Goal: Information Seeking & Learning: Learn about a topic

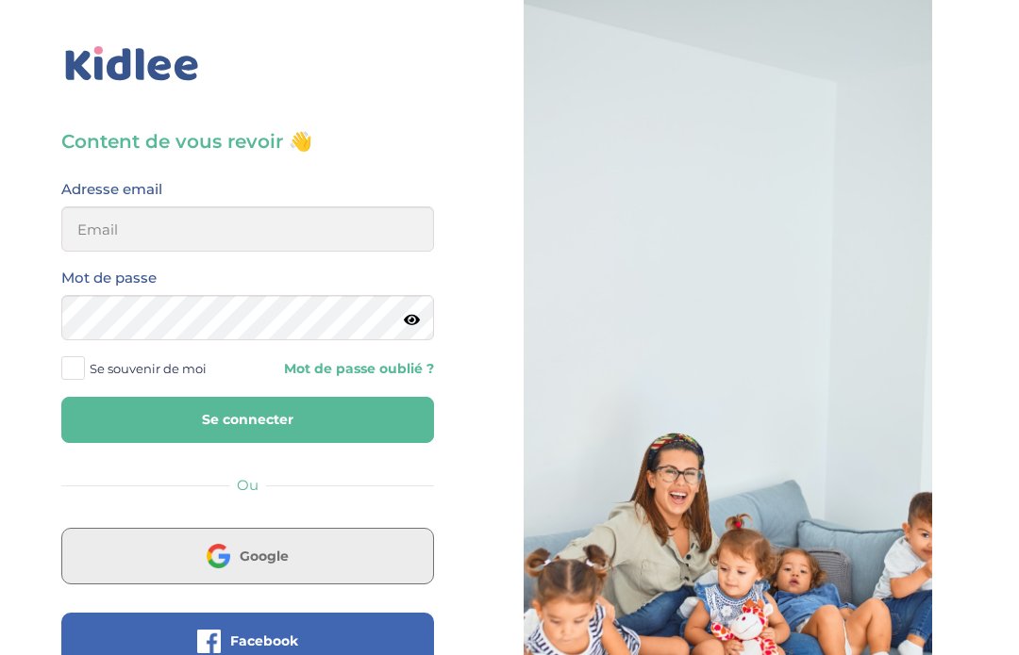
click at [270, 551] on span "Google" at bounding box center [264, 556] width 49 height 19
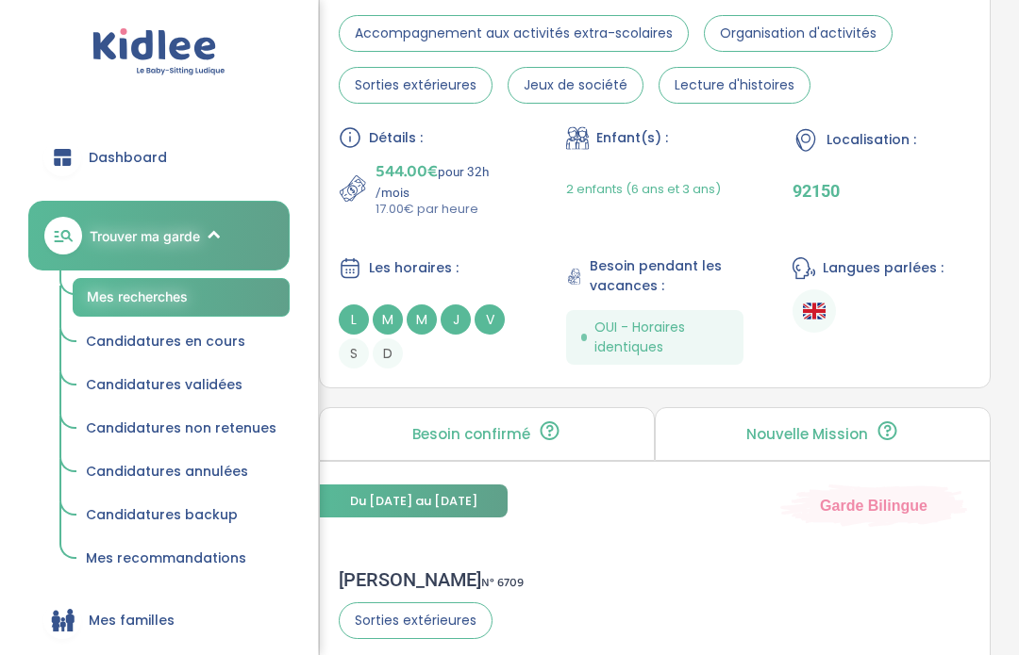
scroll to position [1552, 0]
click at [200, 347] on span "Candidatures en cours" at bounding box center [165, 341] width 159 height 19
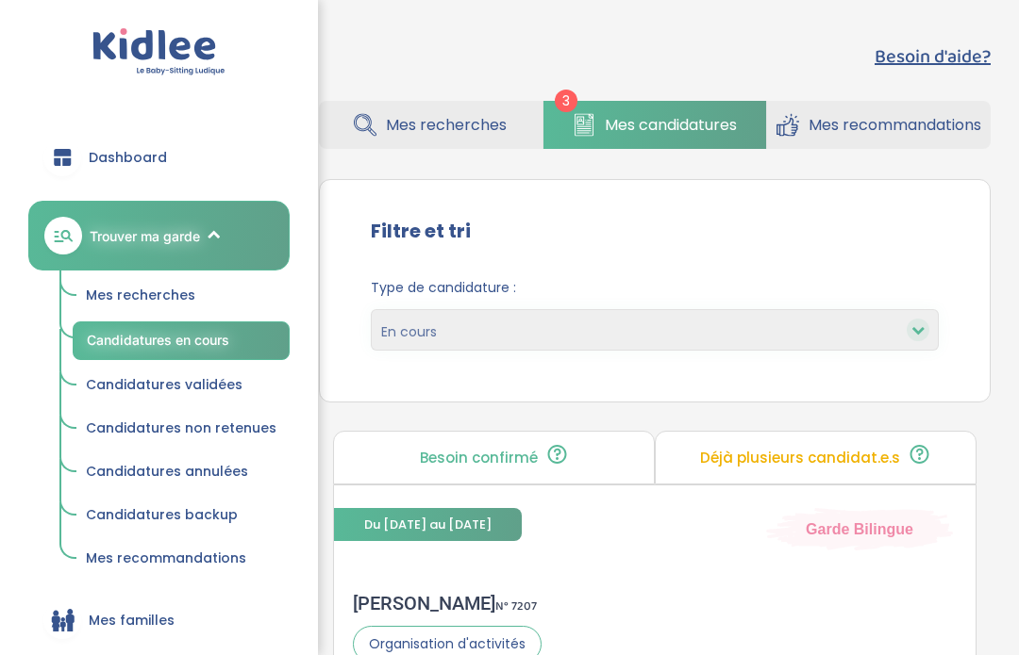
click at [244, 425] on span "Candidatures non retenues" at bounding box center [181, 428] width 191 height 19
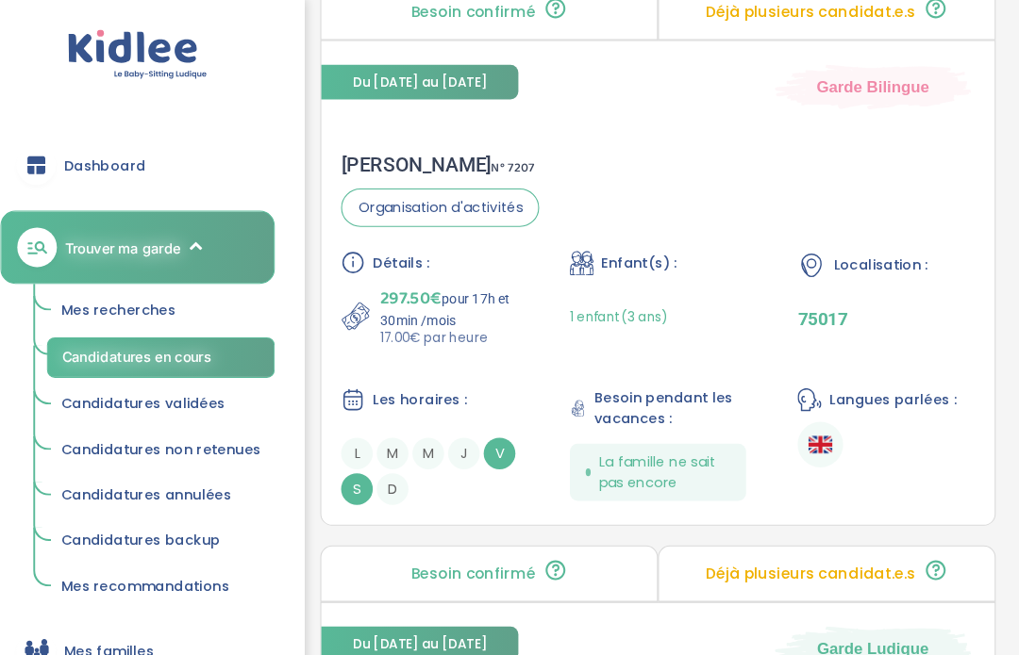
scroll to position [465, 0]
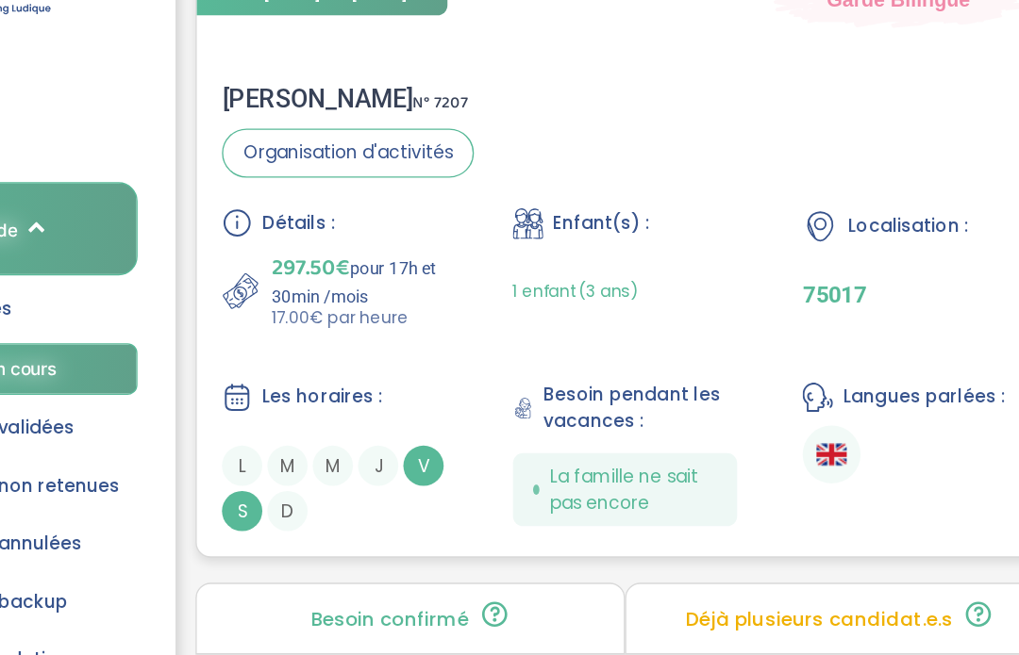
click at [353, 127] on div "Sabah F . N° 7207 Organisation d'activités" at bounding box center [447, 162] width 189 height 71
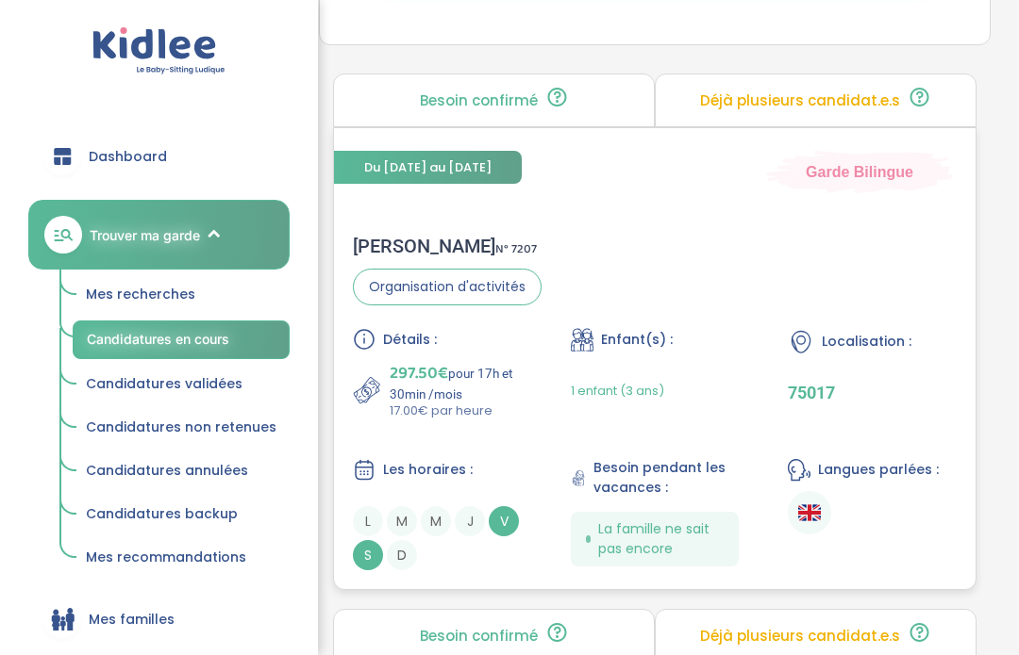
scroll to position [357, 0]
click at [399, 239] on div "Sabah F . N° 7207" at bounding box center [447, 246] width 189 height 23
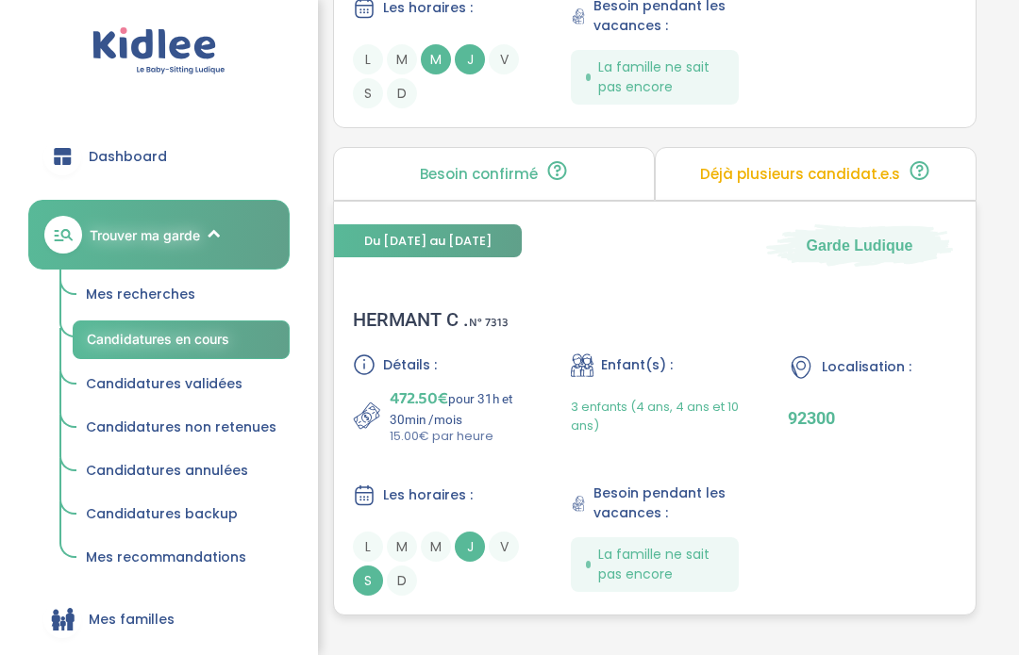
scroll to position [1404, 0]
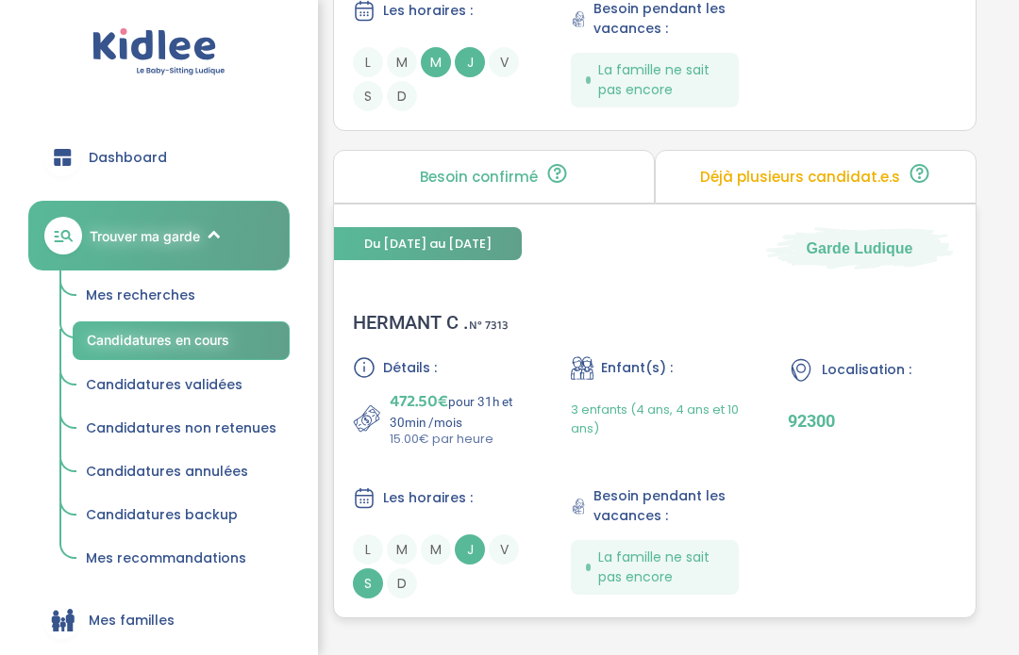
click at [423, 334] on div "HERMANT C . N° 7313" at bounding box center [431, 322] width 156 height 23
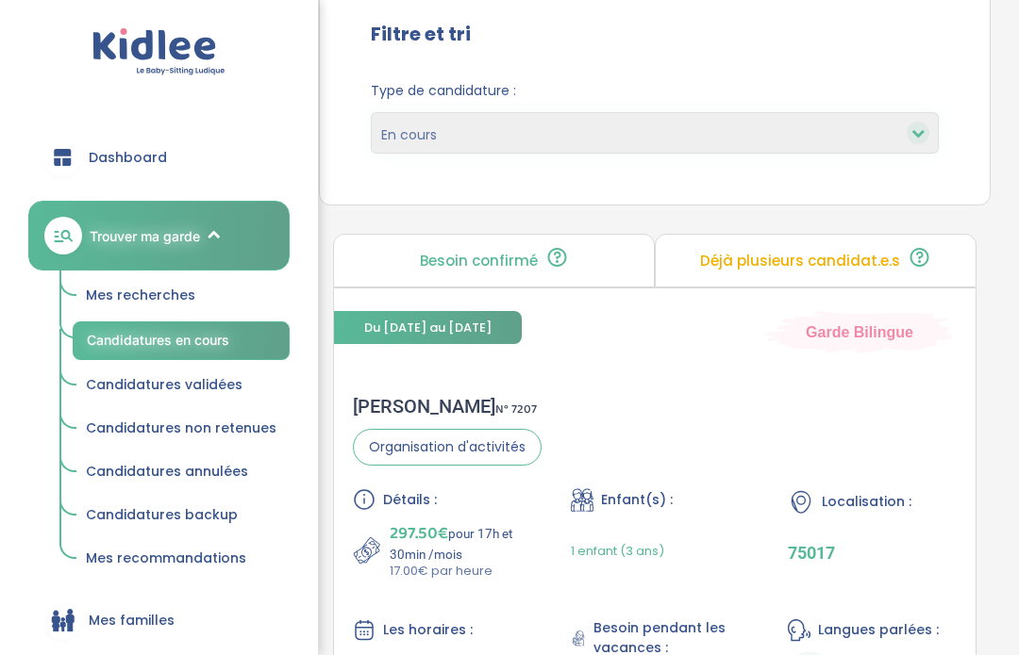
scroll to position [0, 0]
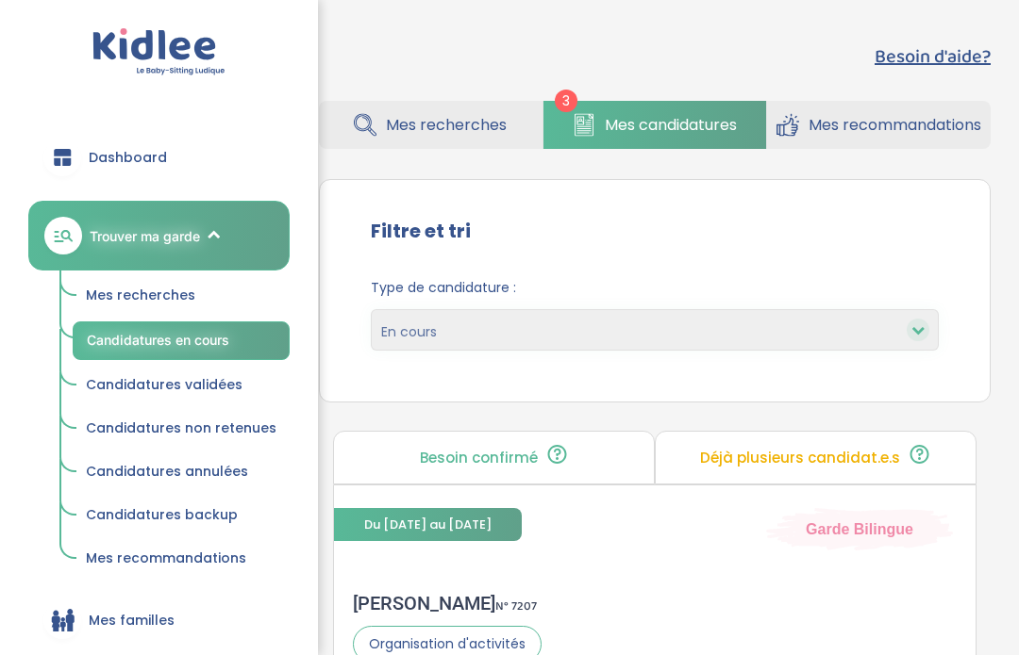
click at [191, 293] on span "Mes recherches" at bounding box center [140, 295] width 109 height 19
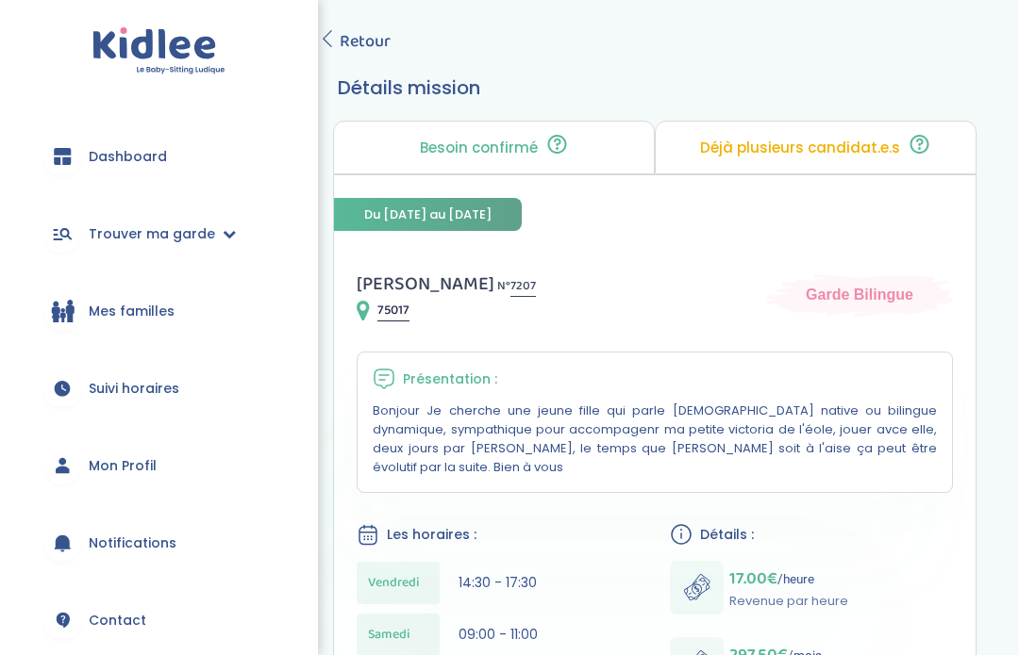
scroll to position [86, 0]
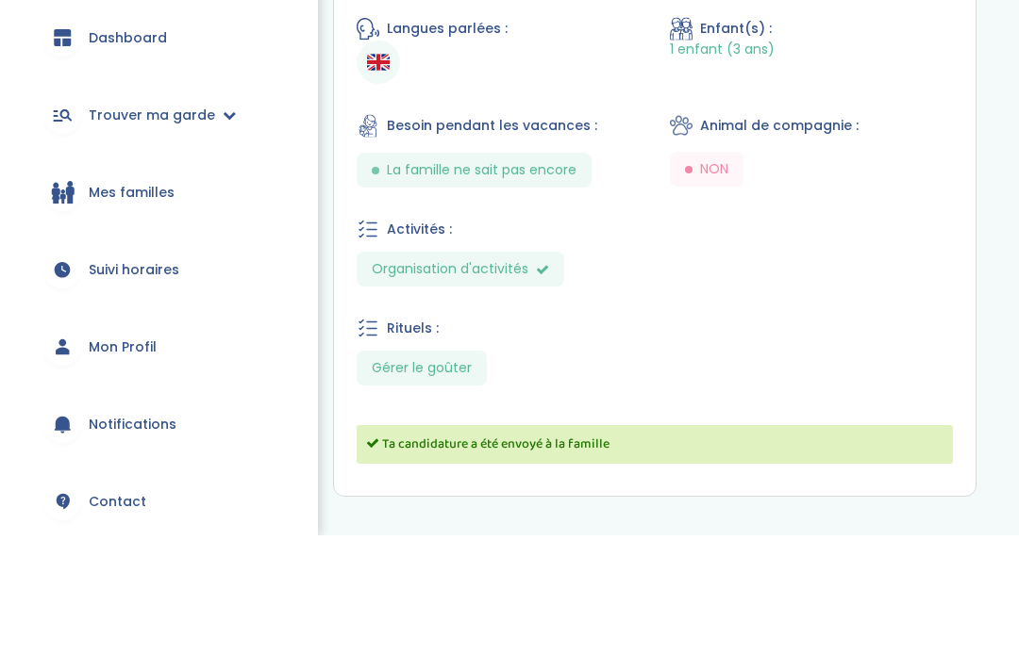
scroll to position [823, 0]
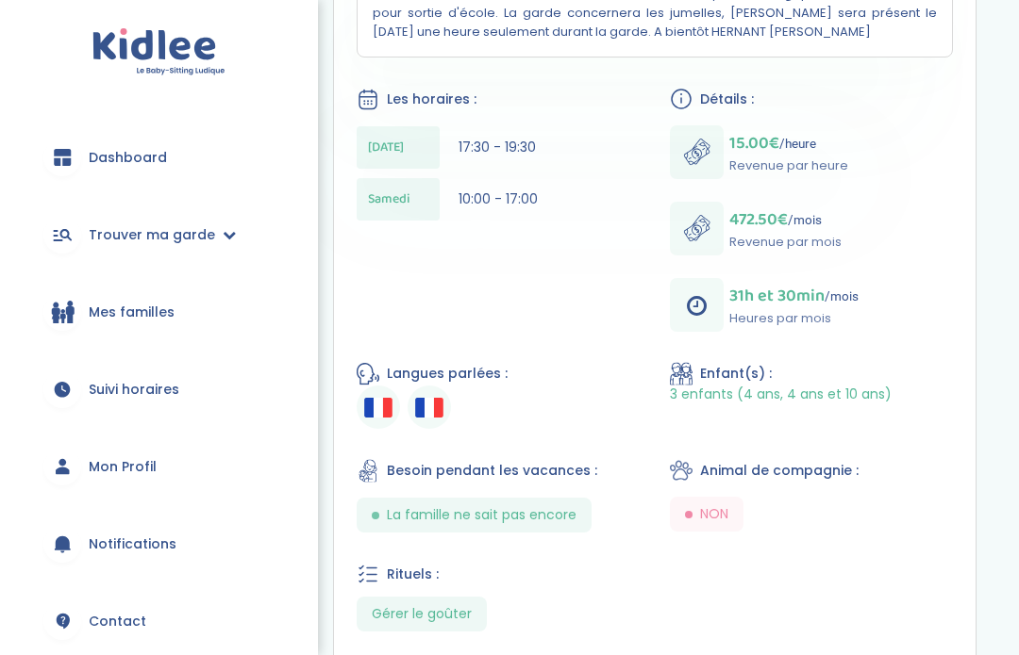
scroll to position [523, 0]
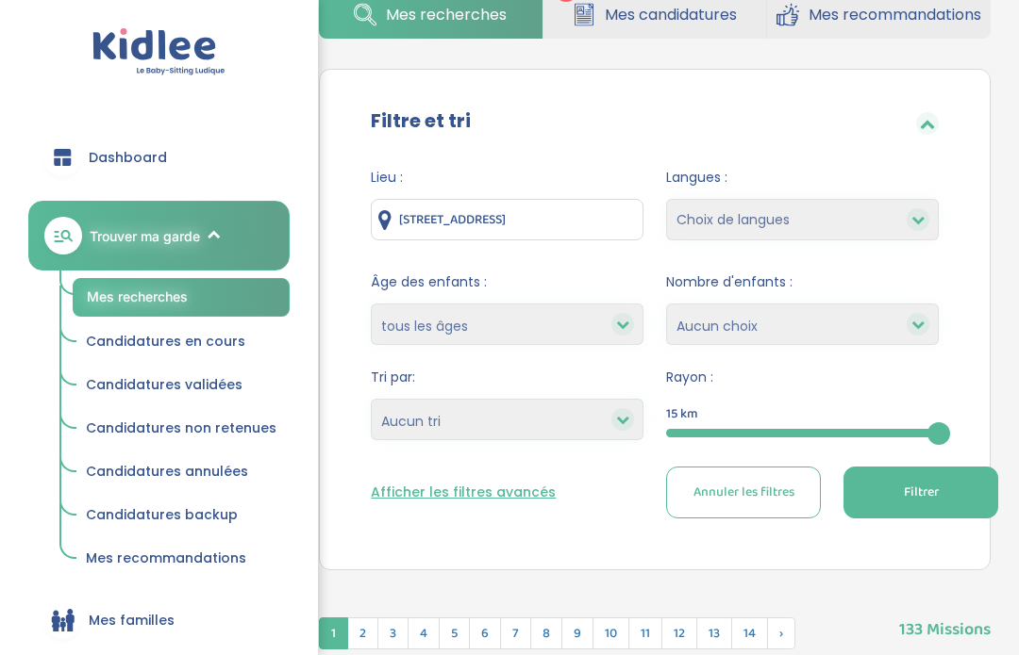
scroll to position [243, 0]
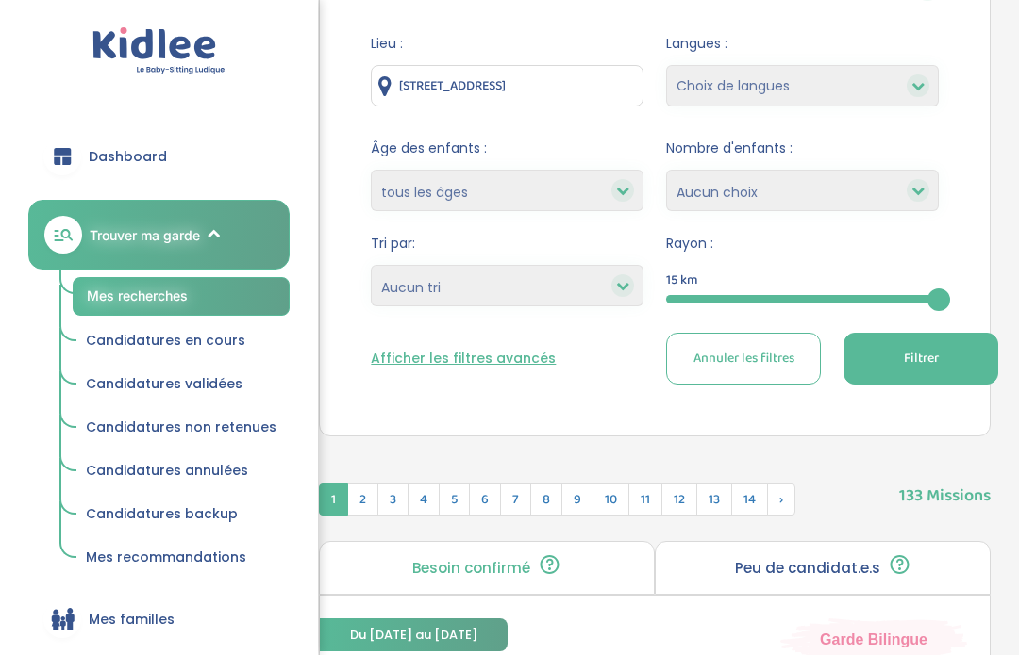
click at [146, 356] on link "Candidatures en cours" at bounding box center [181, 342] width 217 height 36
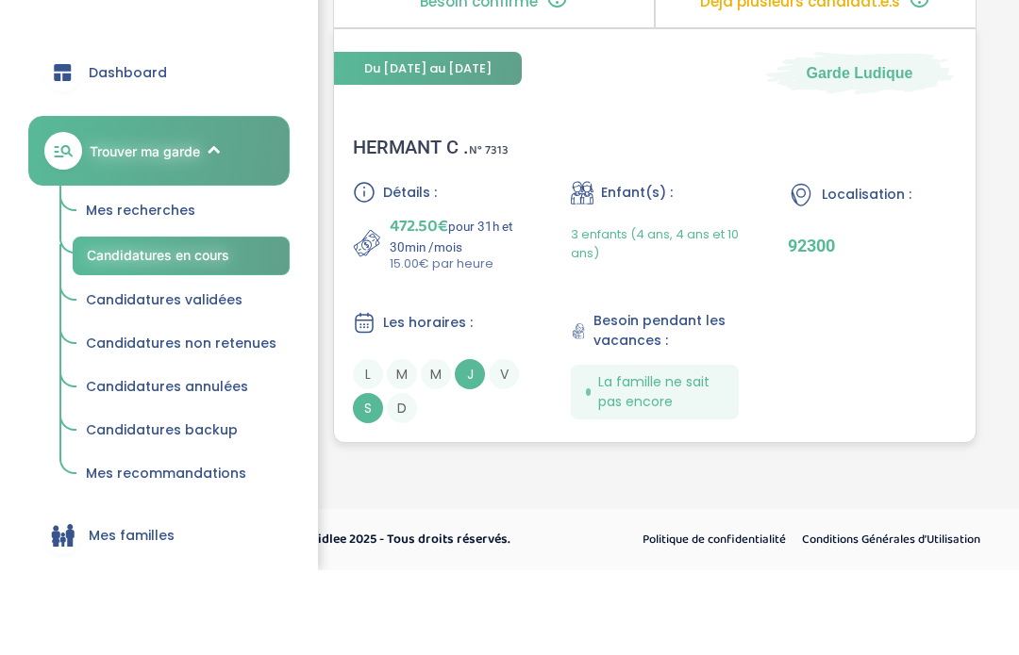
scroll to position [1506, 0]
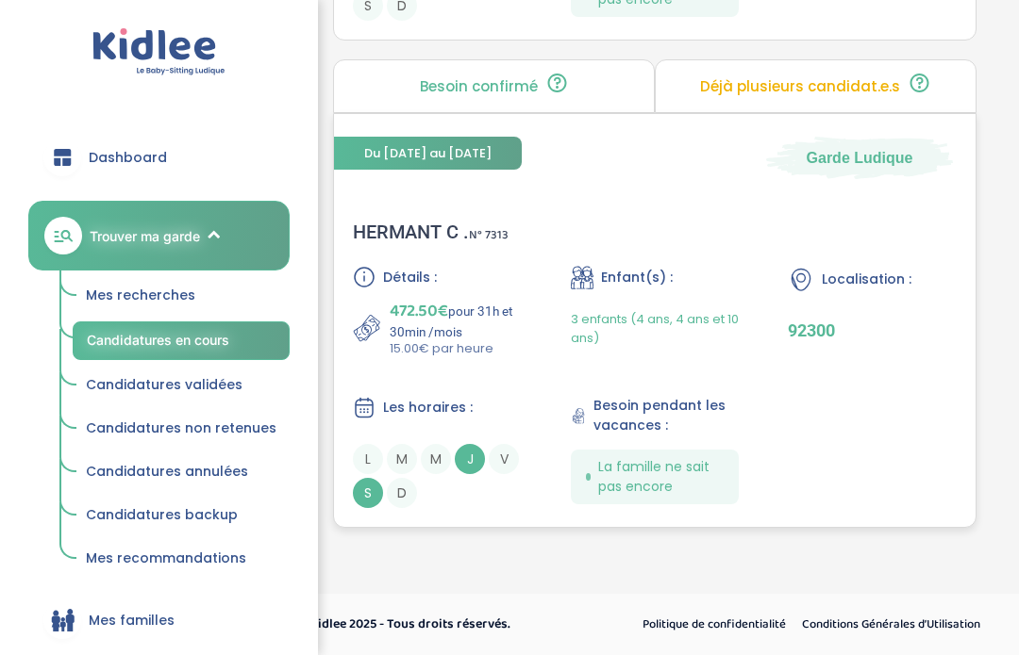
click at [417, 232] on div "HERMANT C . N° 7313" at bounding box center [431, 232] width 156 height 23
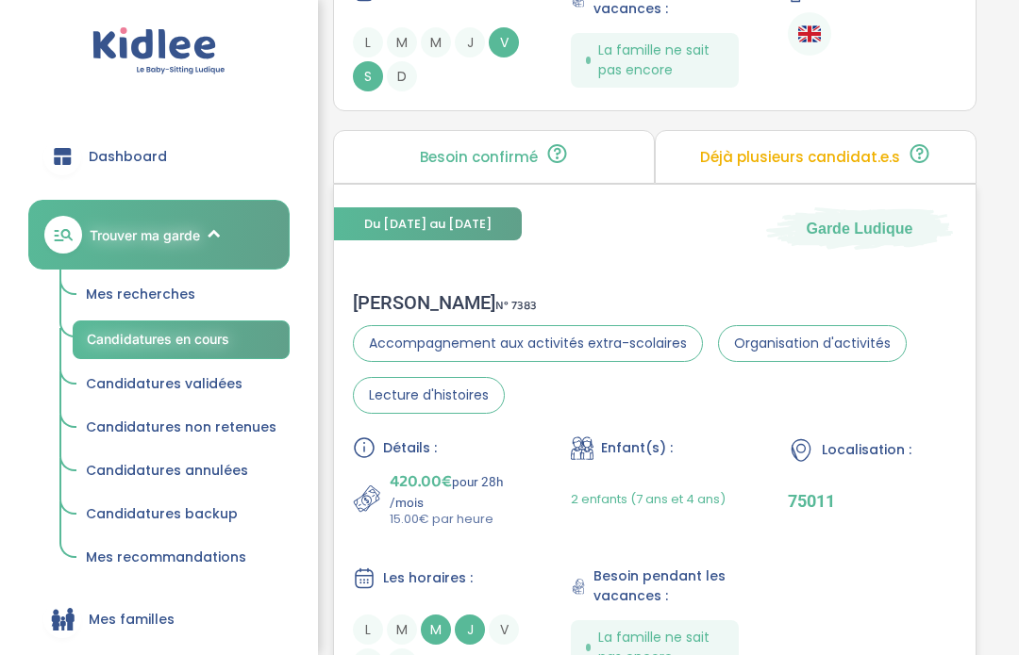
scroll to position [836, 0]
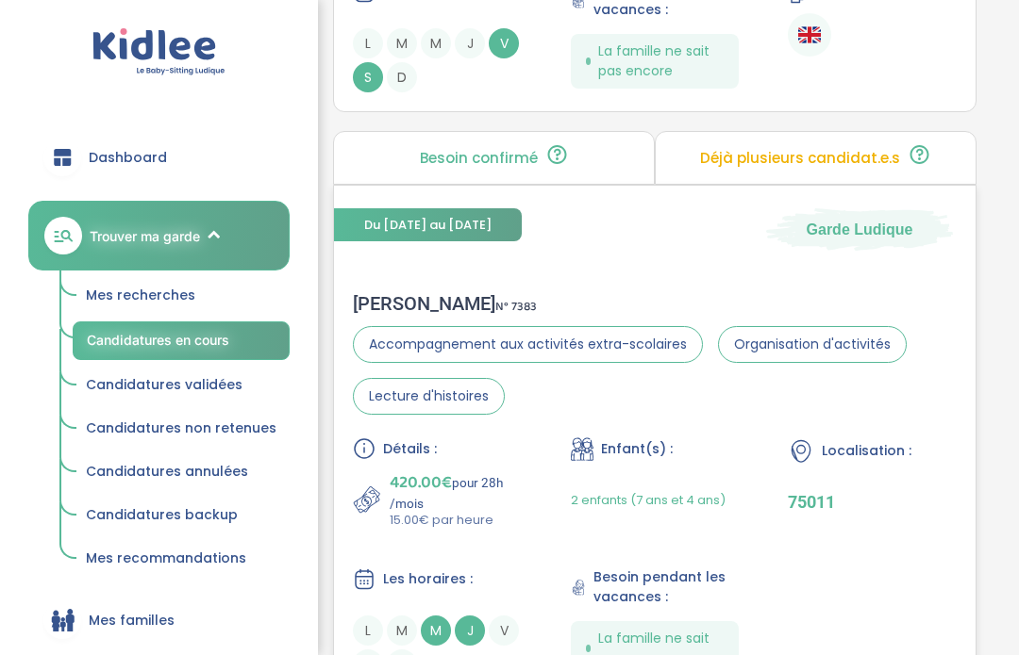
click at [397, 302] on div "[PERSON_NAME] N° 7383" at bounding box center [655, 303] width 604 height 23
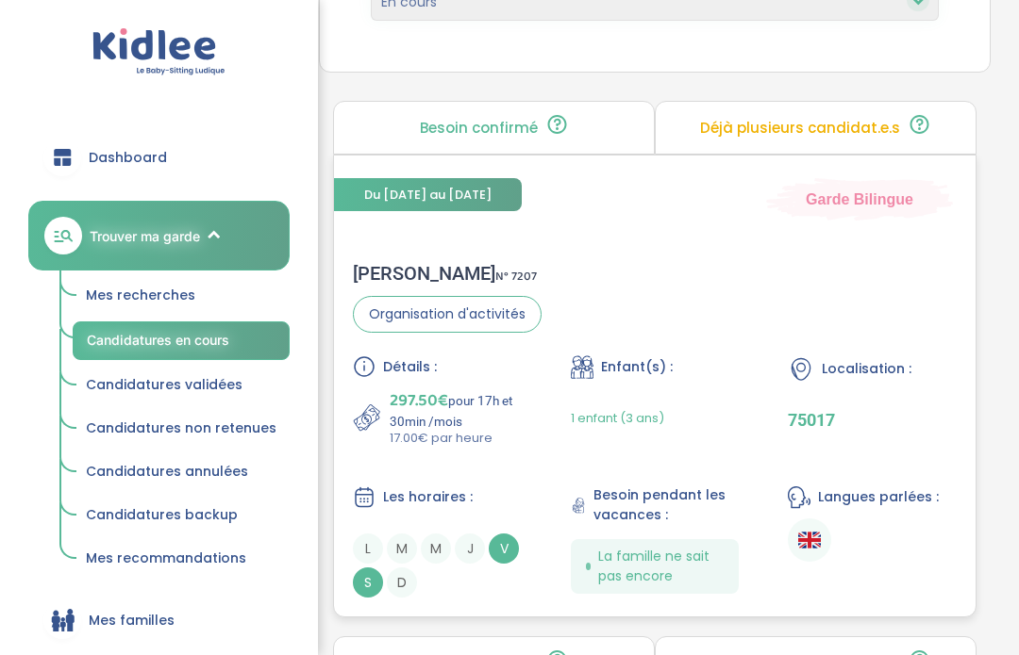
scroll to position [280, 0]
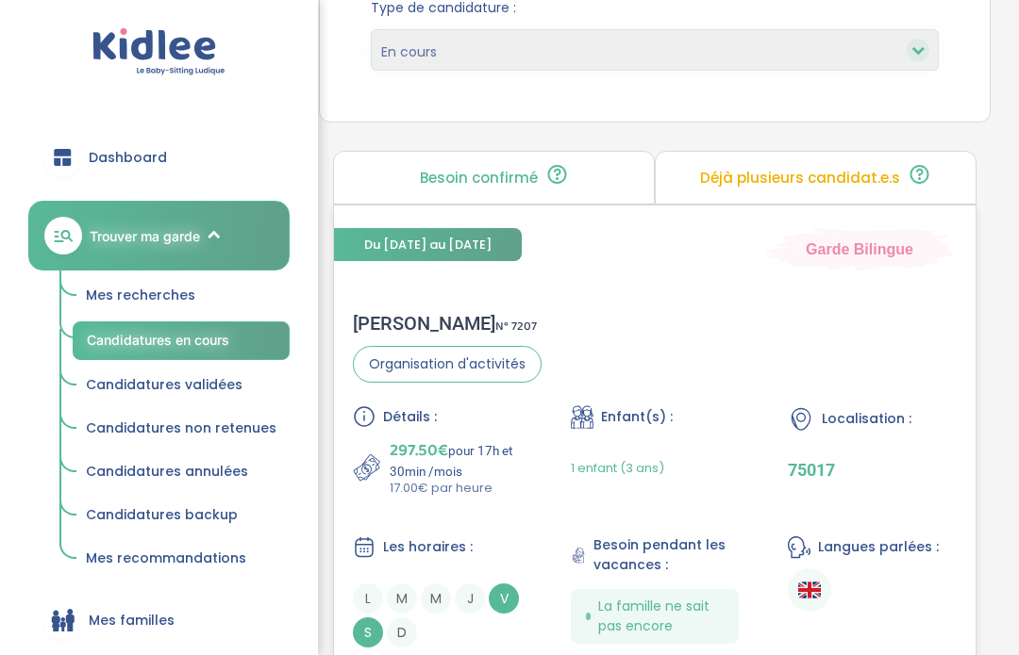
click at [401, 320] on div "[PERSON_NAME] N° 7207" at bounding box center [447, 323] width 189 height 23
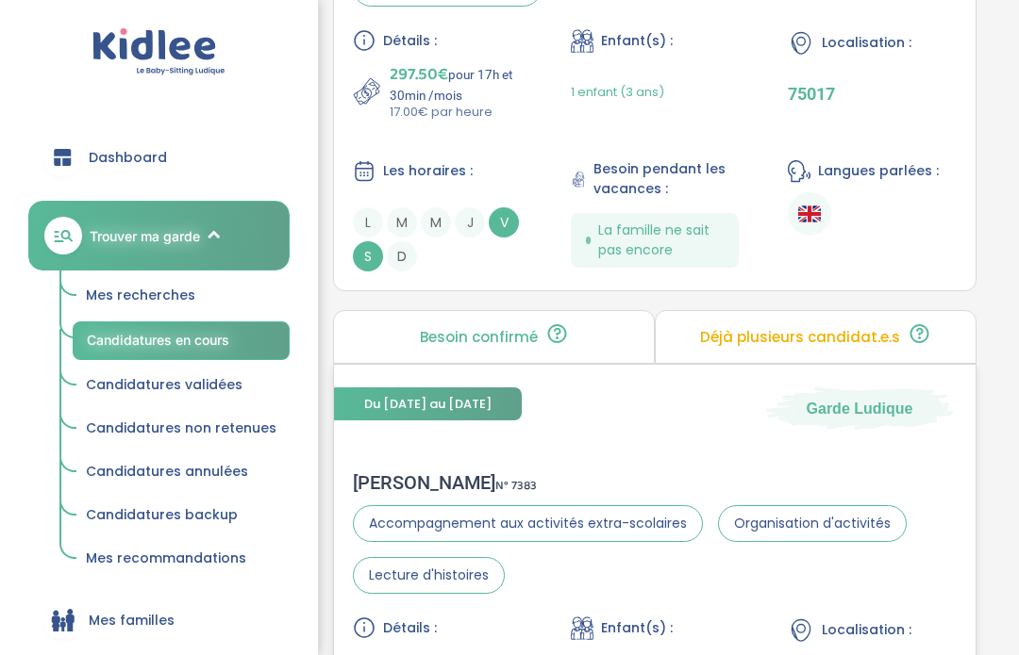
scroll to position [664, 0]
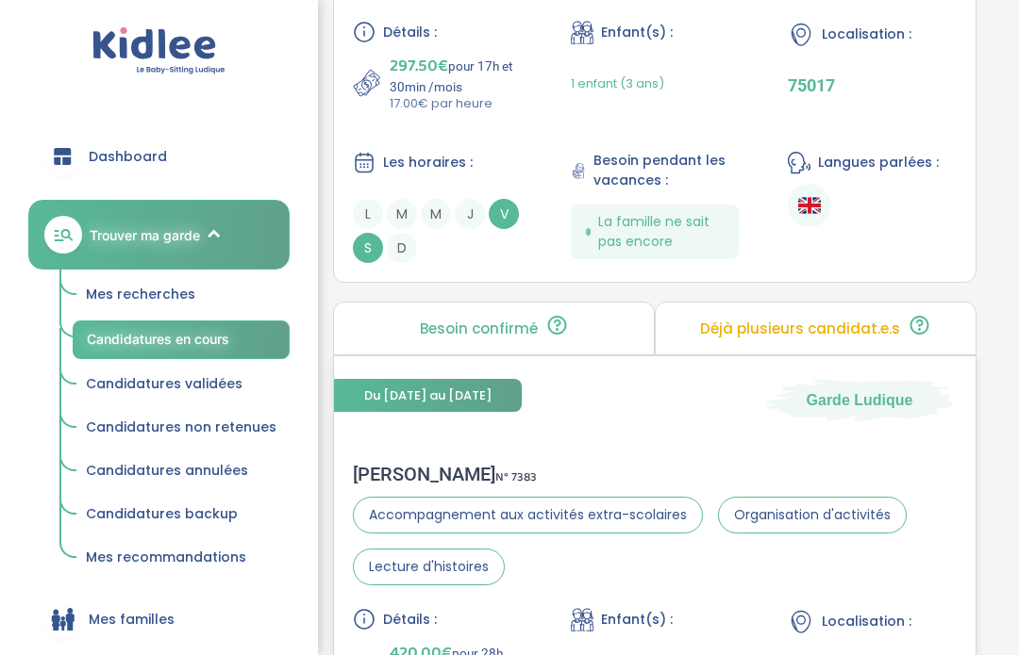
click at [392, 481] on div "[PERSON_NAME] N° 7383" at bounding box center [655, 475] width 604 height 23
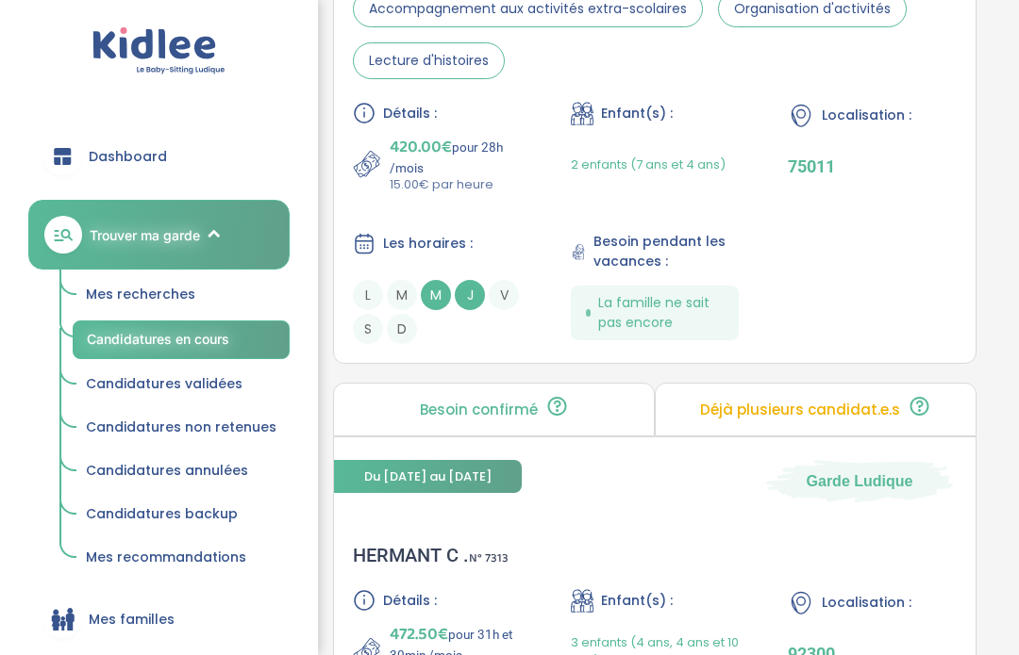
scroll to position [1174, 0]
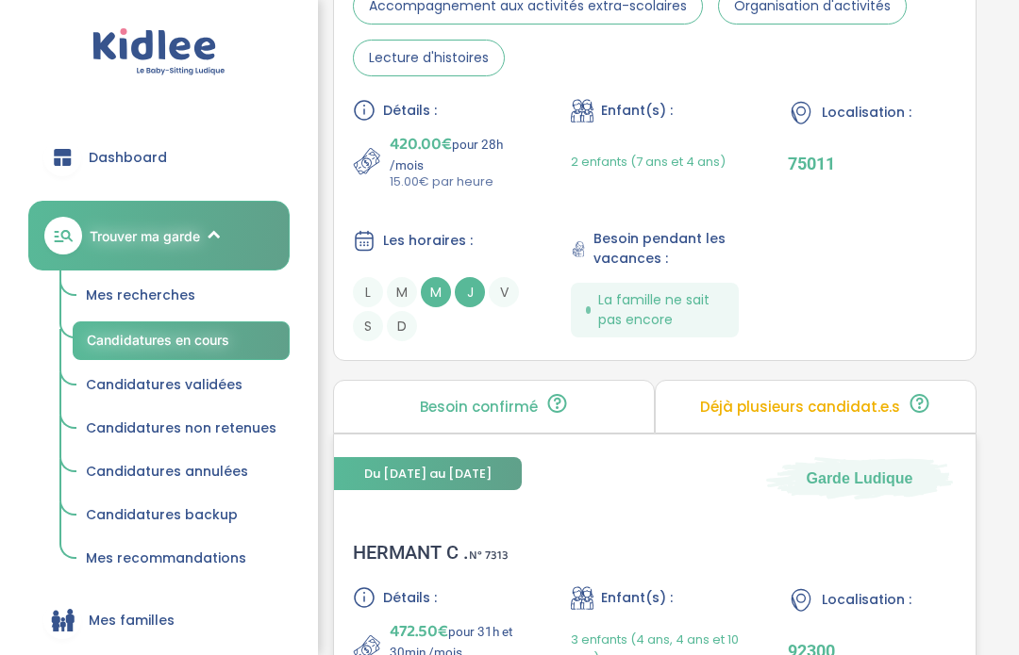
click at [390, 563] on div "HERMANT C . N° 7313" at bounding box center [431, 552] width 156 height 23
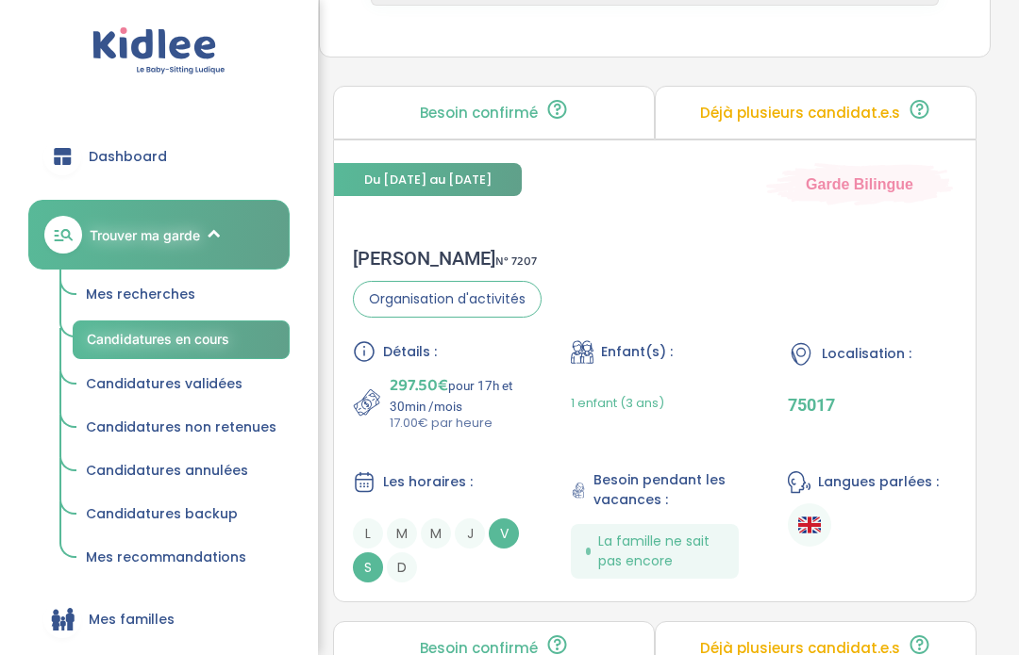
scroll to position [334, 0]
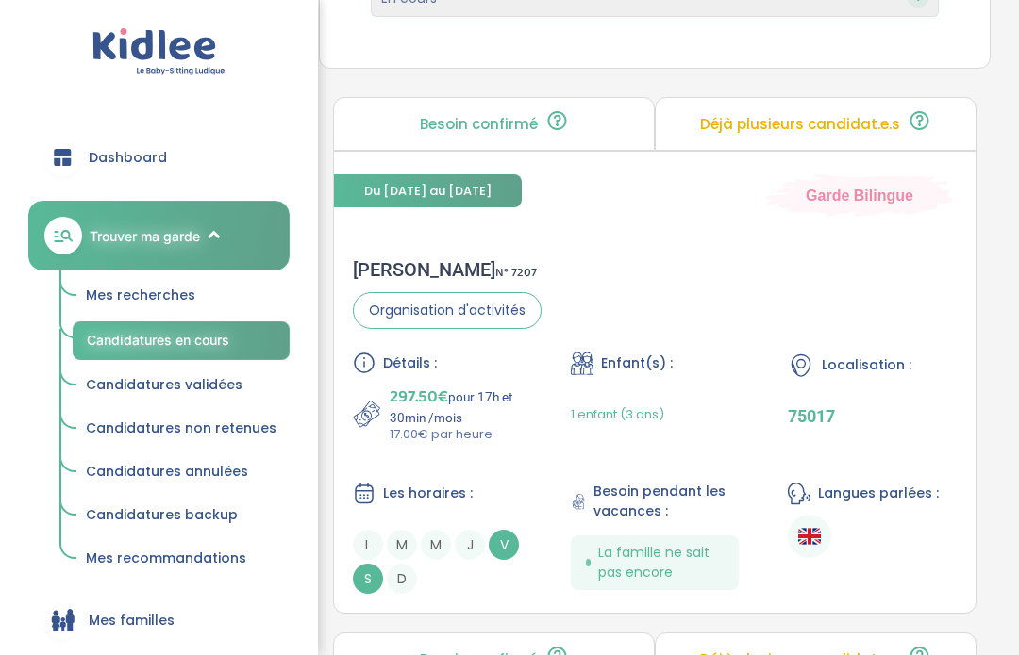
click at [178, 300] on span "Mes recherches" at bounding box center [140, 295] width 109 height 19
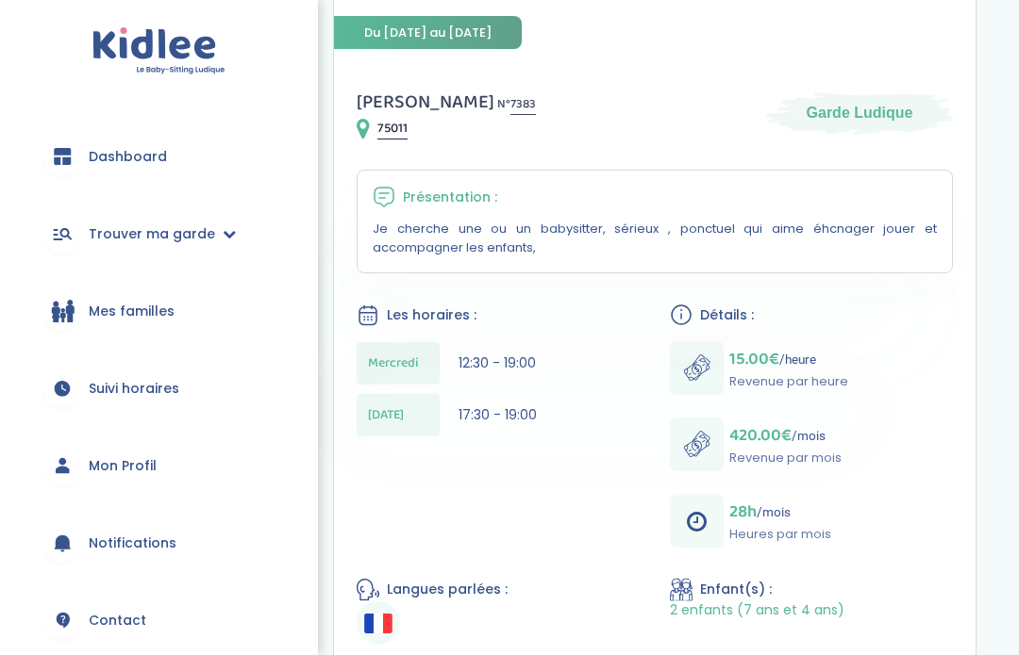
scroll to position [82, 0]
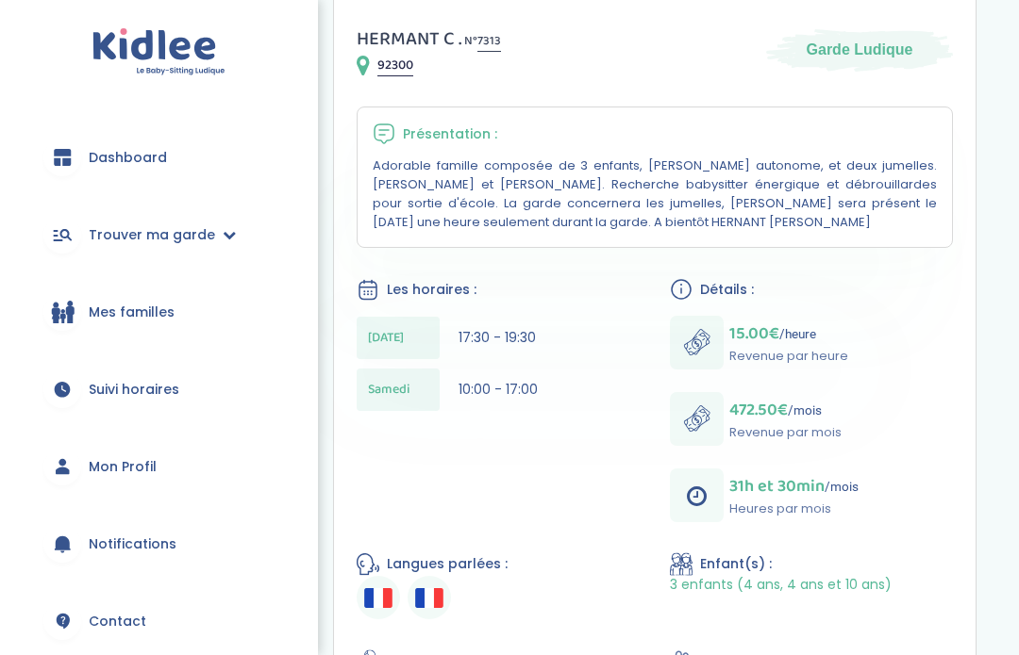
scroll to position [327, 0]
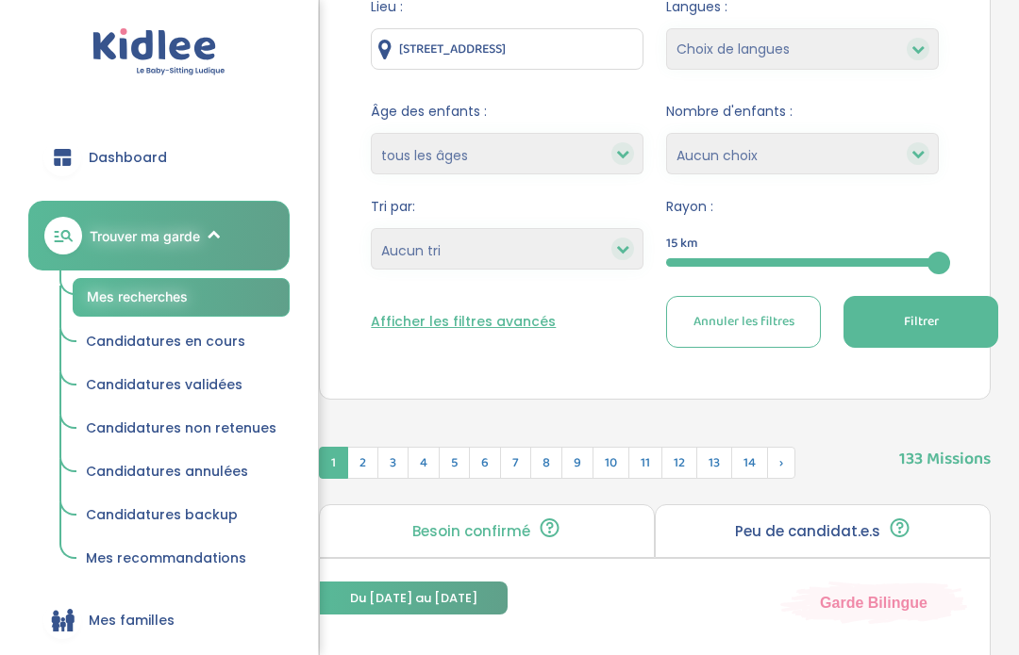
scroll to position [285, 0]
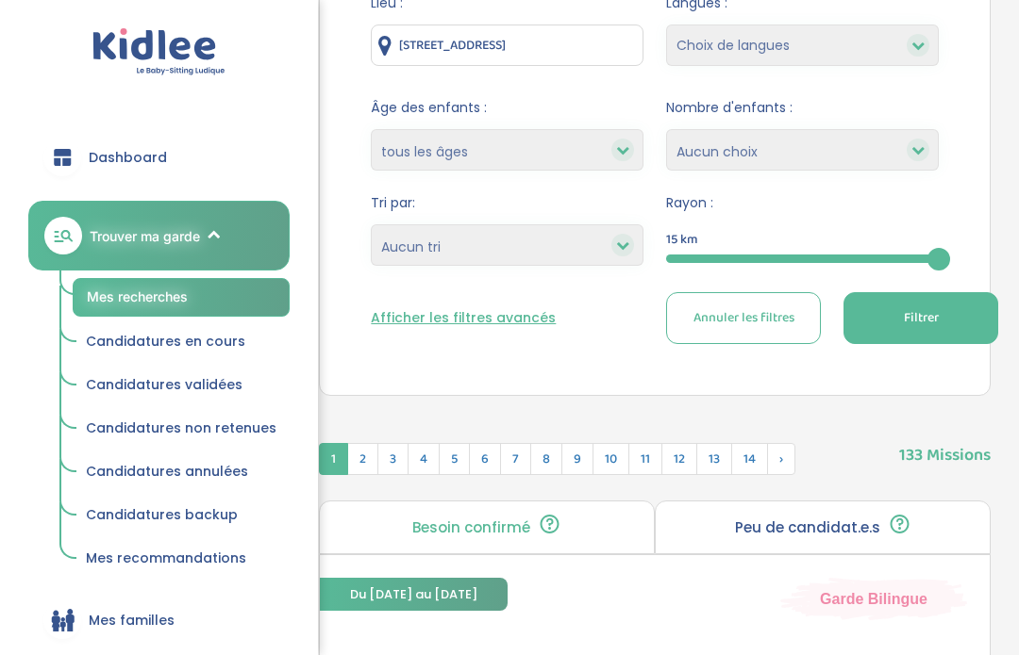
click at [439, 327] on button "Afficher les filtres avancés" at bounding box center [463, 318] width 185 height 20
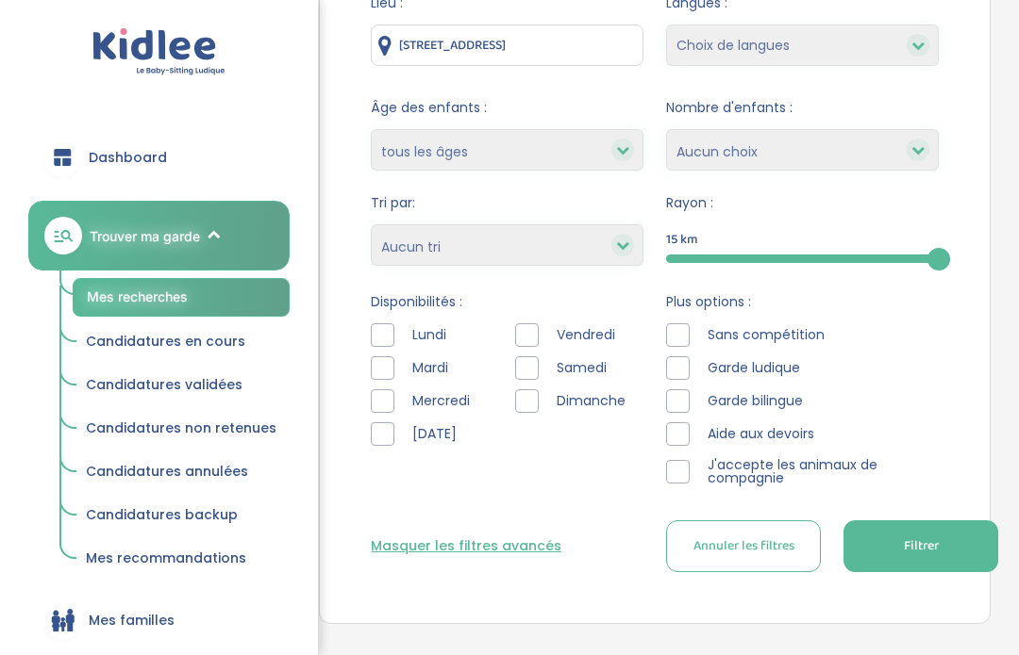
click at [685, 482] on div at bounding box center [678, 472] width 24 height 24
click at [921, 555] on span "Filtrer" at bounding box center [920, 547] width 35 height 20
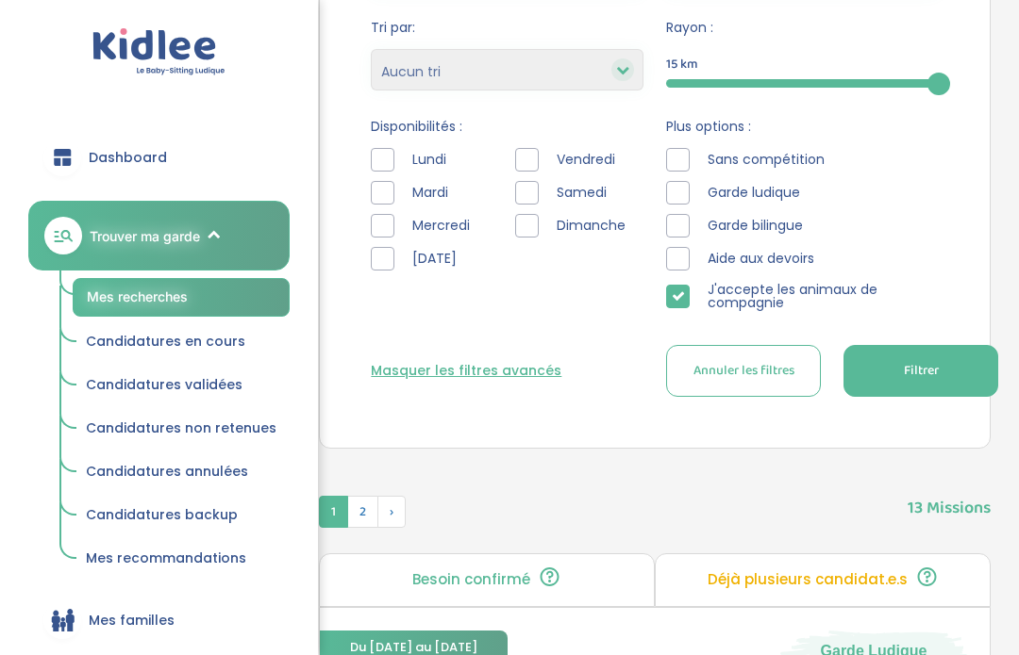
scroll to position [492, 0]
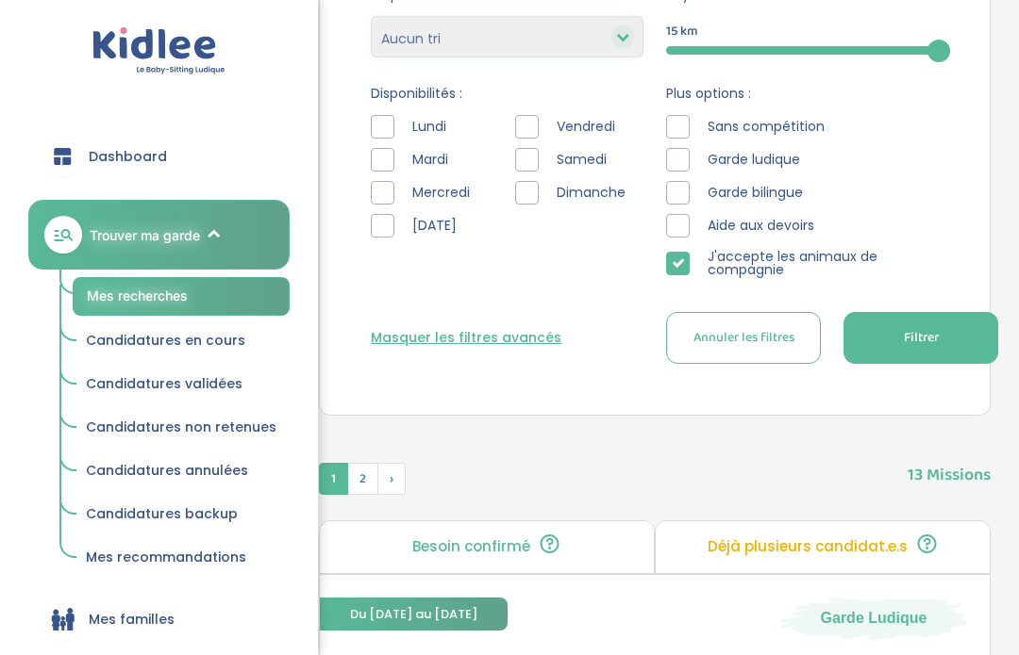
click at [688, 263] on div at bounding box center [678, 265] width 24 height 24
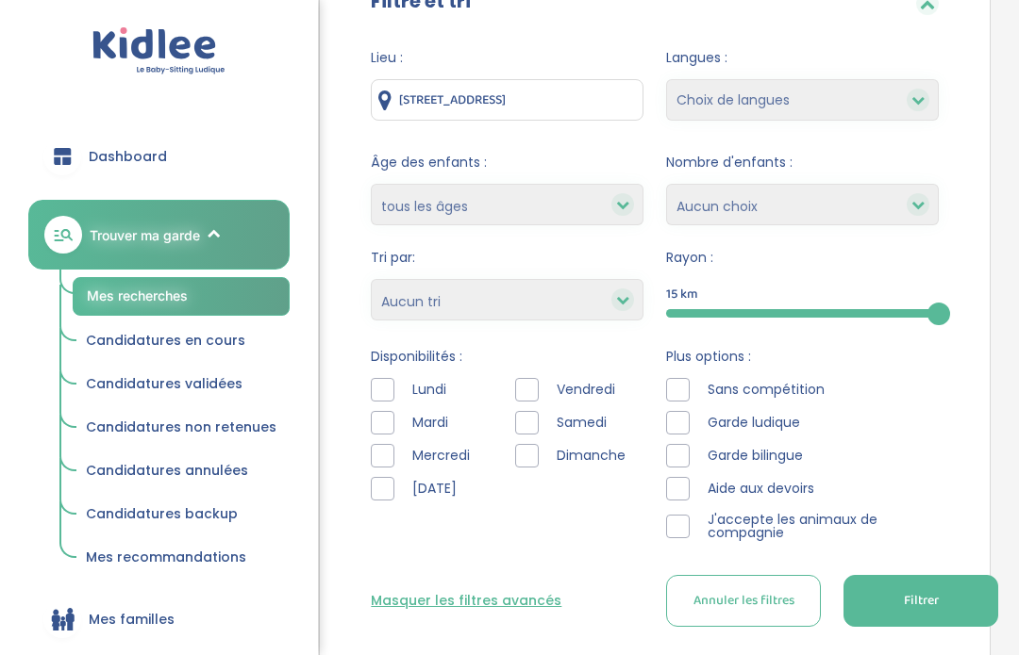
scroll to position [230, 0]
click at [524, 423] on div at bounding box center [527, 423] width 24 height 24
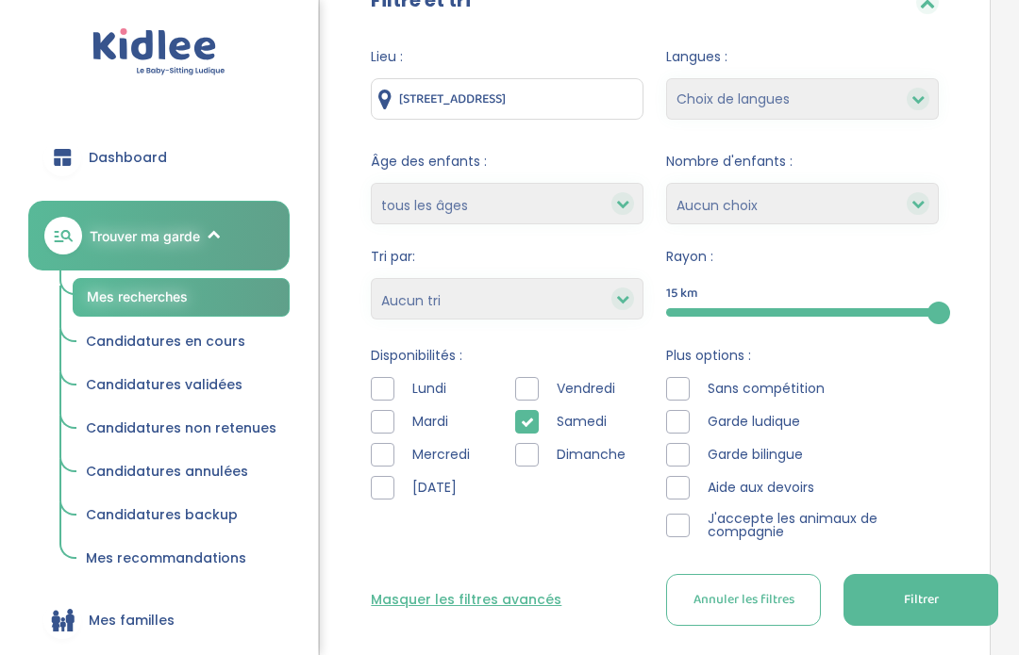
click at [530, 421] on icon at bounding box center [527, 422] width 13 height 13
click at [526, 387] on div at bounding box center [527, 389] width 24 height 24
click at [524, 379] on div at bounding box center [527, 389] width 24 height 24
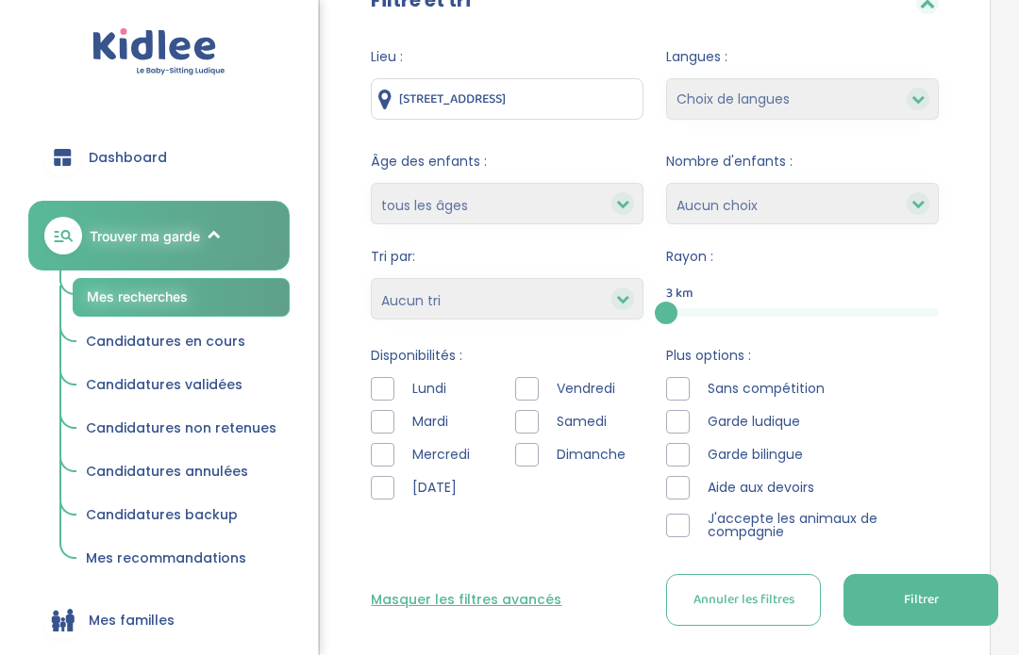
click at [916, 594] on span "Filtrer" at bounding box center [920, 600] width 35 height 20
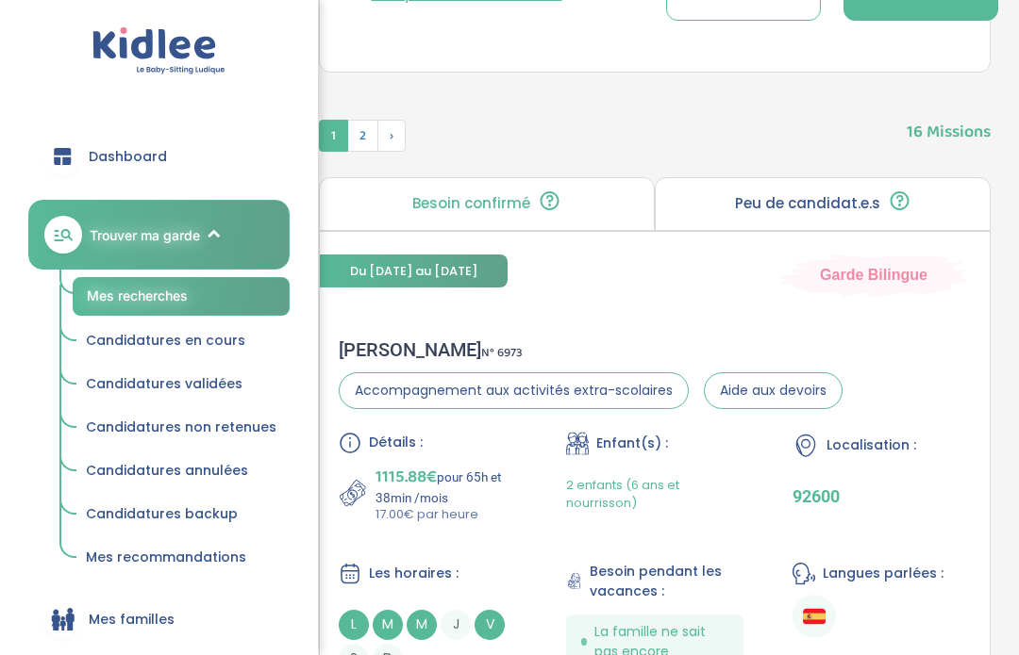
scroll to position [835, 0]
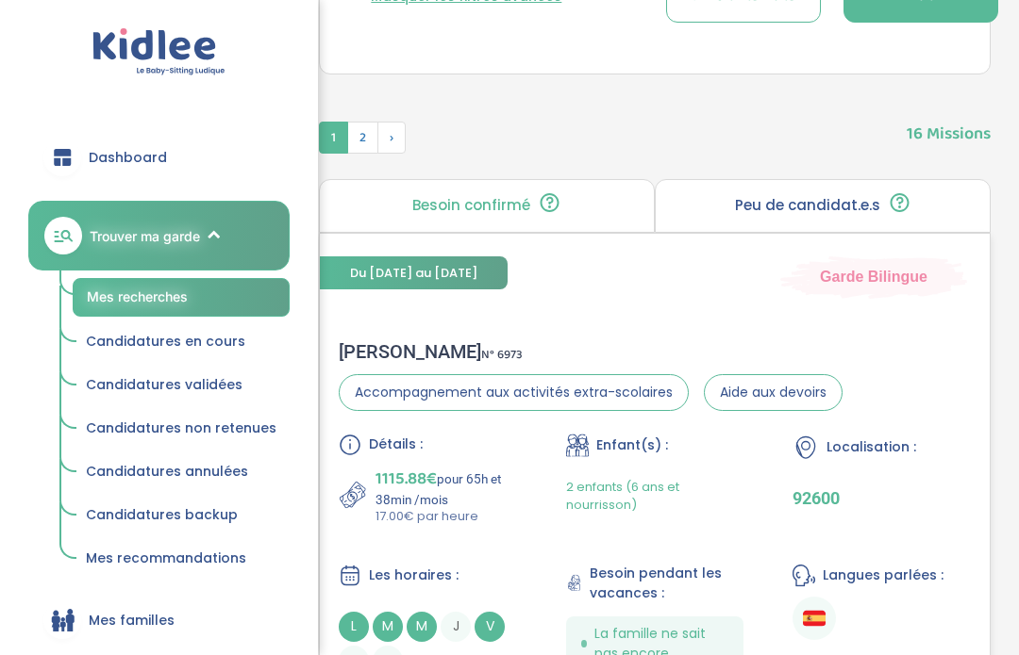
click at [395, 327] on div "Silvia L . N° 6973 Accompagnement aux activités extra-scolaires Aide aux devoir…" at bounding box center [655, 508] width 670 height 373
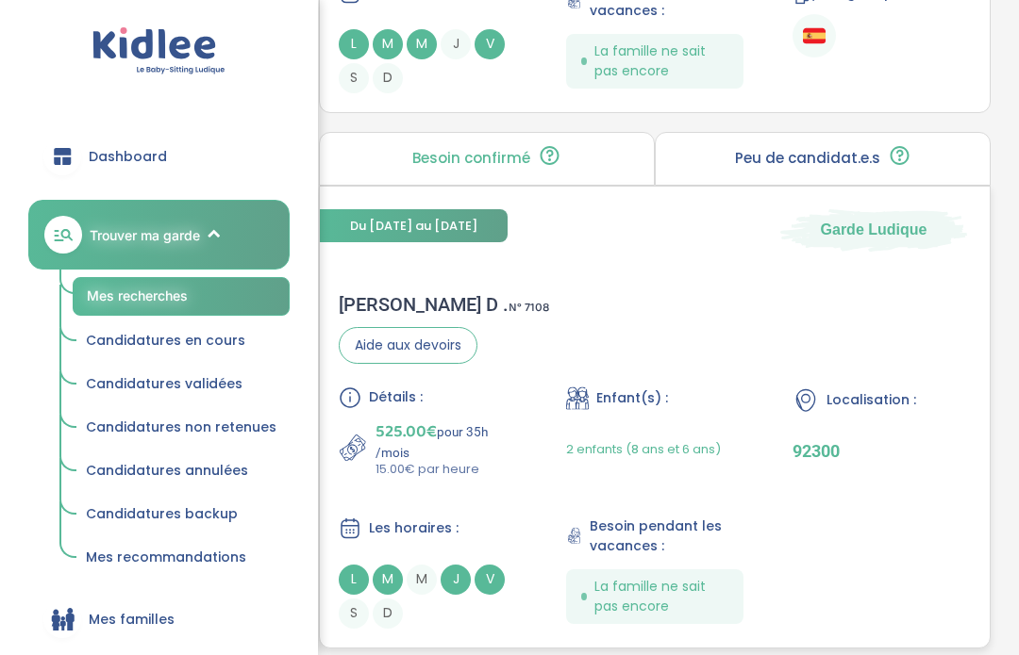
scroll to position [1417, 0]
click at [395, 304] on div "Armelle D . N° 7108" at bounding box center [444, 304] width 210 height 23
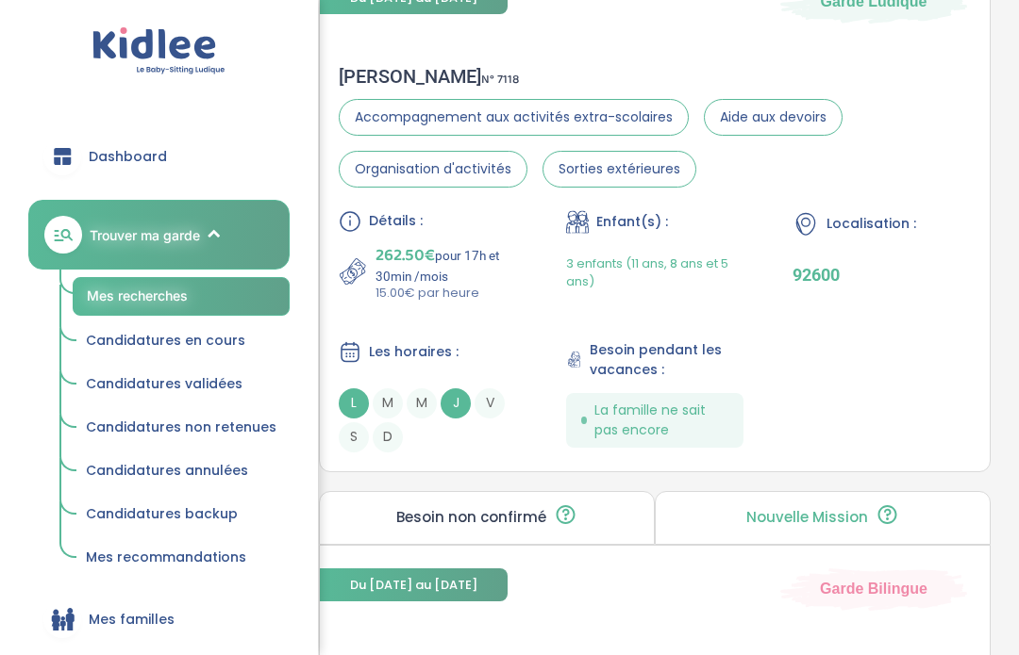
scroll to position [2719, 0]
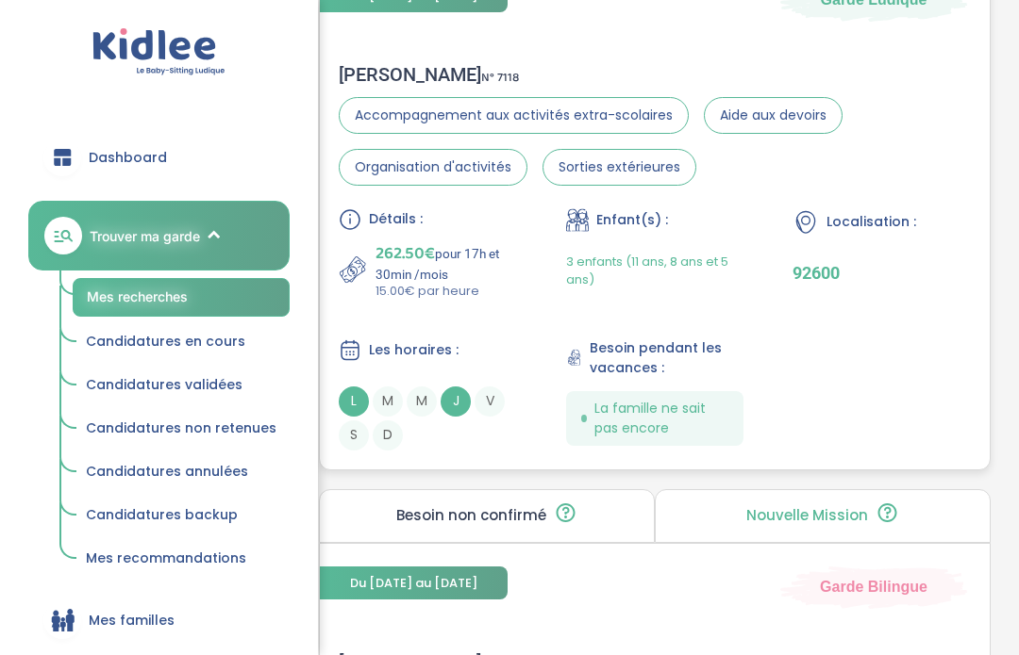
click at [442, 86] on div "Emmanuelle W . N° 7118" at bounding box center [655, 74] width 632 height 23
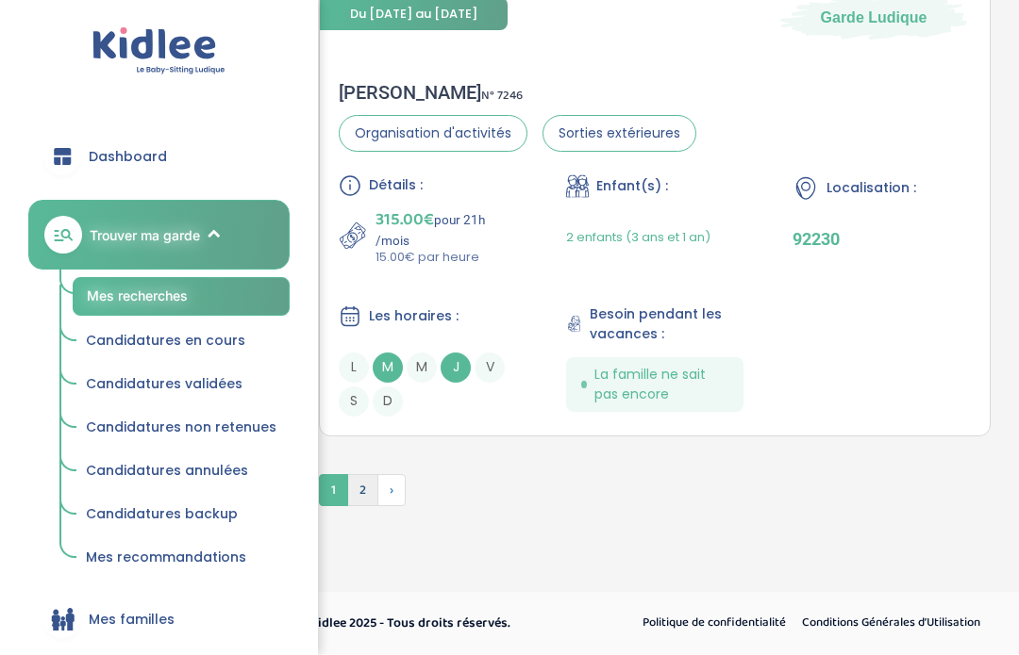
scroll to position [5976, 0]
click at [360, 507] on span "2" at bounding box center [362, 491] width 31 height 32
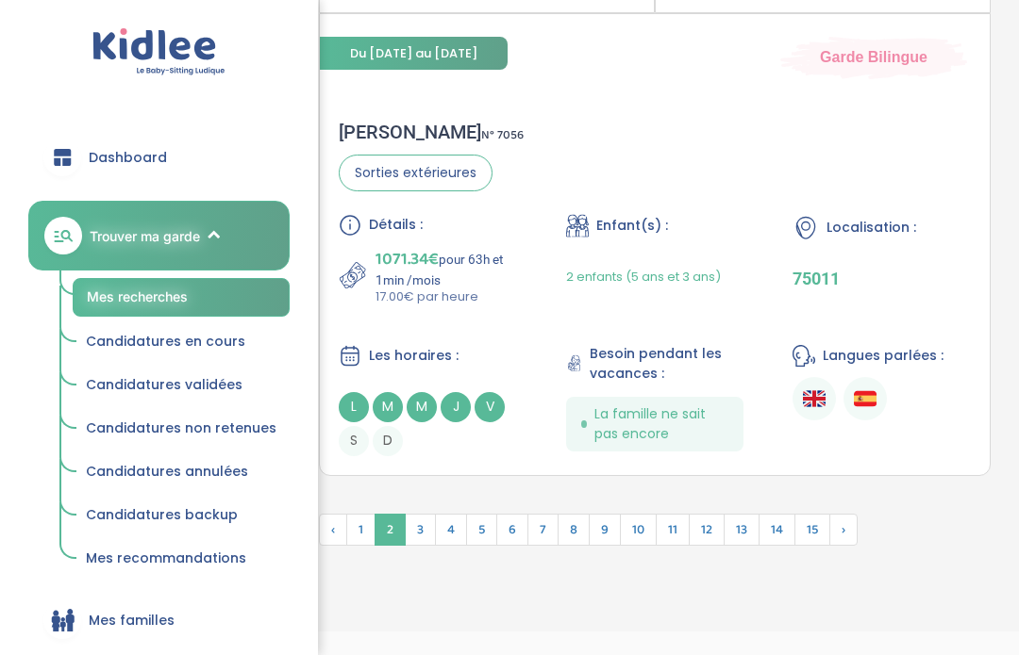
scroll to position [5952, 0]
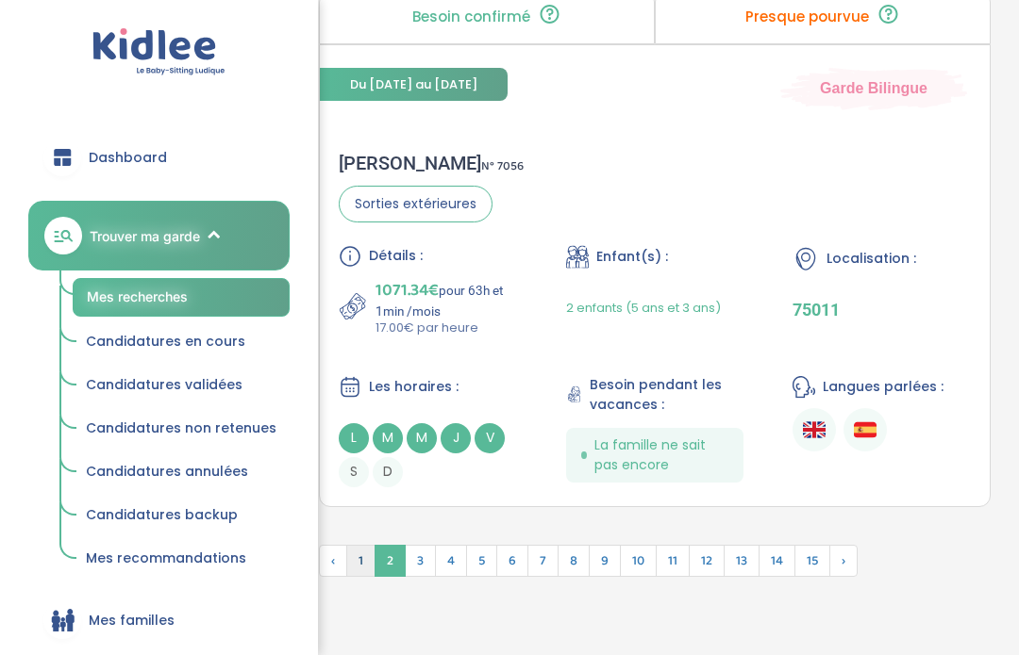
click at [365, 577] on span "1" at bounding box center [360, 561] width 29 height 32
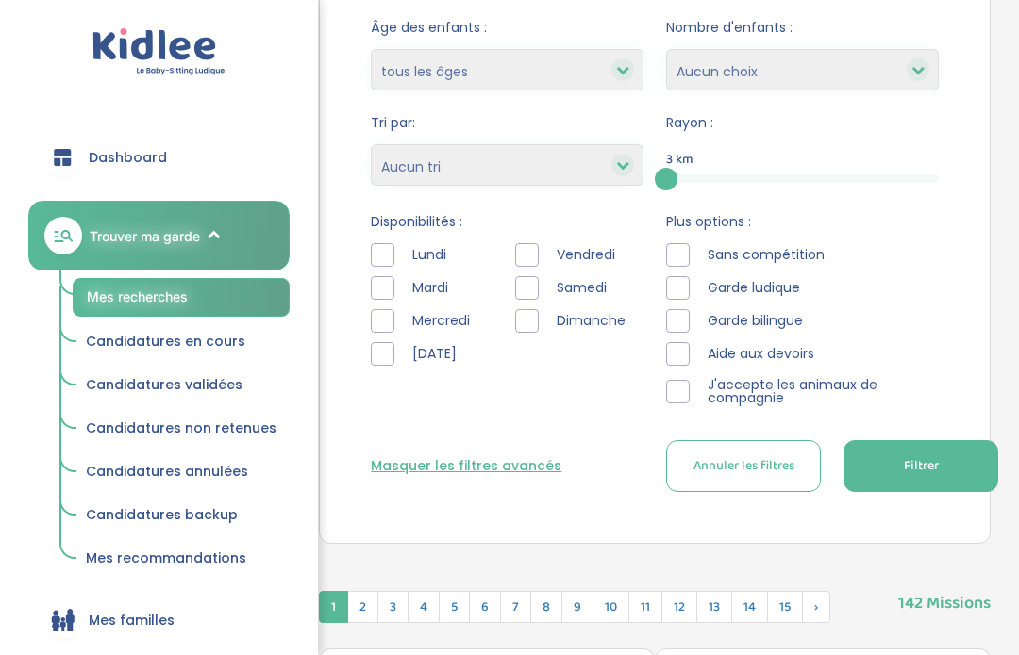
scroll to position [363, 0]
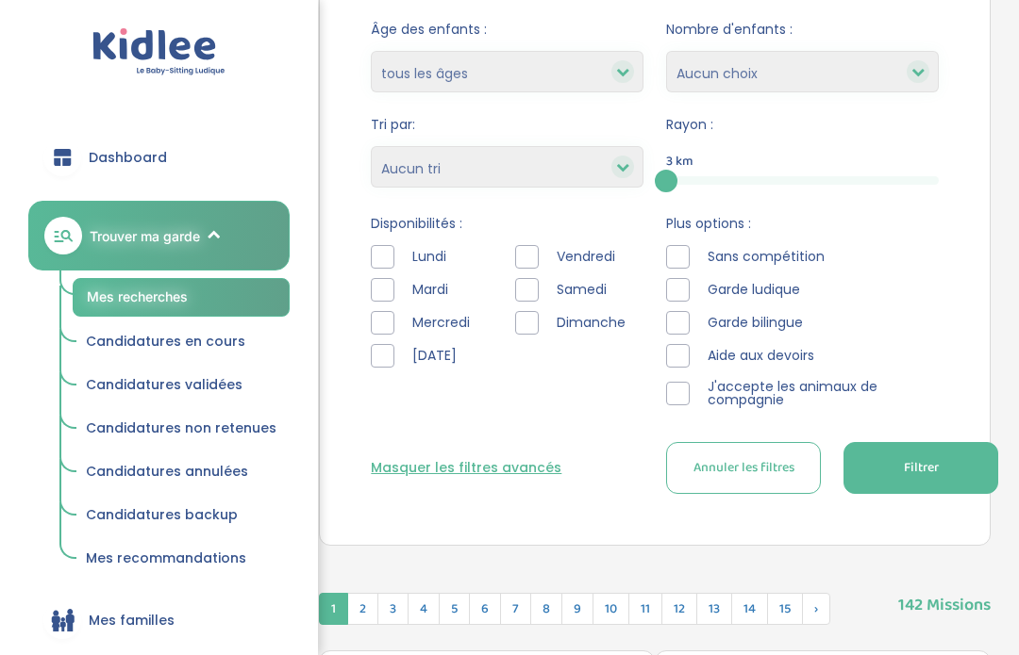
click at [555, 165] on select "Heures par semaine (croissant) Heures par semaine (décroissant) Date de démarra…" at bounding box center [507, 166] width 273 height 41
click at [605, 157] on select "Heures par semaine (croissant) Heures par semaine (décroissant) Date de démarra…" at bounding box center [507, 166] width 273 height 41
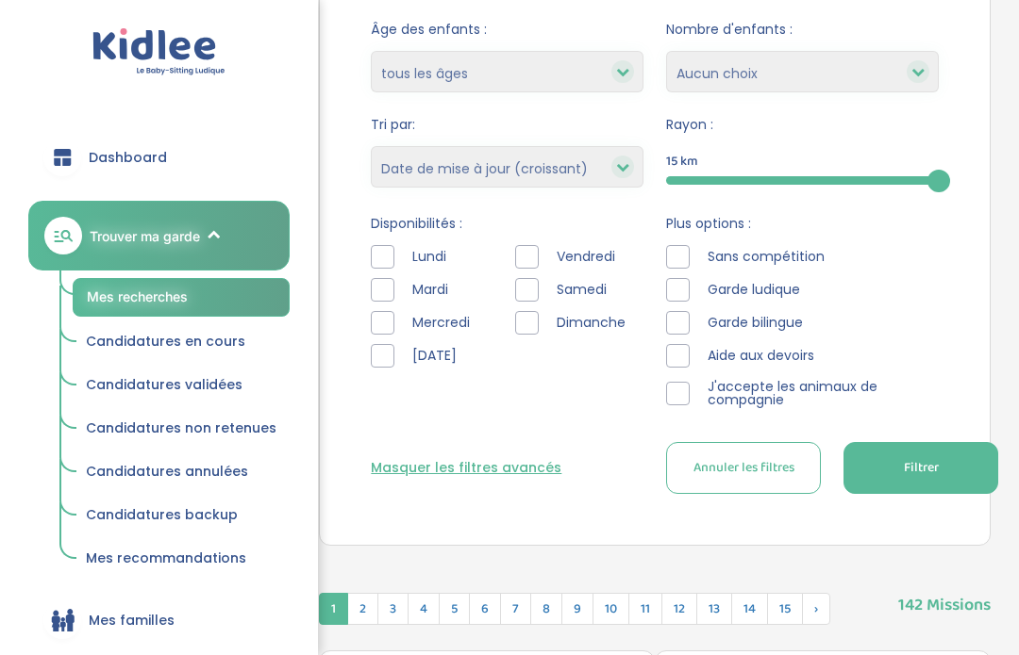
click at [924, 469] on span "Filtrer" at bounding box center [920, 468] width 35 height 20
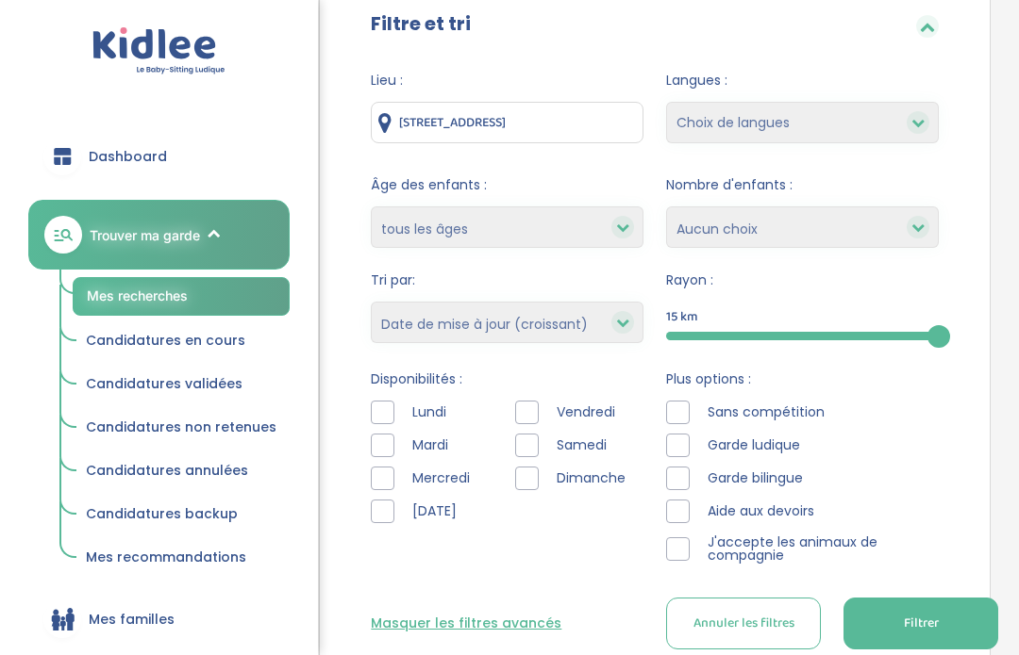
scroll to position [207, 0]
click at [602, 317] on select "Heures par semaine (croissant) Heures par semaine (décroissant) Date de démarra…" at bounding box center [507, 322] width 273 height 41
select select "hours_asc"
click at [909, 625] on span "Filtrer" at bounding box center [920, 624] width 35 height 20
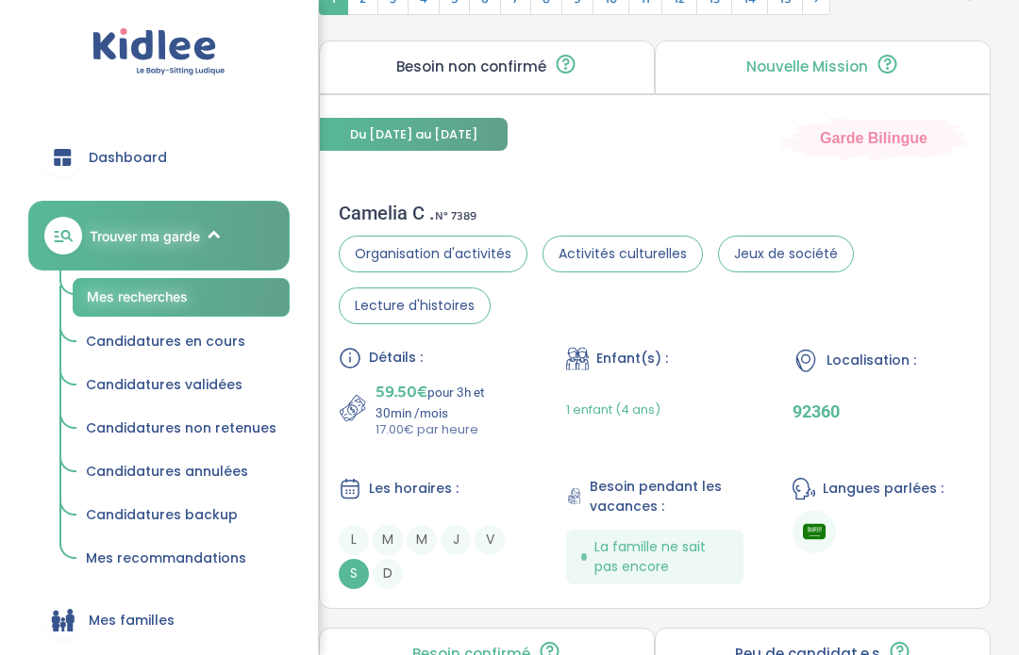
scroll to position [971, 0]
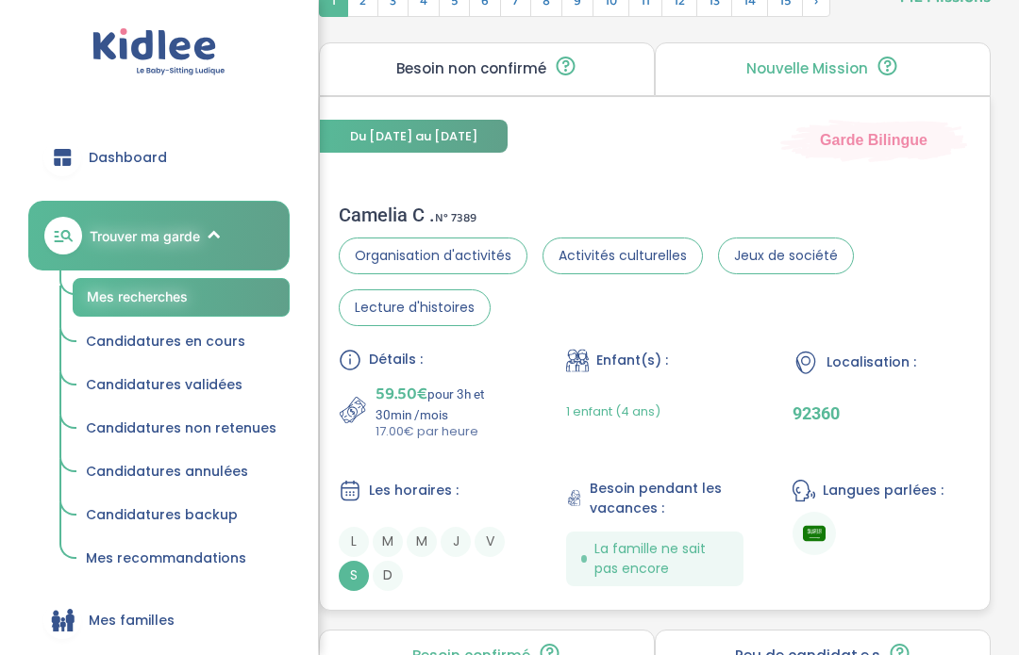
click at [398, 219] on div "Camelia C . N° 7389" at bounding box center [655, 215] width 632 height 23
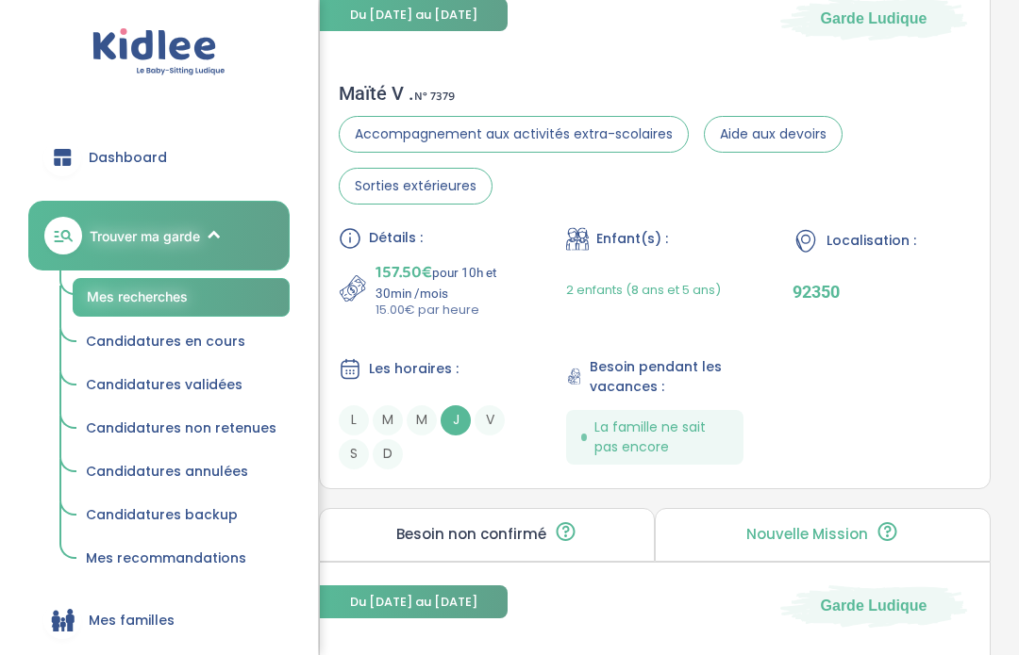
scroll to position [2198, 0]
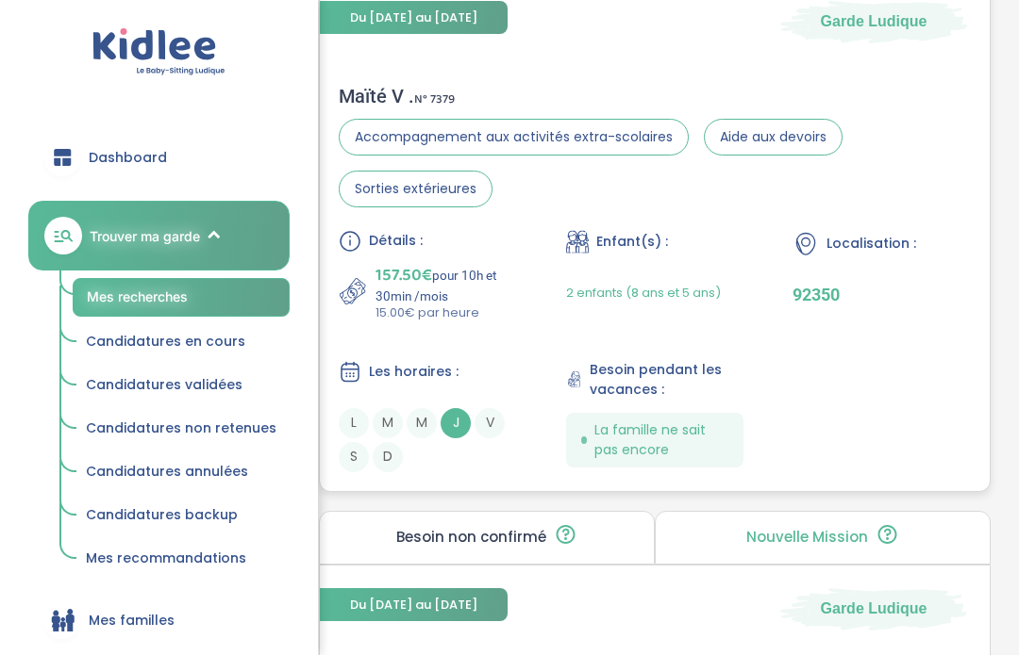
click at [376, 123] on div "Maïté V . N° 7379 Accompagnement aux activités extra-scolaires Aide aux devoirs…" at bounding box center [655, 146] width 632 height 123
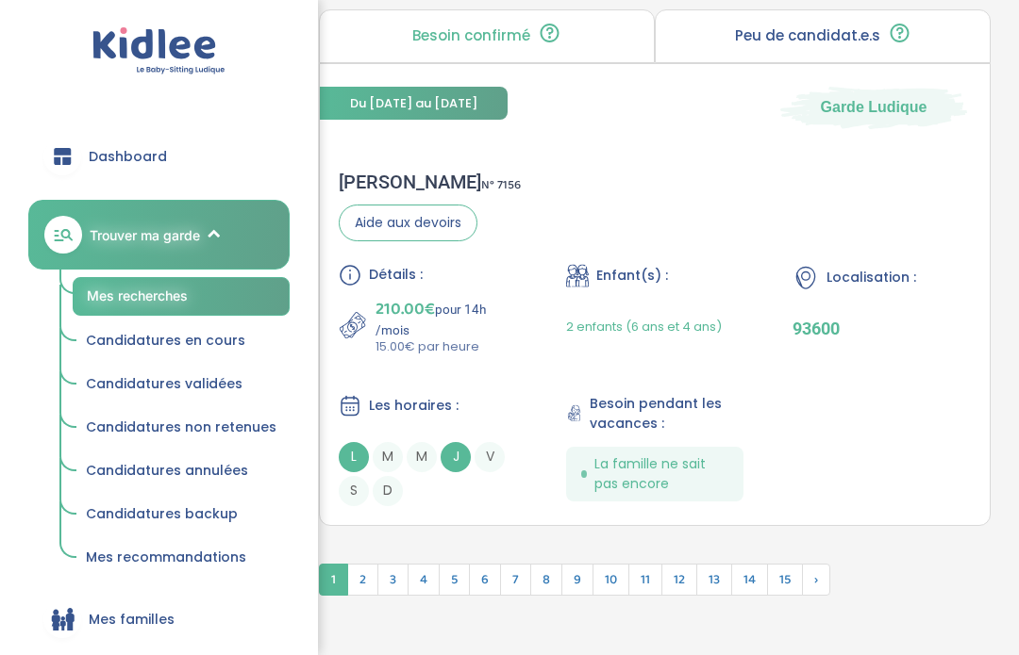
scroll to position [5818, 0]
click at [362, 596] on span "2" at bounding box center [362, 580] width 31 height 32
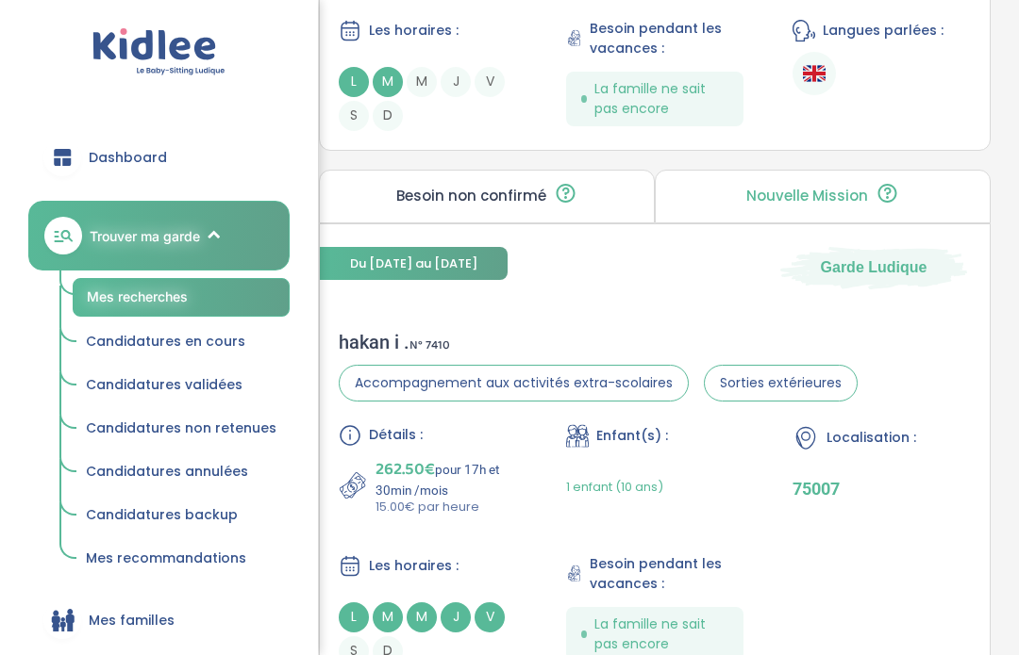
scroll to position [5933, 0]
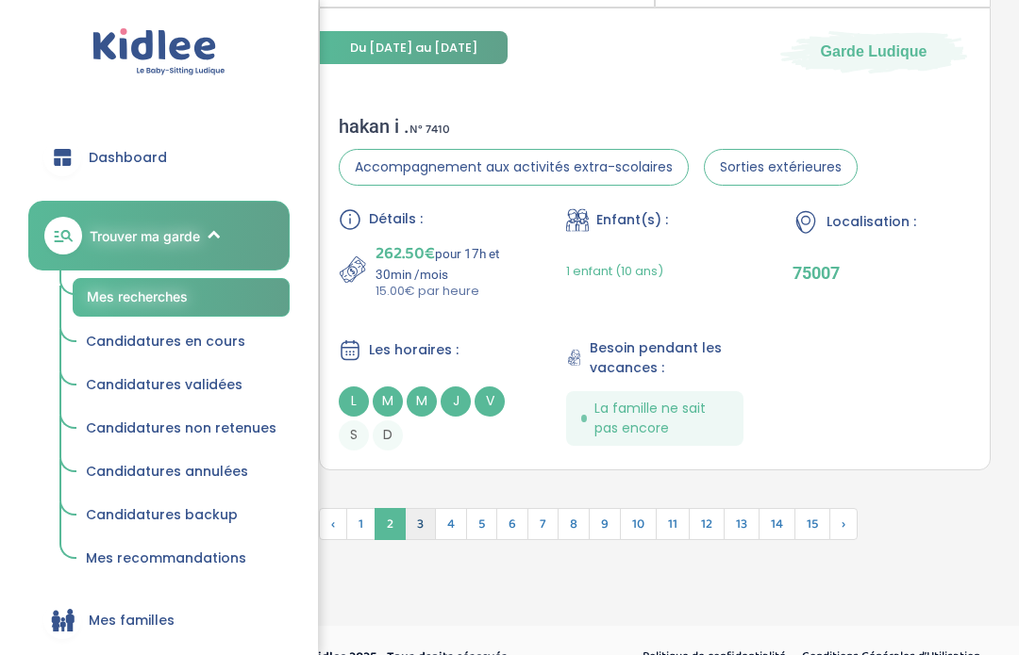
click at [424, 540] on span "3" at bounding box center [420, 524] width 31 height 32
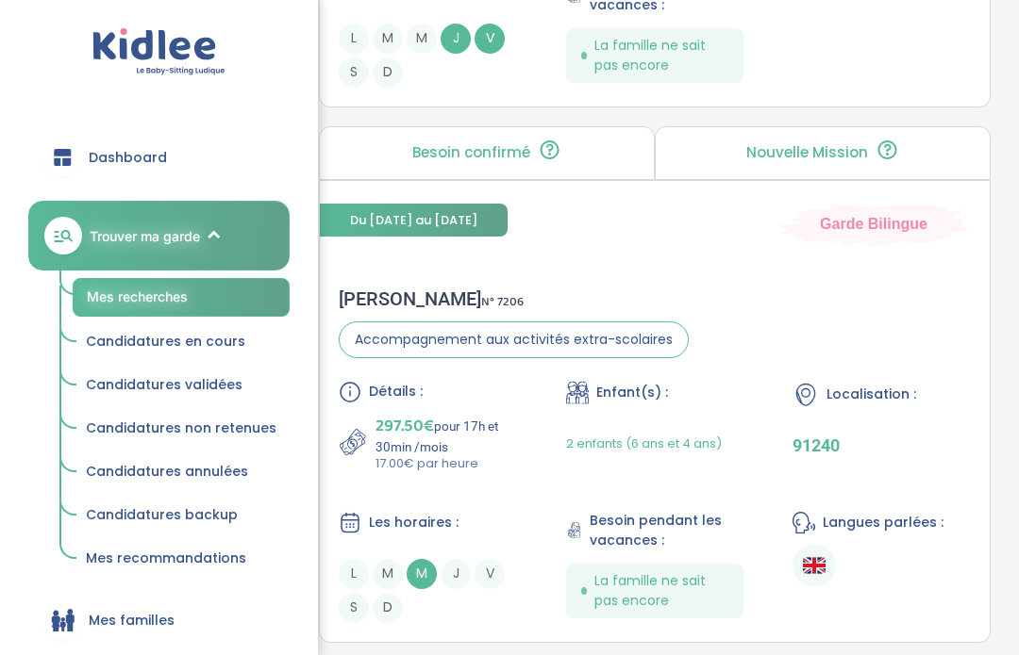
scroll to position [1911, 0]
click at [389, 301] on div "Audrey G . N° 7206" at bounding box center [514, 299] width 350 height 23
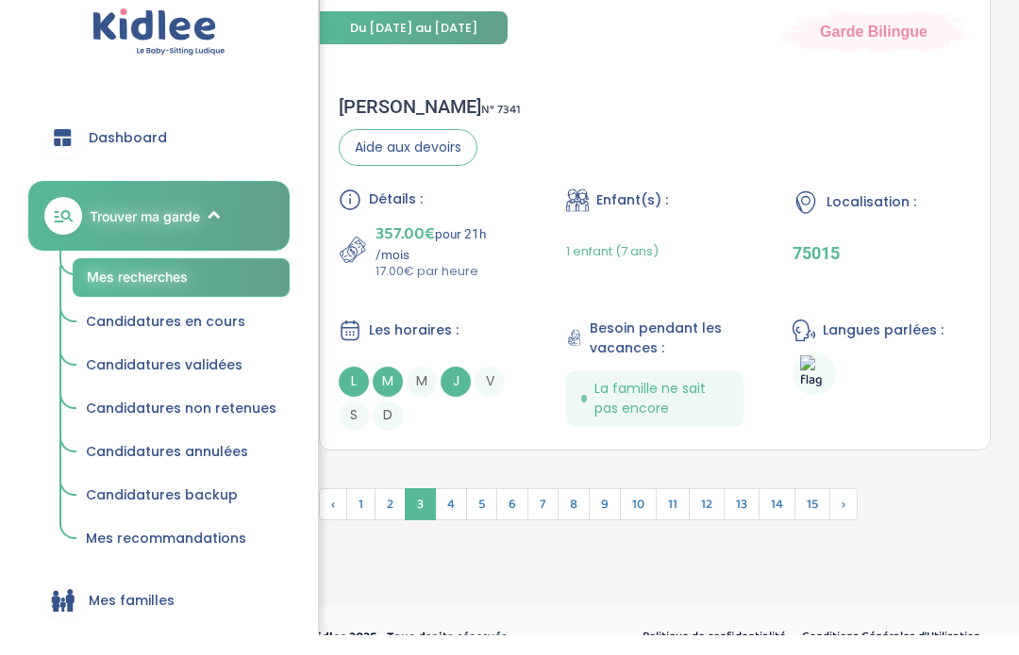
scroll to position [5904, 0]
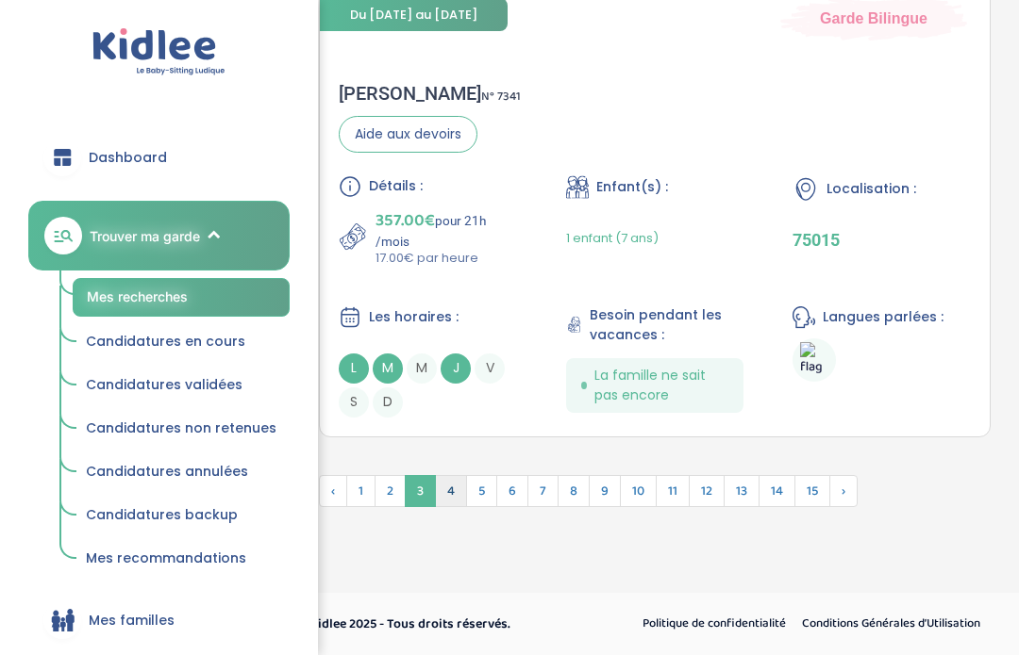
click at [449, 492] on span "4" at bounding box center [451, 491] width 32 height 32
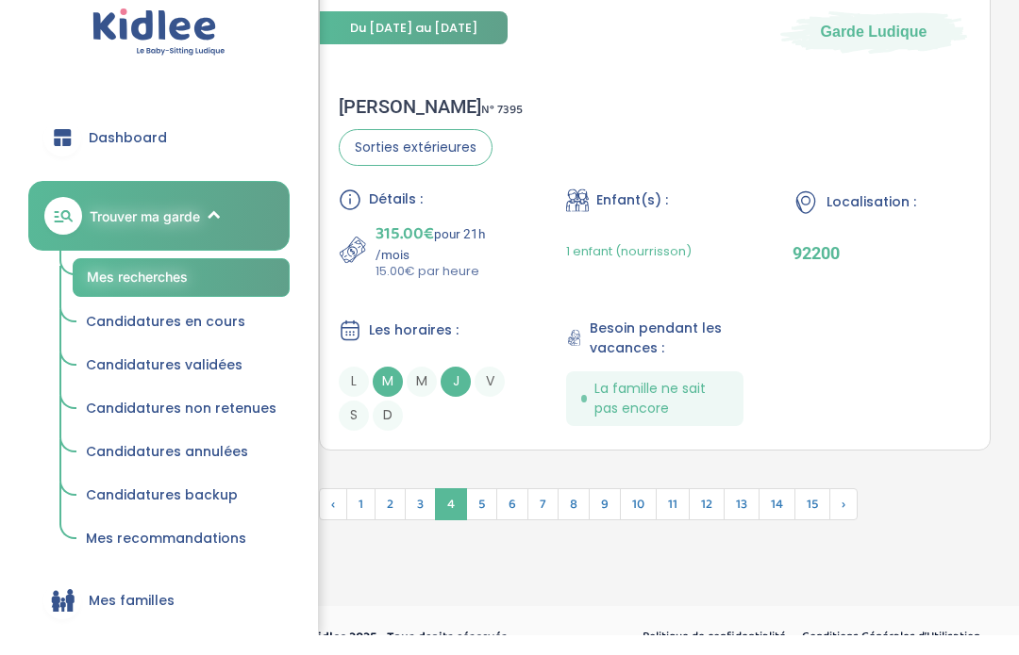
scroll to position [6107, 0]
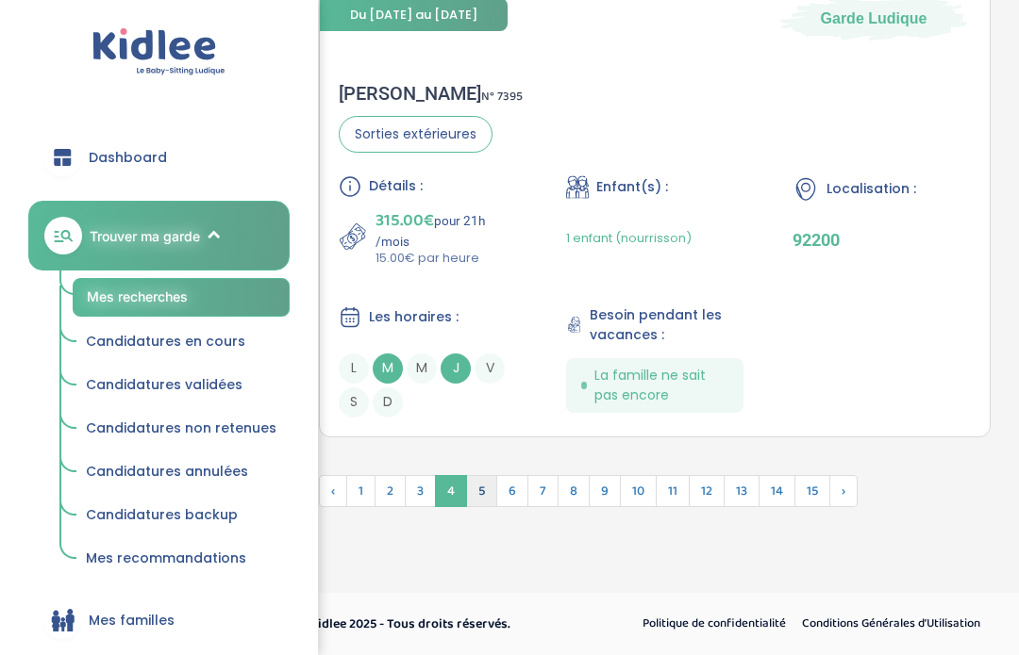
click at [480, 490] on span "5" at bounding box center [481, 491] width 31 height 32
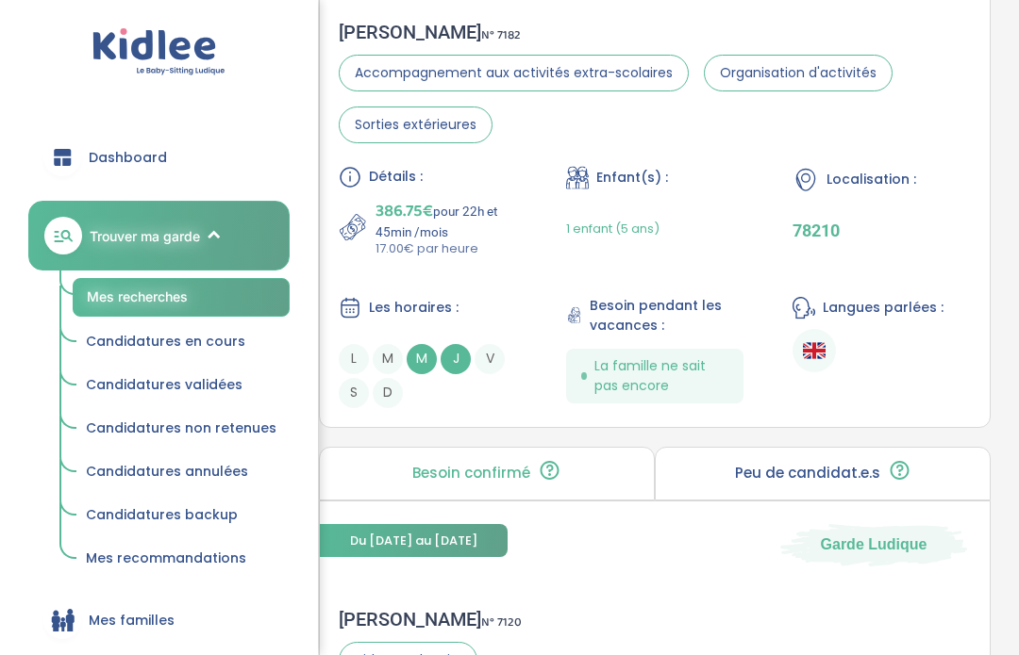
scroll to position [3987, 0]
click at [423, 44] on div "ANNABELLE G . N° 7182" at bounding box center [655, 33] width 632 height 23
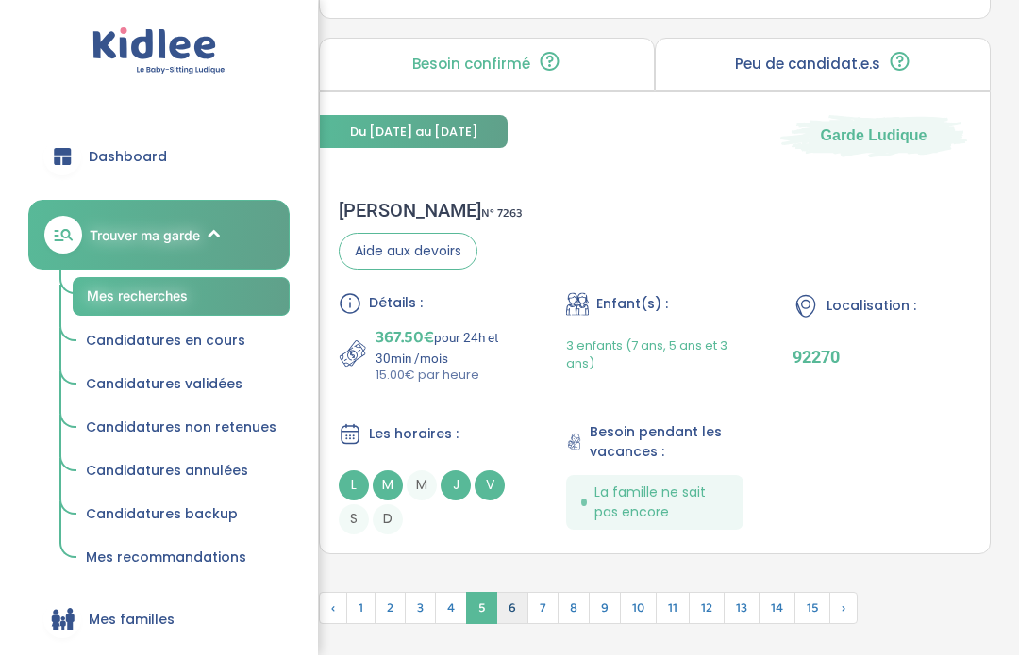
scroll to position [5957, 0]
click at [508, 624] on span "6" at bounding box center [512, 608] width 32 height 32
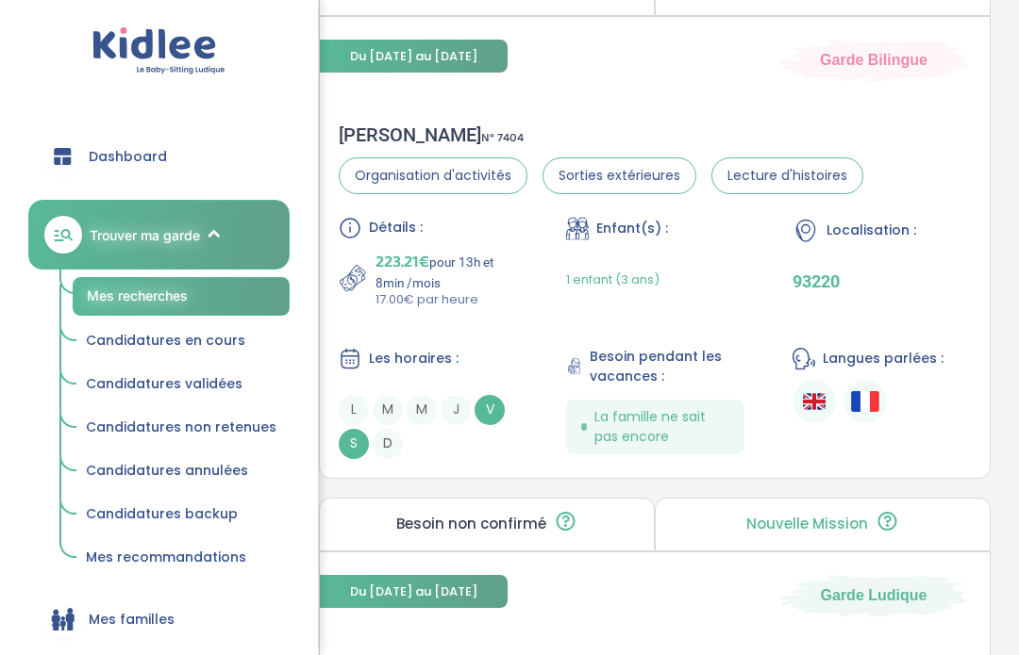
scroll to position [5246, 0]
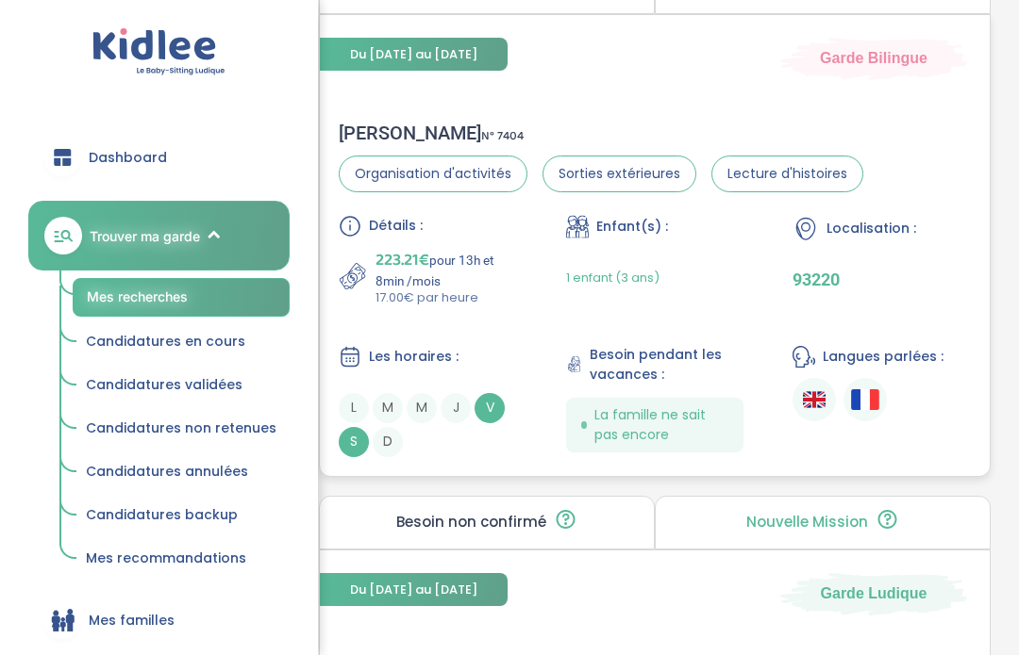
click at [380, 144] on div "Emma R . N° 7404" at bounding box center [601, 133] width 524 height 23
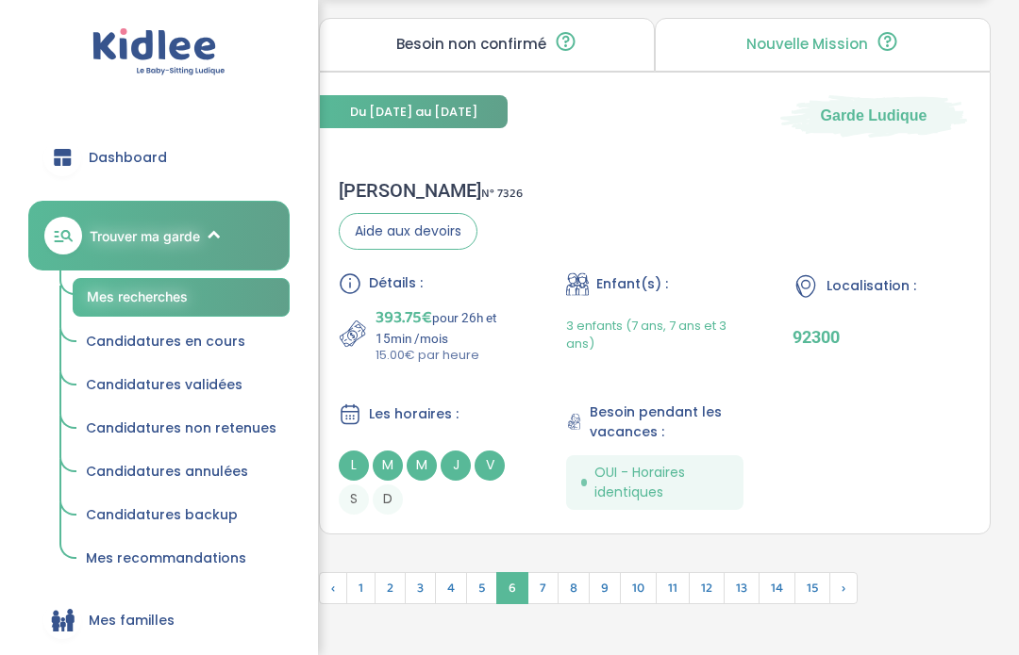
scroll to position [5789, 0]
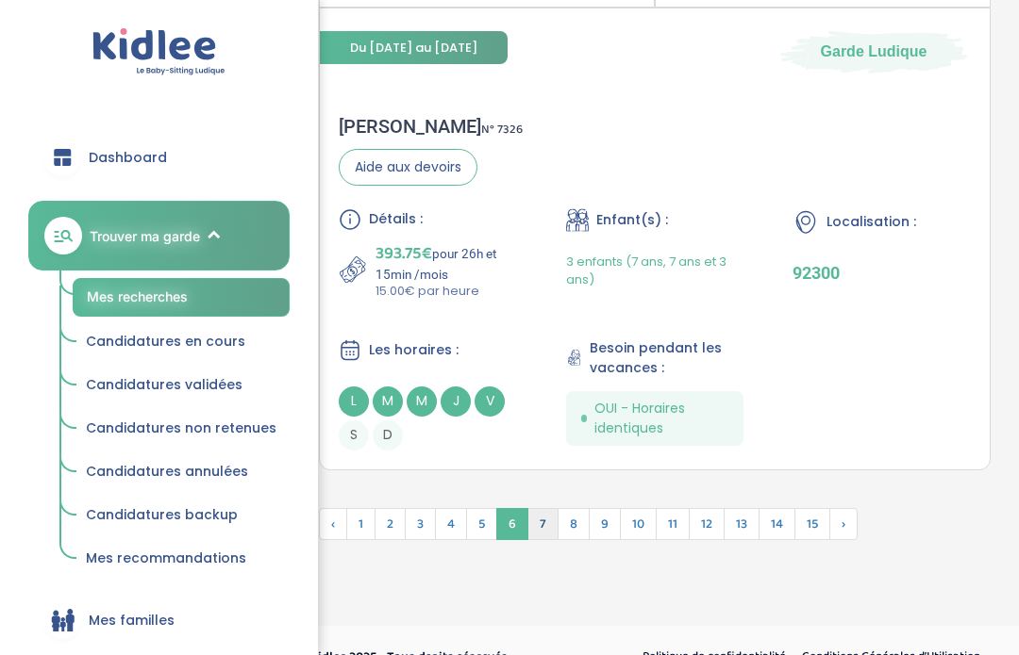
click at [543, 540] on span "7" at bounding box center [542, 524] width 31 height 32
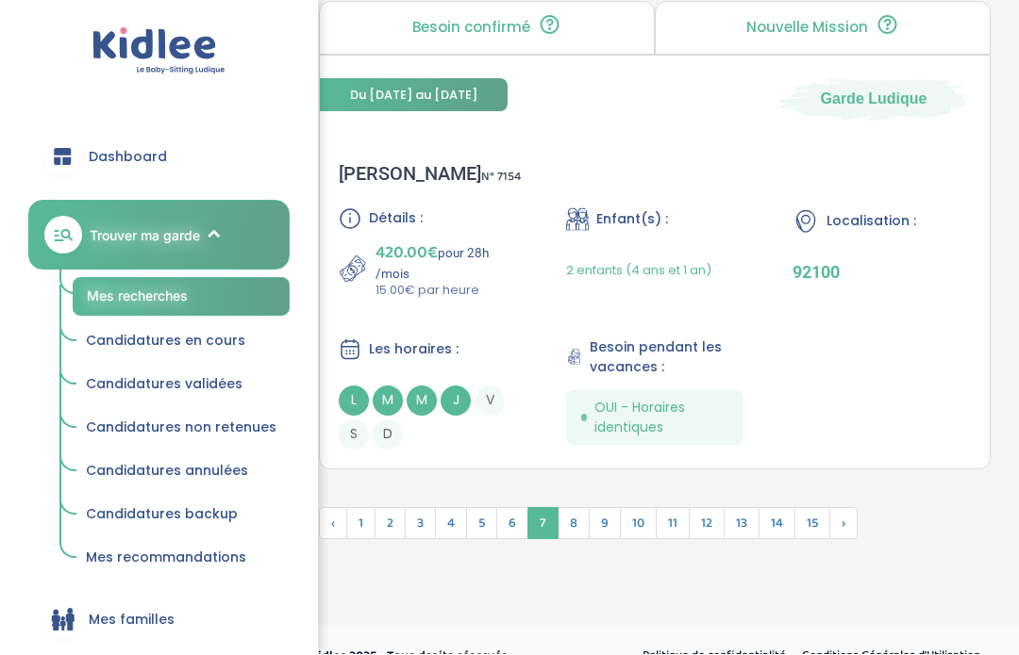
scroll to position [5811, 0]
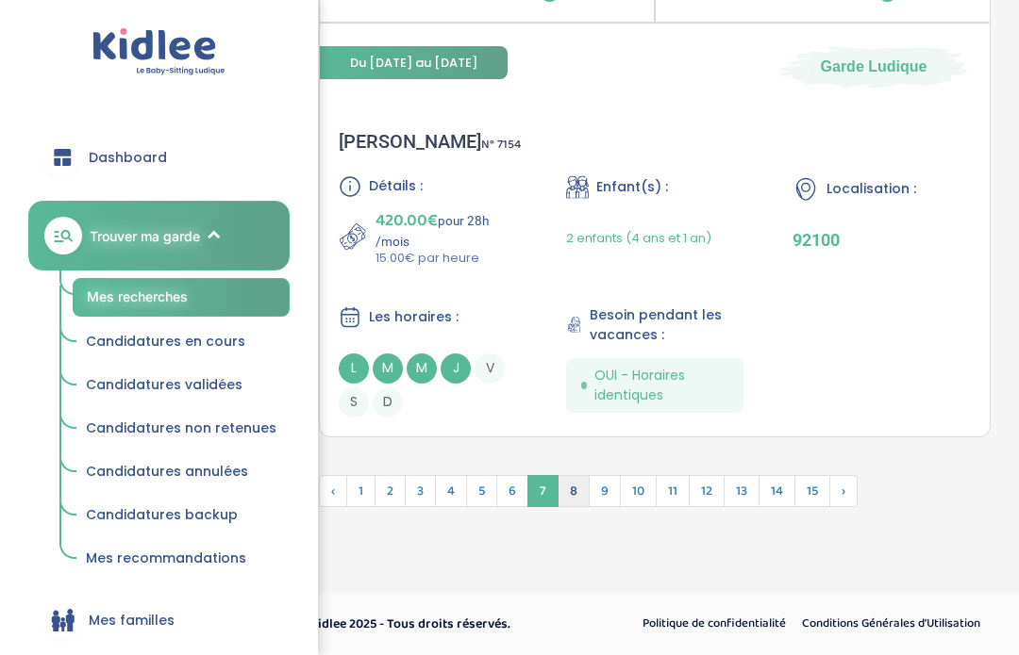
click at [576, 491] on span "8" at bounding box center [573, 491] width 32 height 32
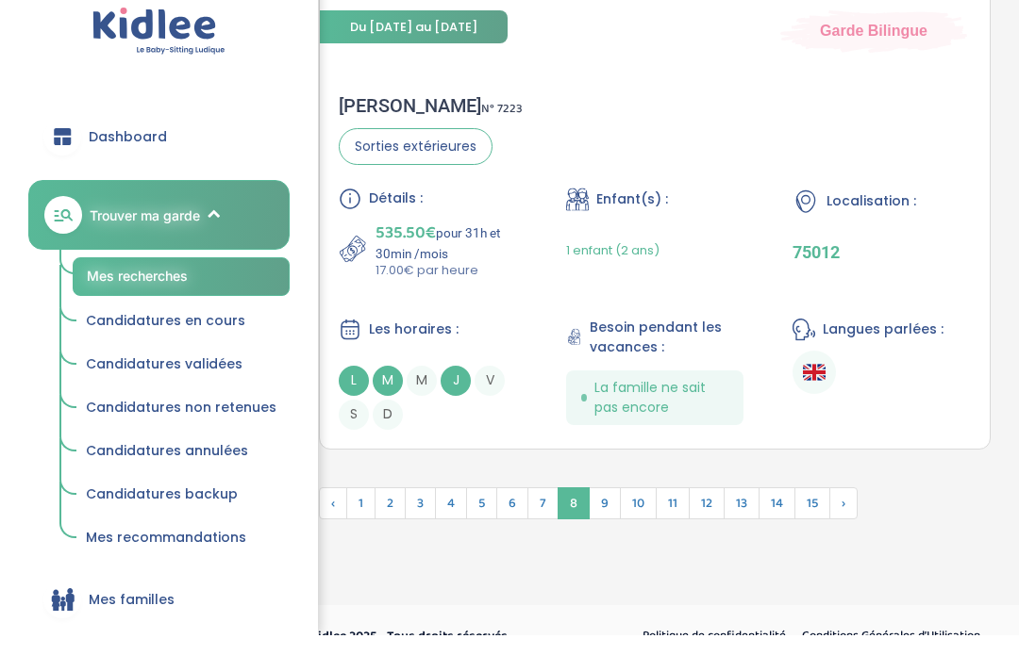
scroll to position [5963, 0]
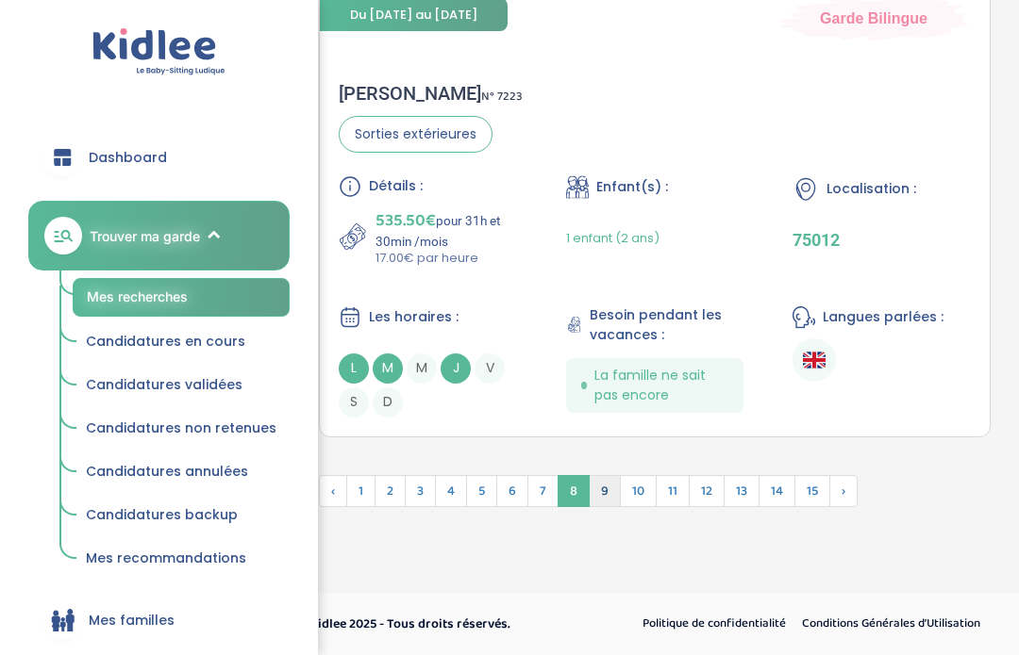
click at [608, 492] on span "9" at bounding box center [604, 491] width 32 height 32
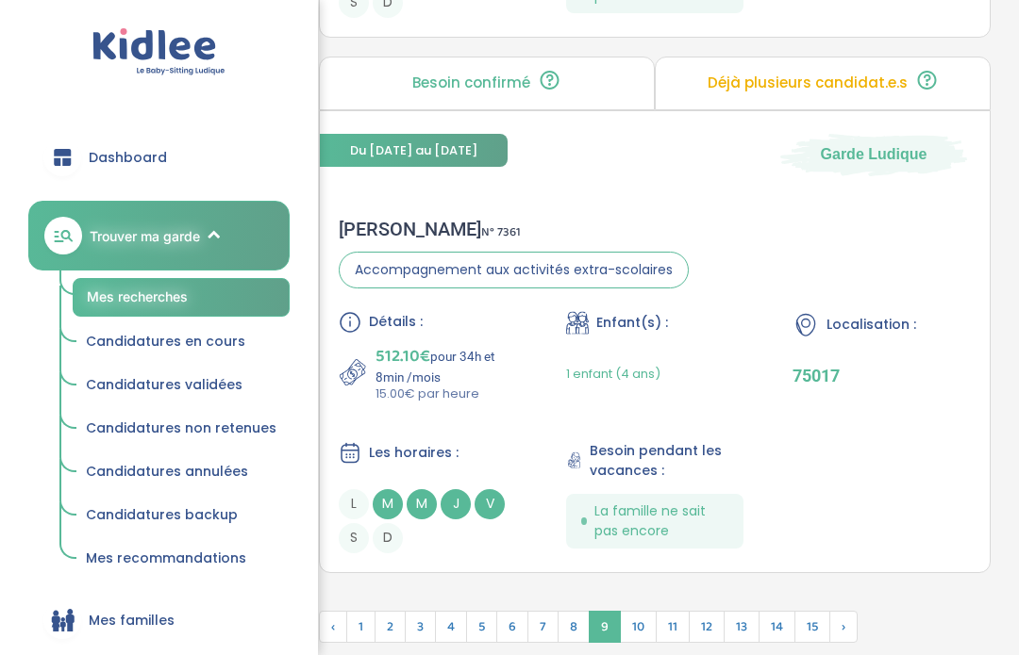
scroll to position [5989, 0]
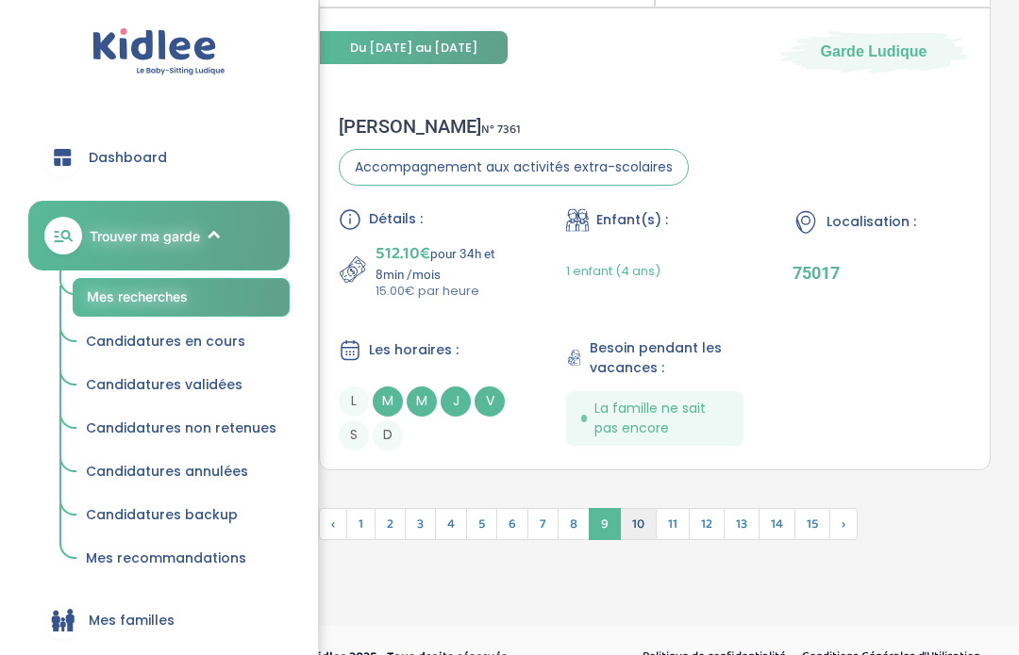
click at [638, 540] on span "10" at bounding box center [638, 524] width 37 height 32
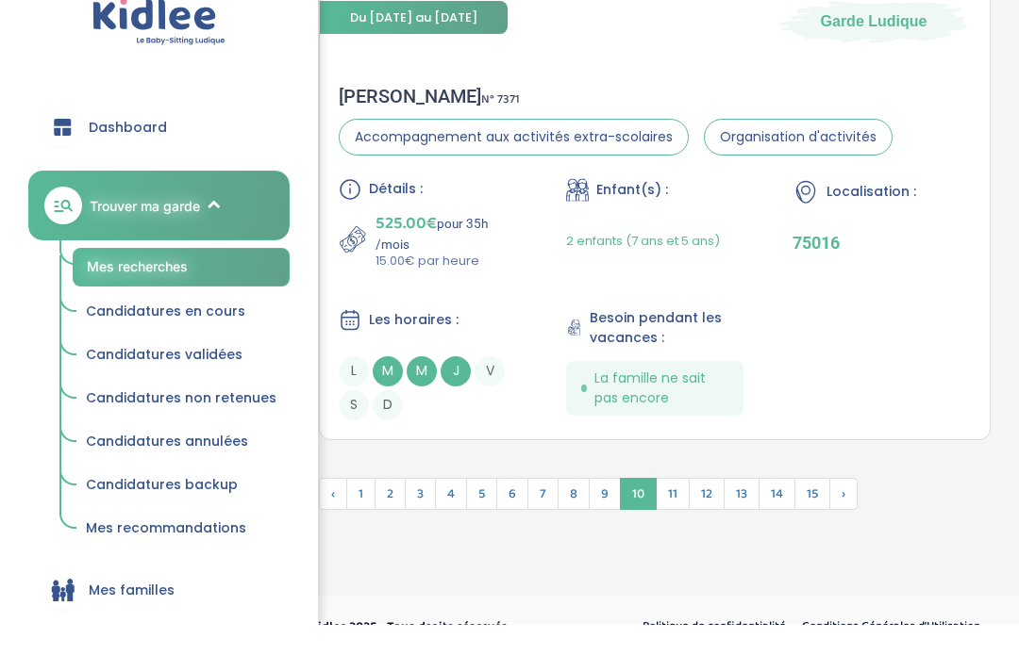
scroll to position [5808, 0]
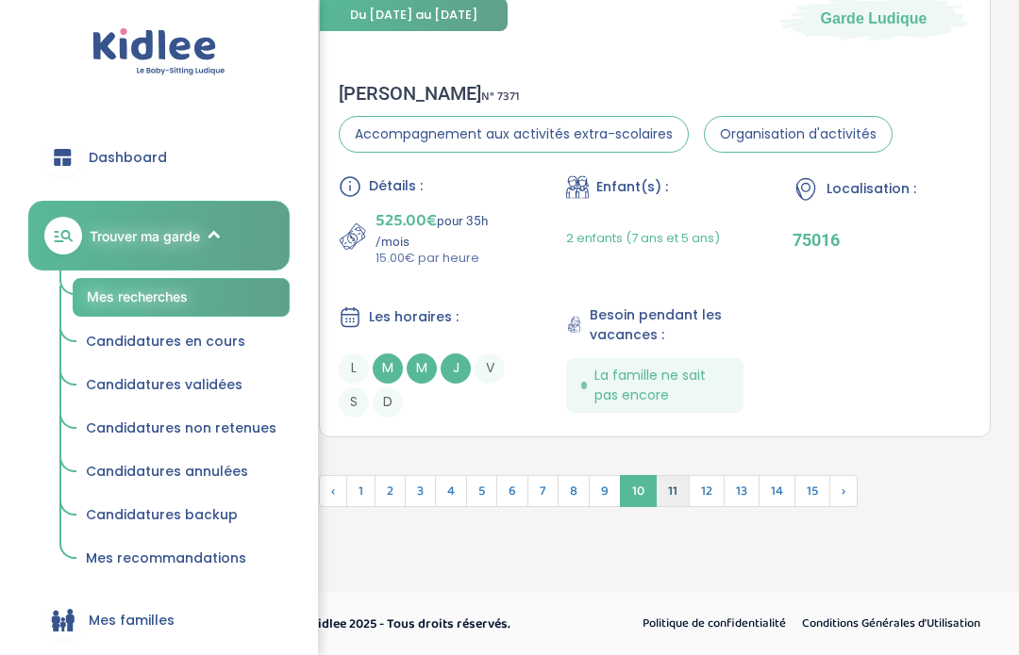
click at [679, 492] on span "11" at bounding box center [672, 491] width 34 height 32
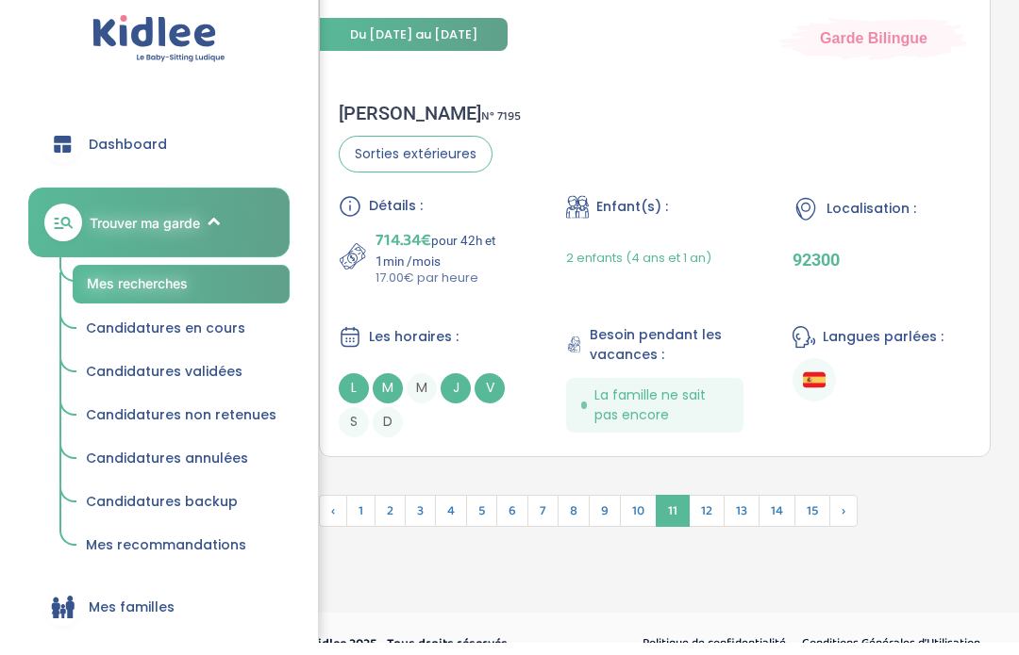
scroll to position [5956, 0]
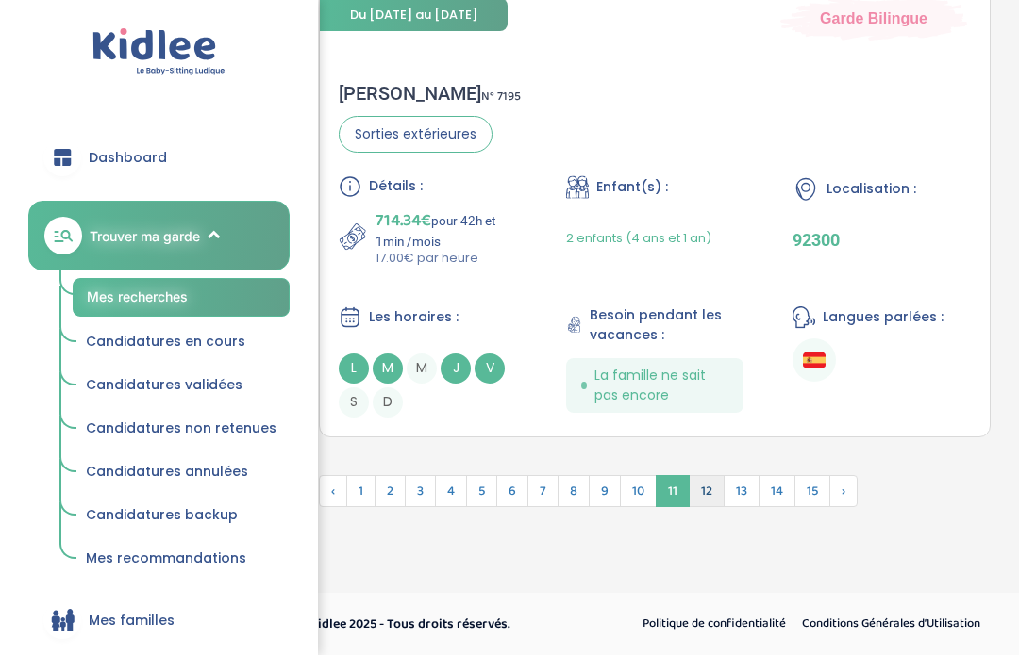
click at [708, 496] on span "12" at bounding box center [706, 491] width 36 height 32
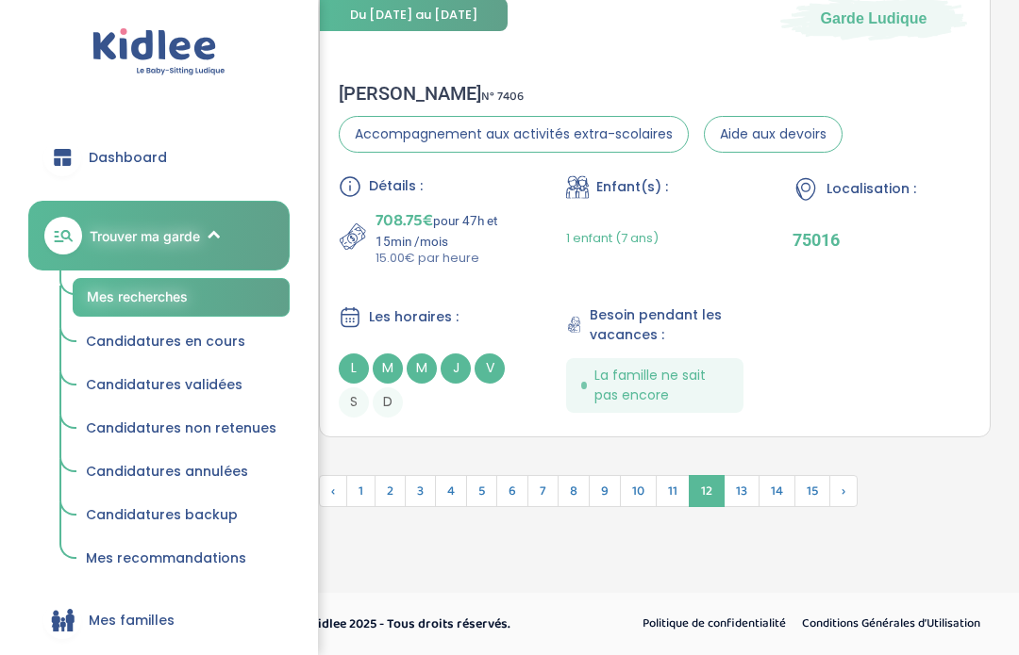
scroll to position [5959, 0]
click at [737, 478] on span "13" at bounding box center [741, 491] width 36 height 32
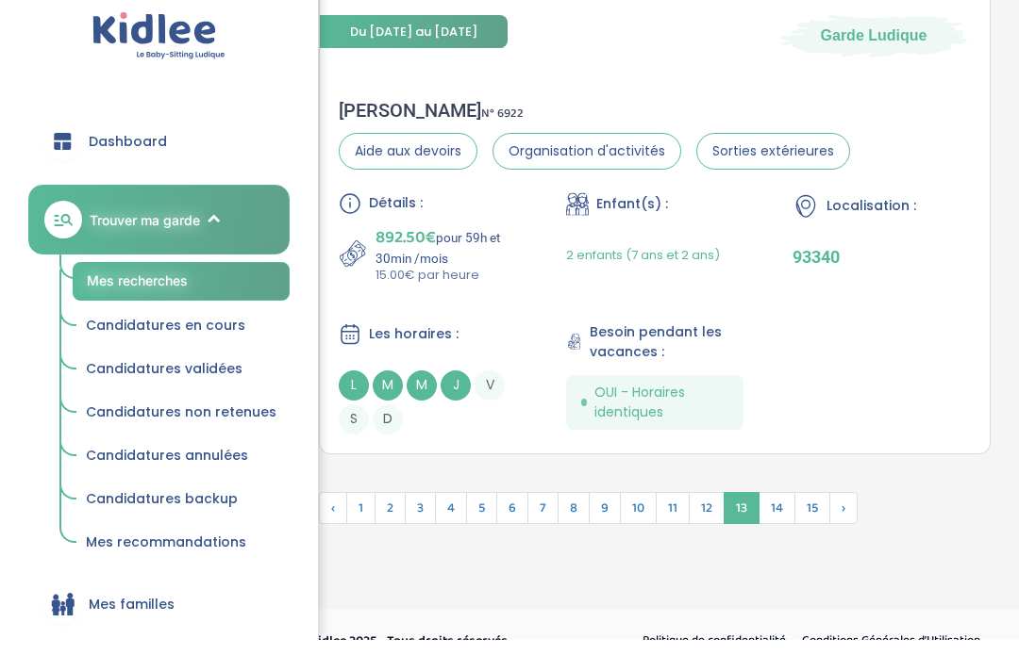
scroll to position [6056, 0]
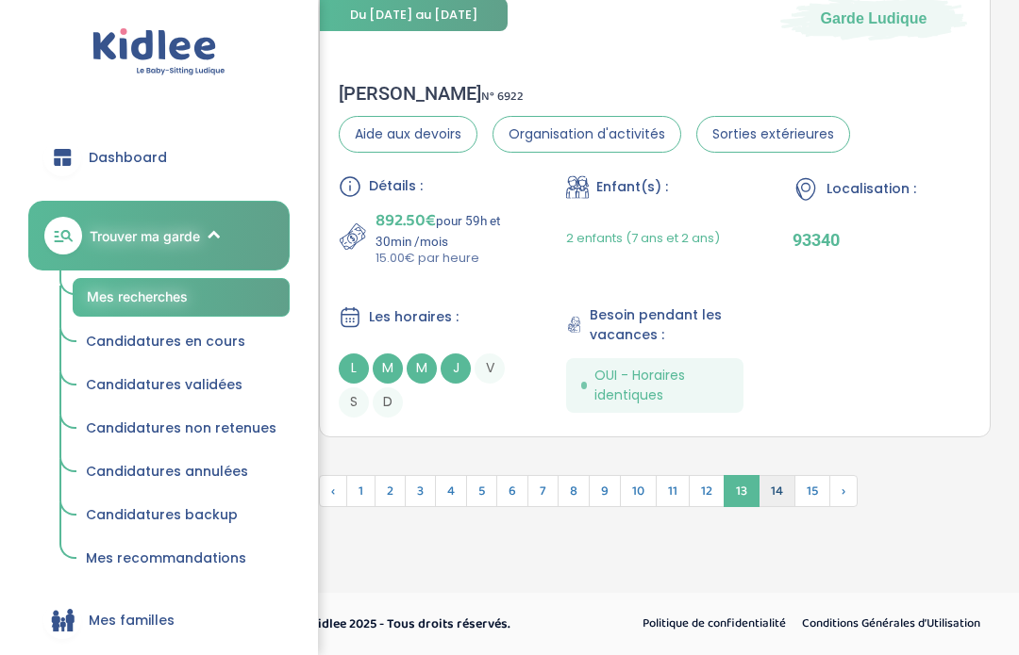
click at [773, 490] on span "14" at bounding box center [776, 491] width 37 height 32
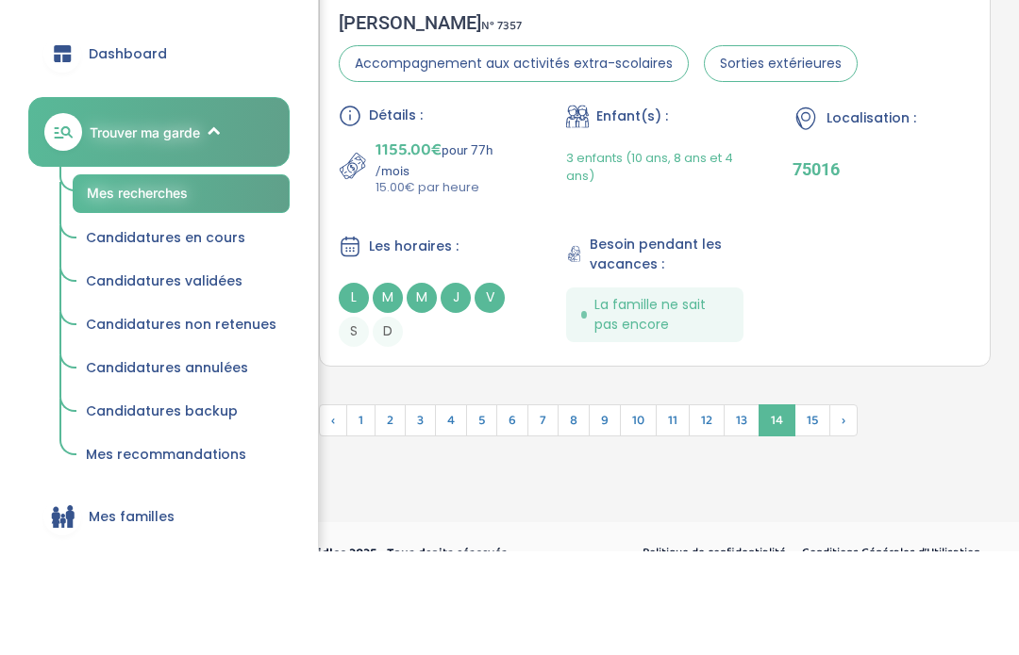
scroll to position [6159, 0]
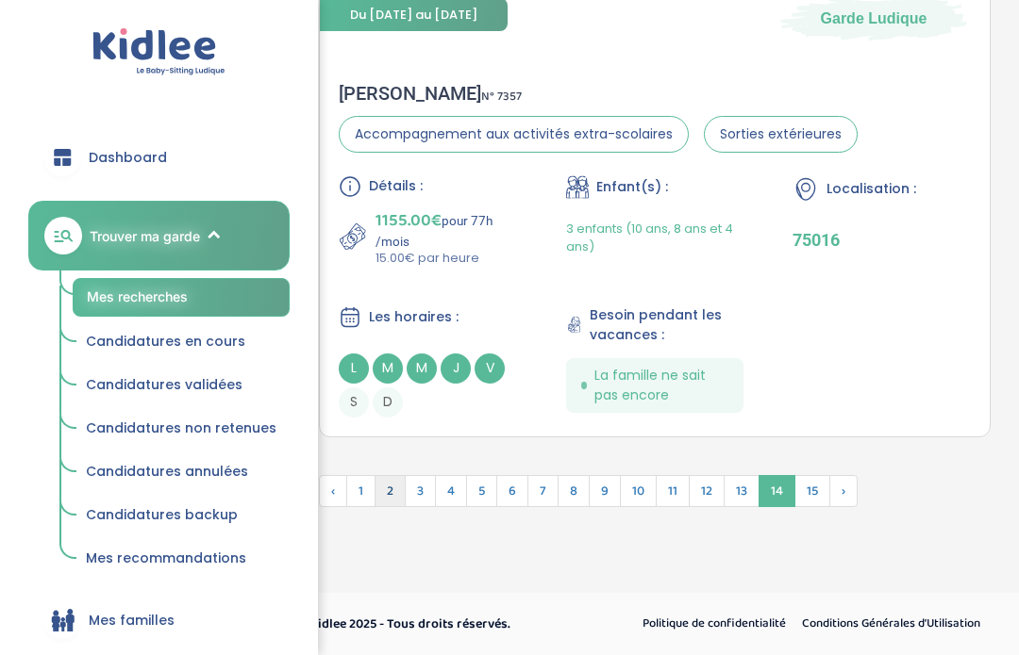
click at [386, 484] on span "2" at bounding box center [389, 491] width 31 height 32
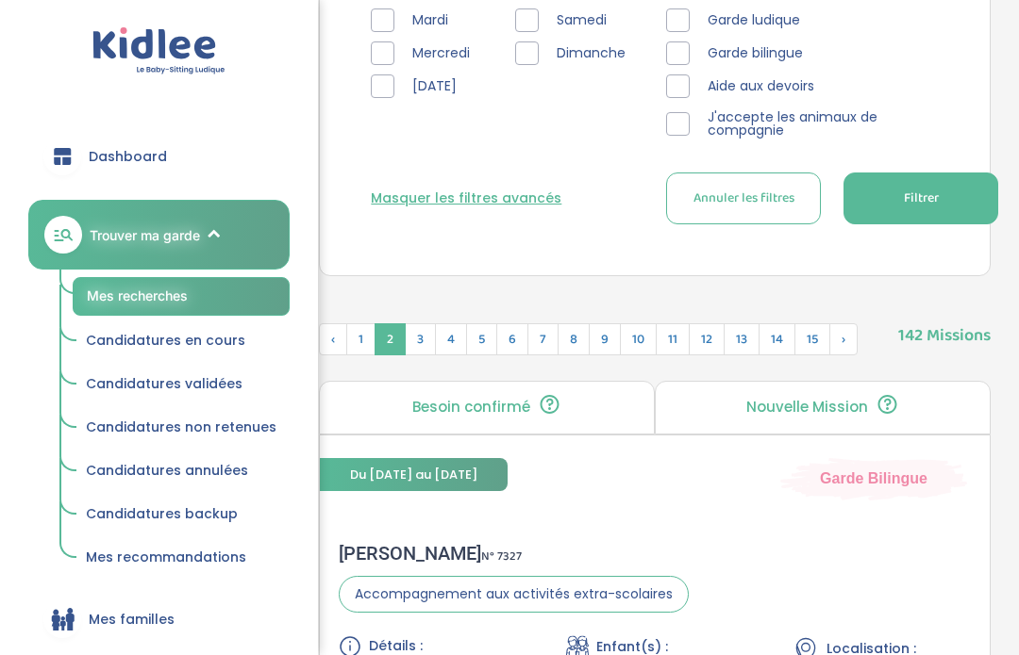
scroll to position [628, 0]
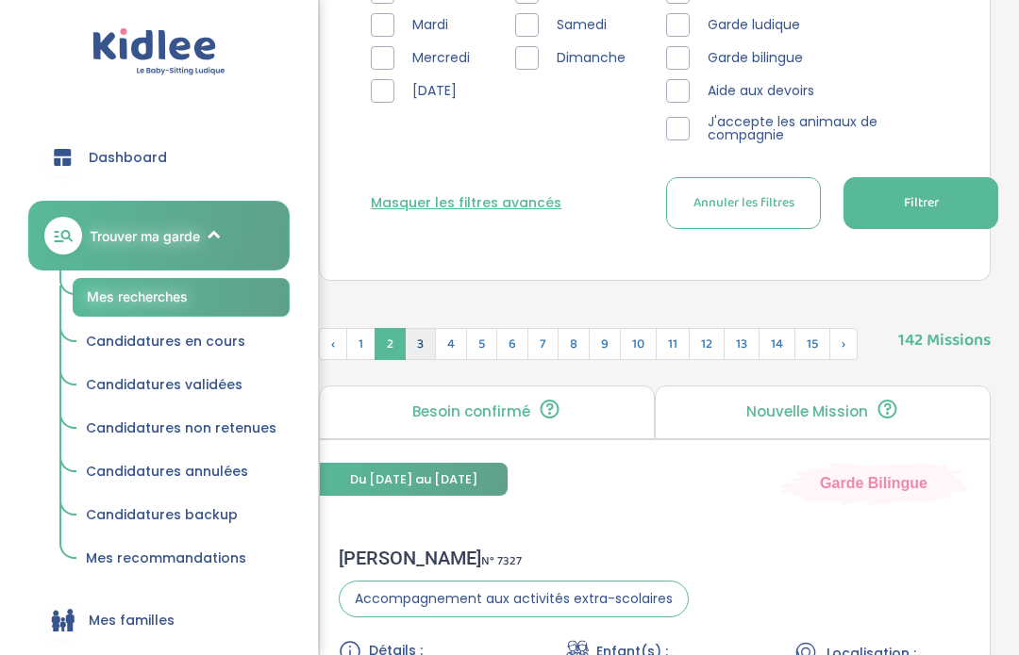
click at [428, 334] on span "3" at bounding box center [420, 344] width 31 height 32
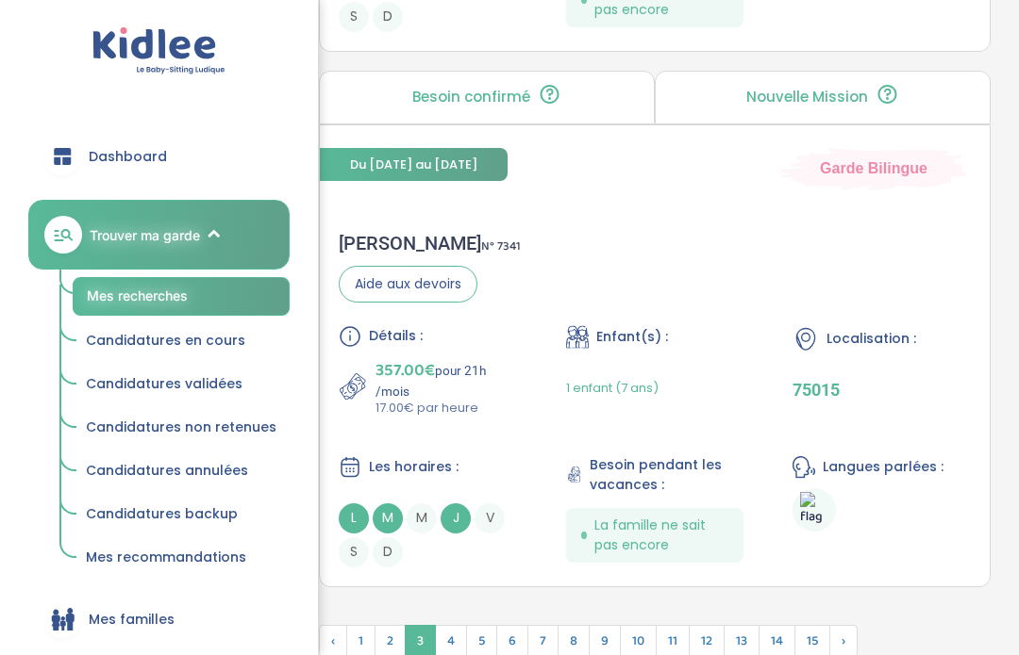
scroll to position [5833, 0]
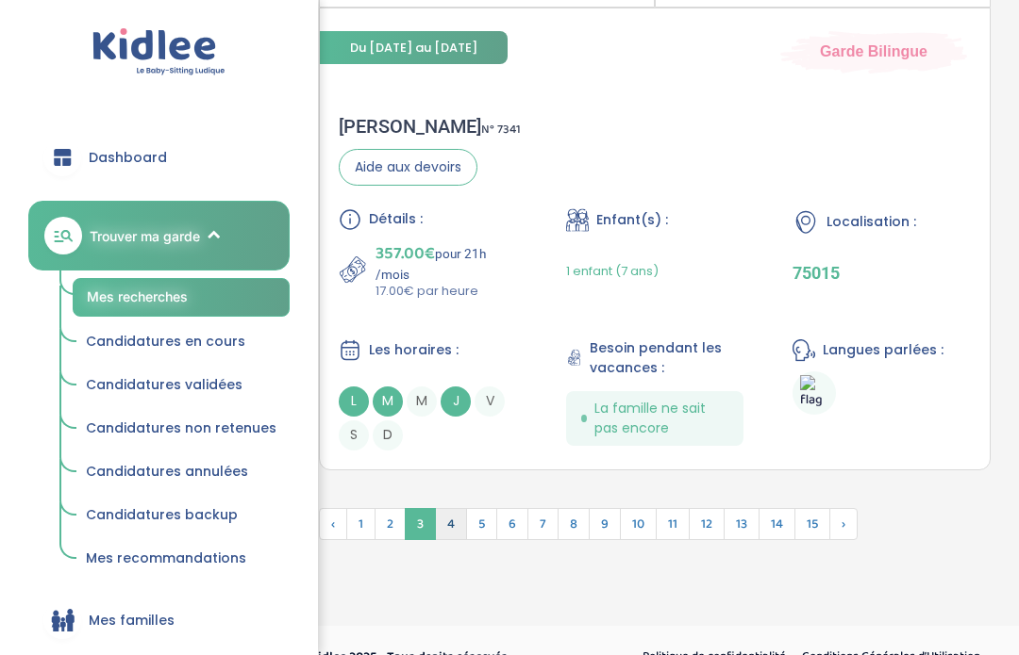
click at [445, 540] on span "4" at bounding box center [451, 524] width 32 height 32
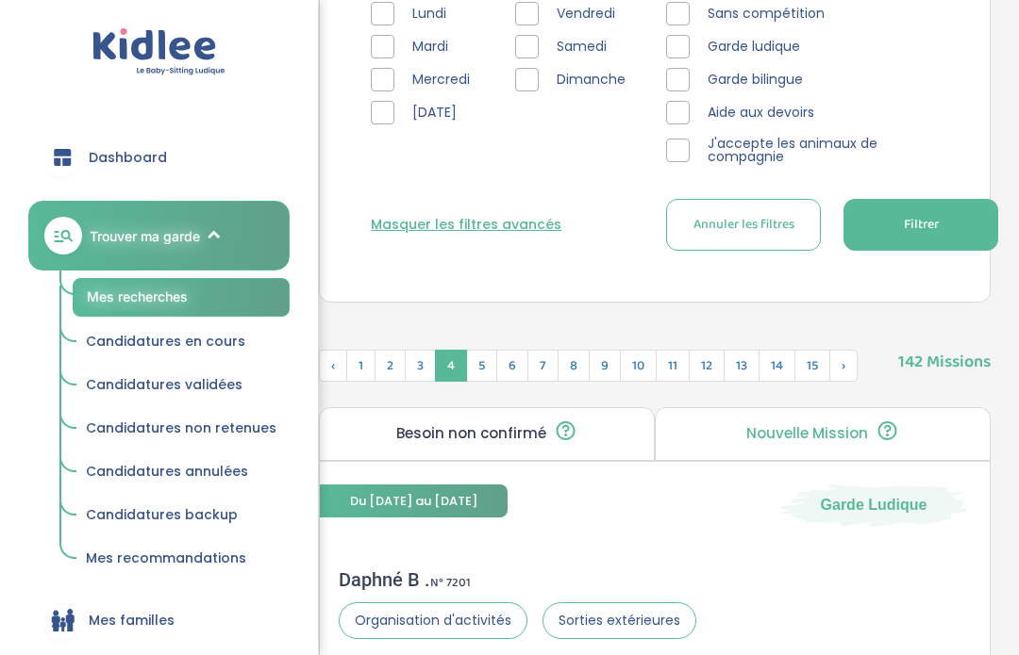
scroll to position [579, 0]
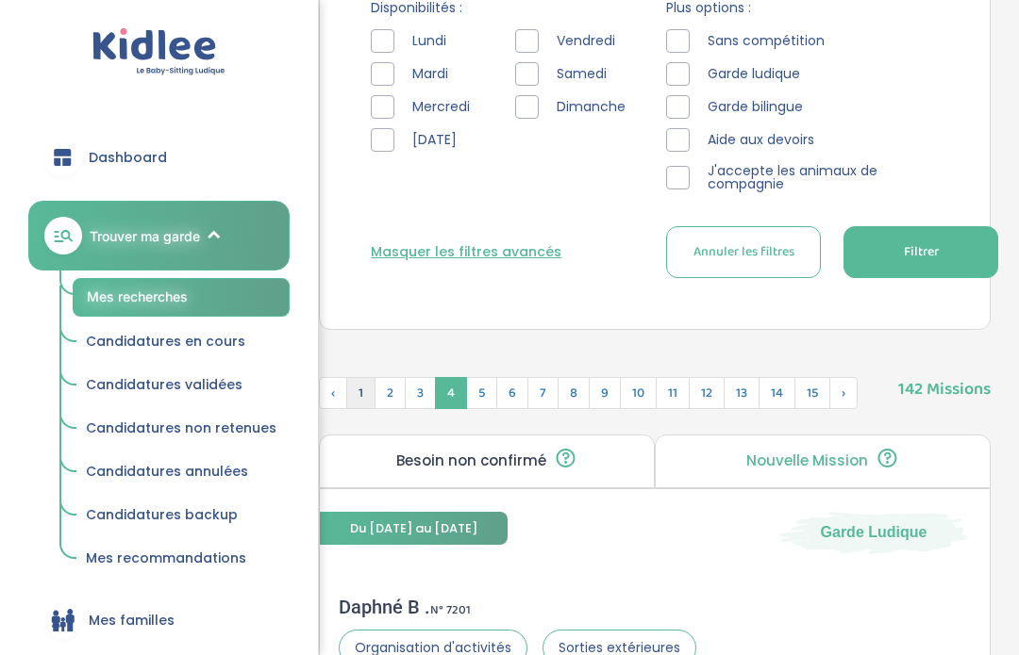
click at [365, 386] on span "1" at bounding box center [360, 393] width 29 height 32
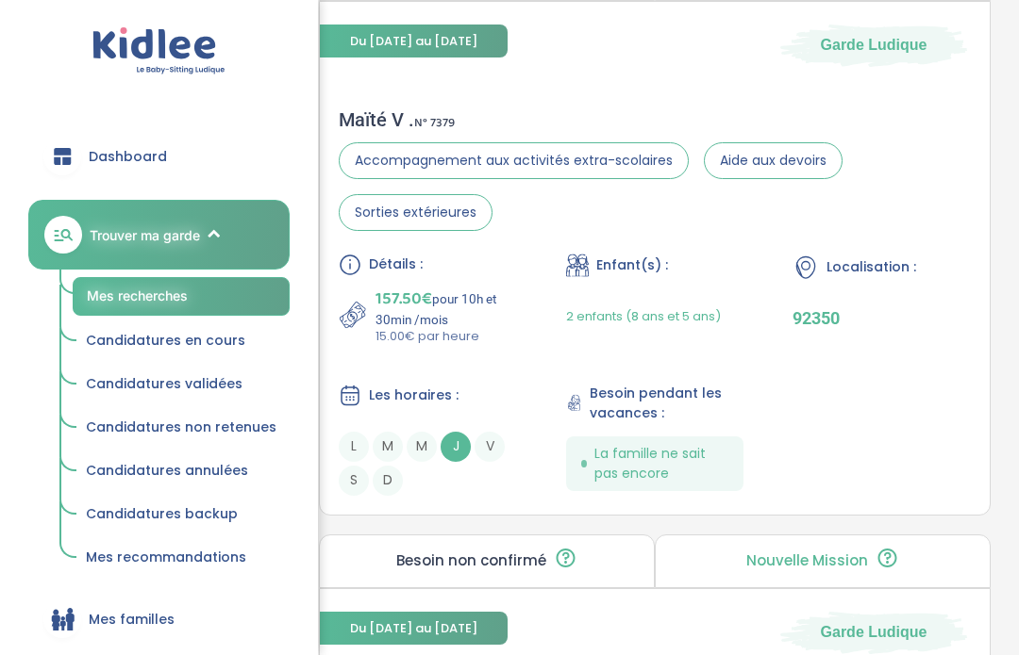
scroll to position [2174, 0]
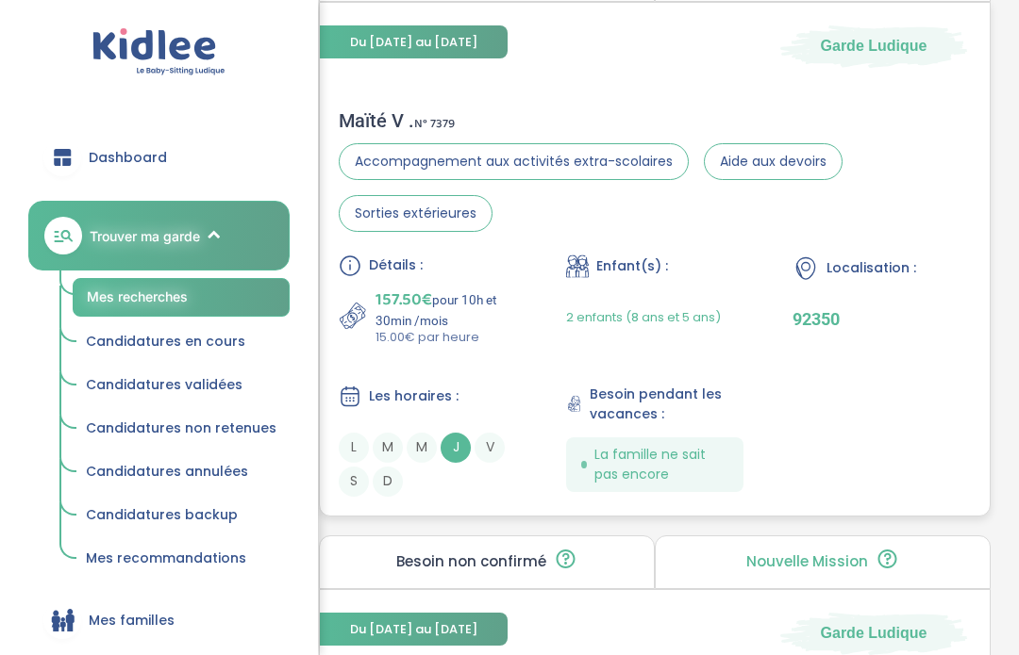
click at [371, 129] on div "Maïté V . N° 7379" at bounding box center [655, 120] width 632 height 23
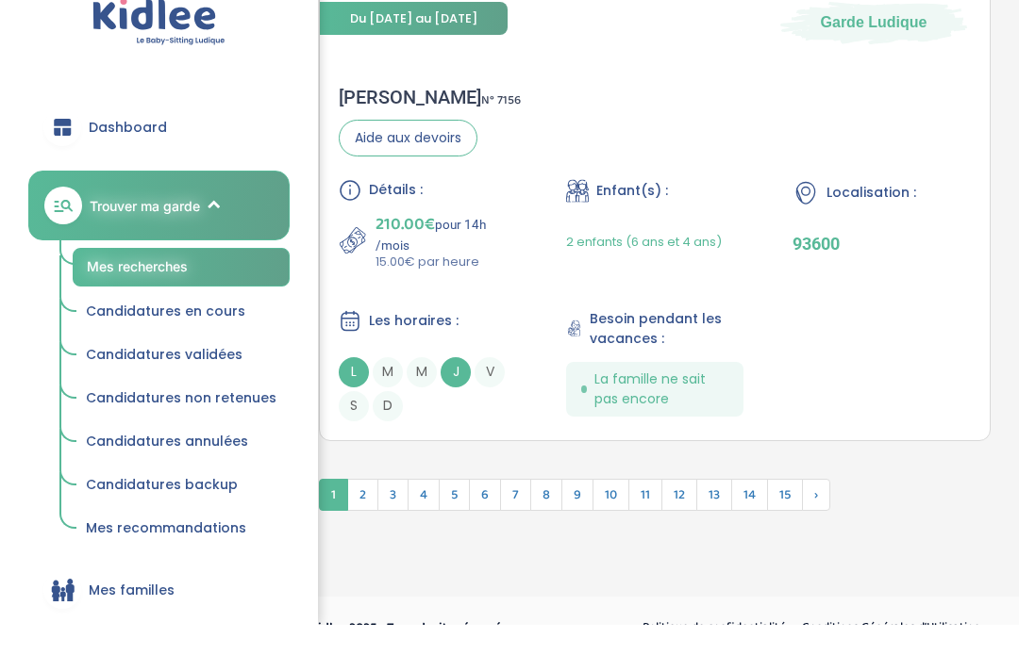
scroll to position [5943, 0]
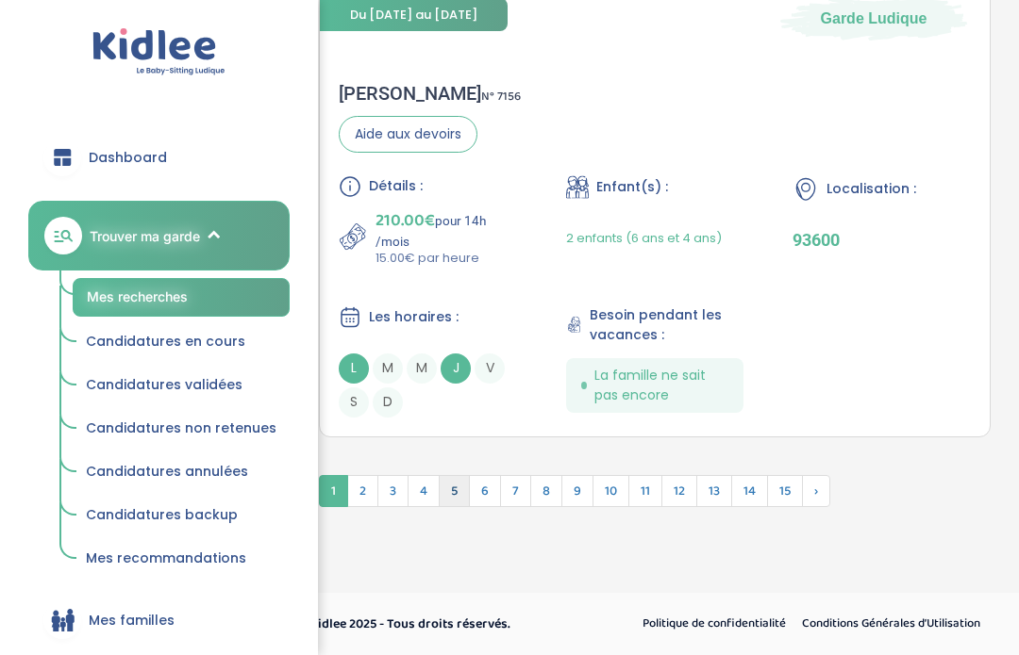
click at [455, 490] on span "5" at bounding box center [454, 491] width 31 height 32
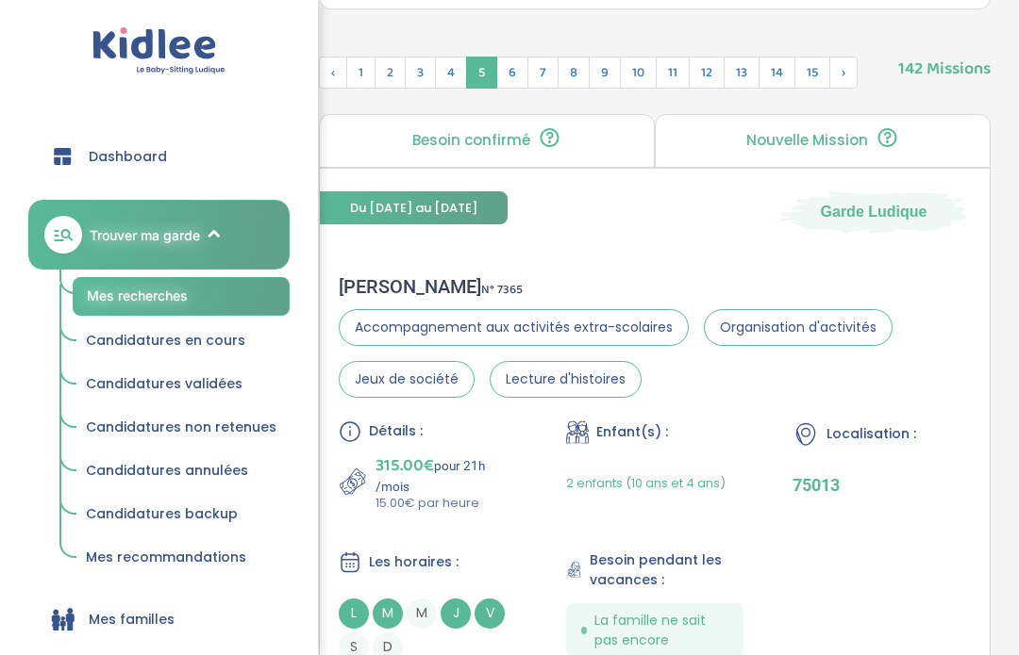
scroll to position [901, 0]
click at [207, 336] on span "Candidatures en cours" at bounding box center [165, 341] width 159 height 19
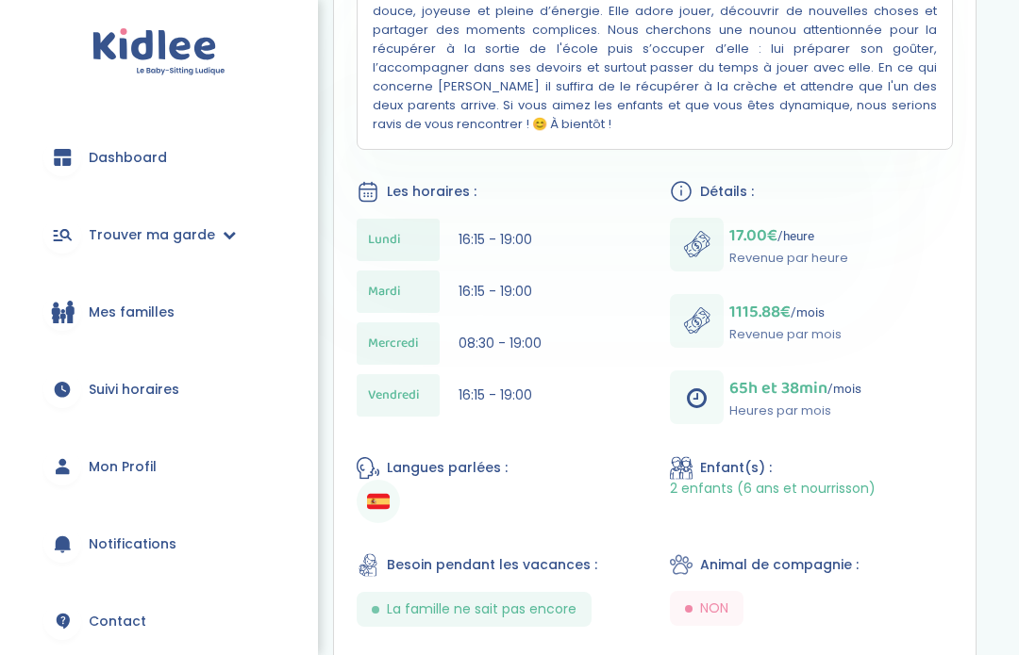
scroll to position [544, 0]
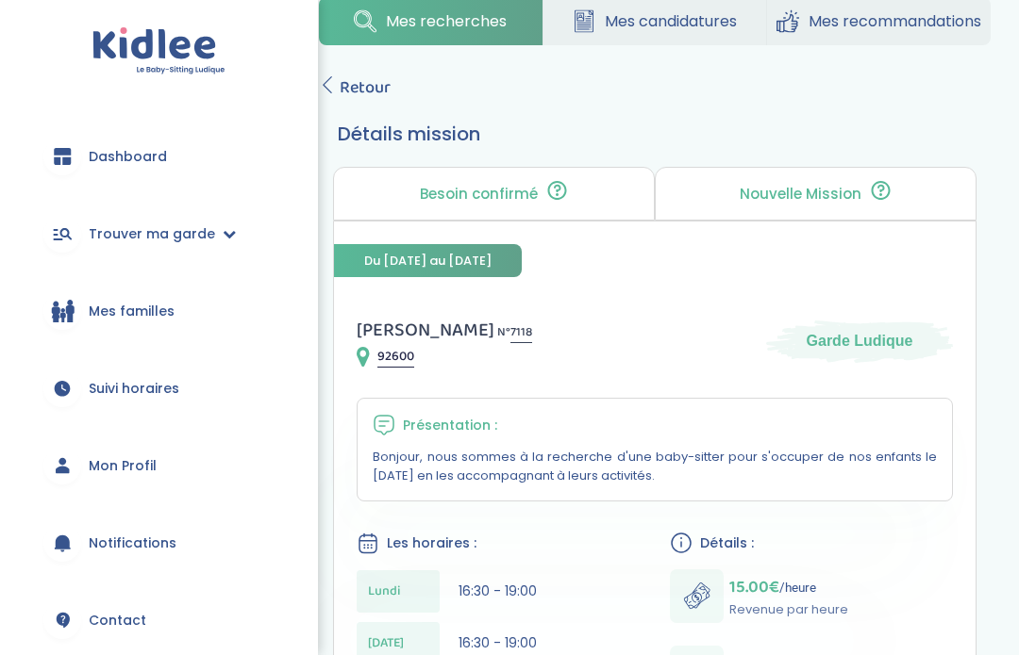
scroll to position [16, 0]
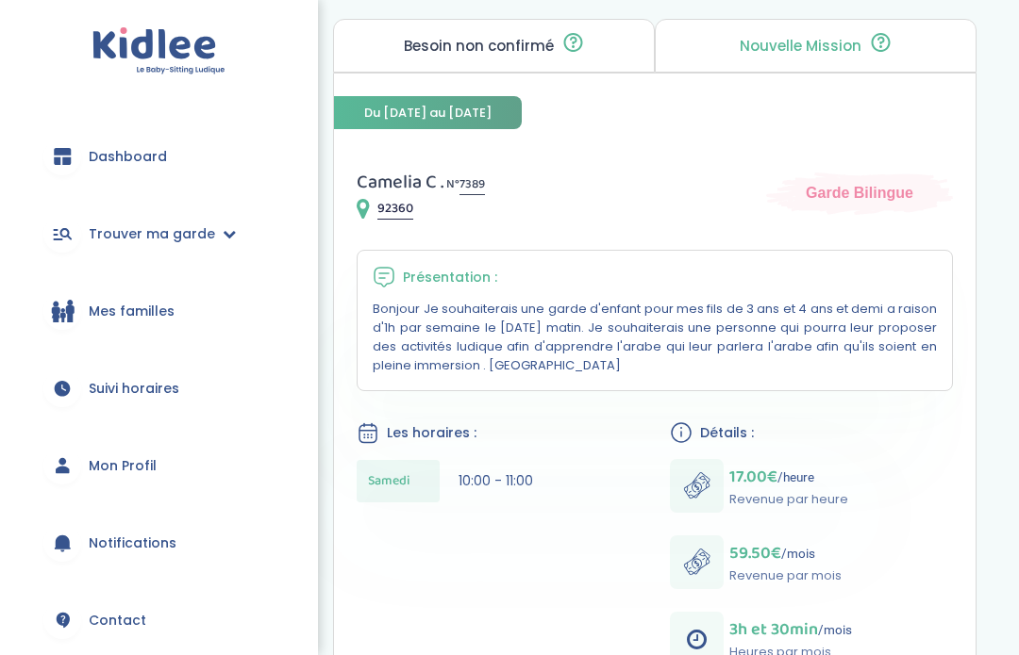
scroll to position [187, 0]
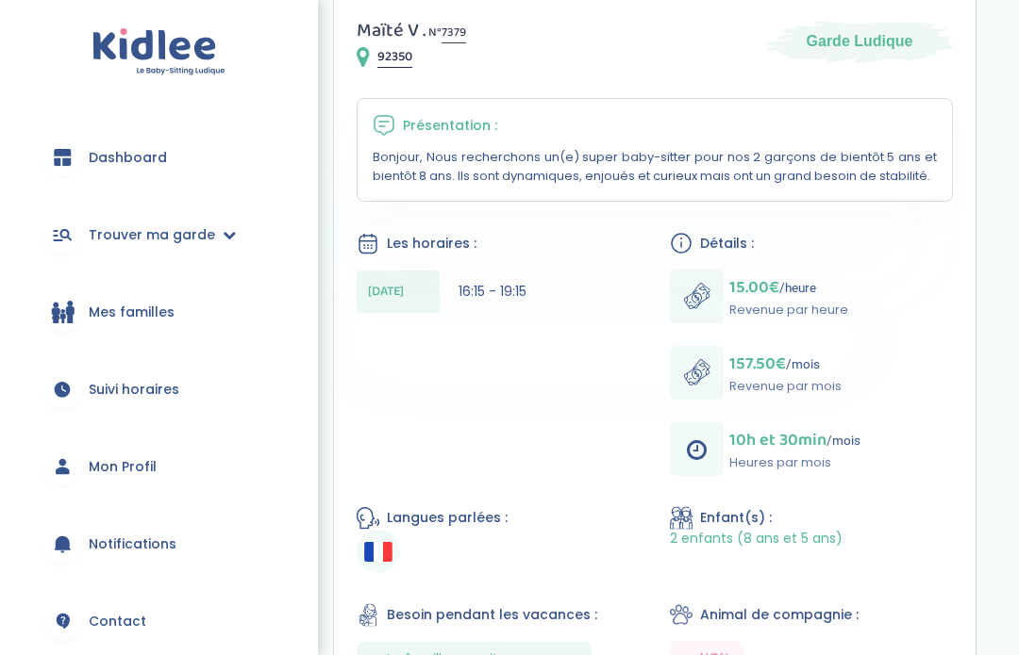
scroll to position [344, 0]
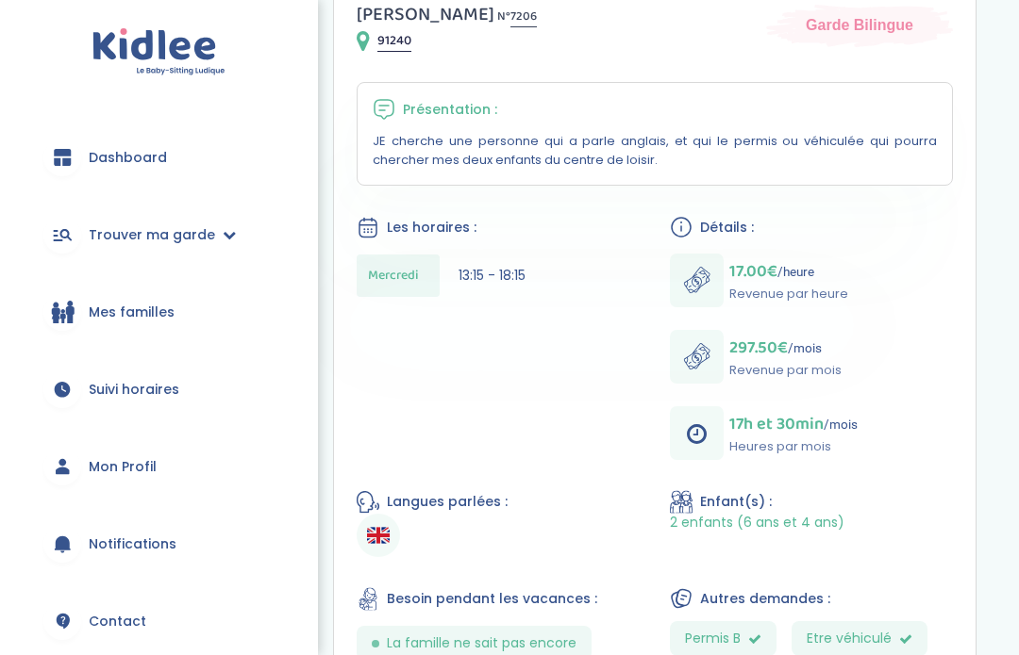
scroll to position [360, 0]
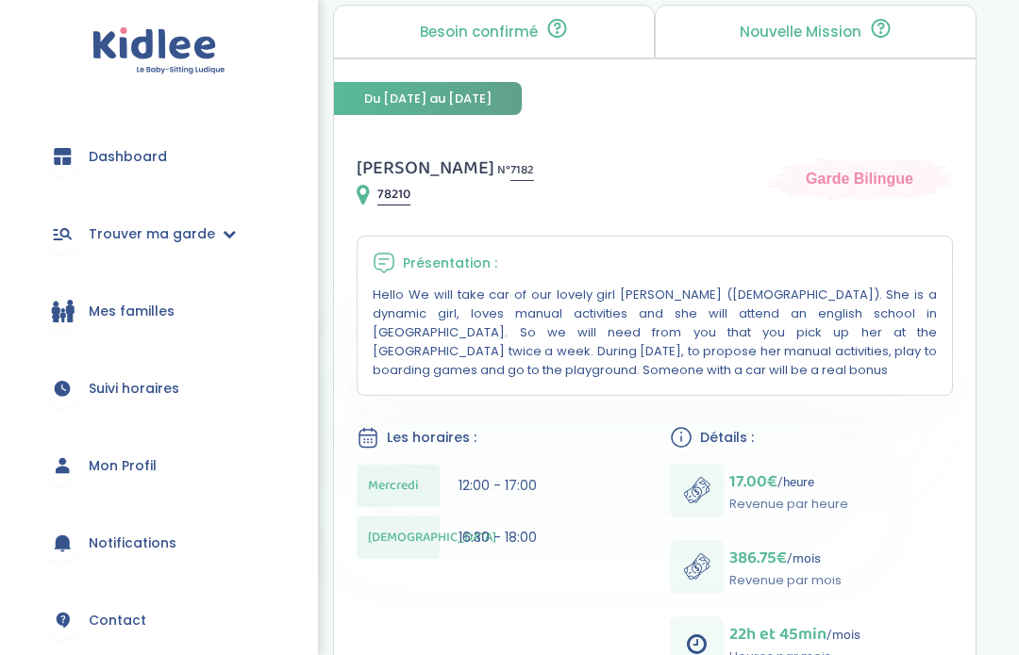
scroll to position [207, 0]
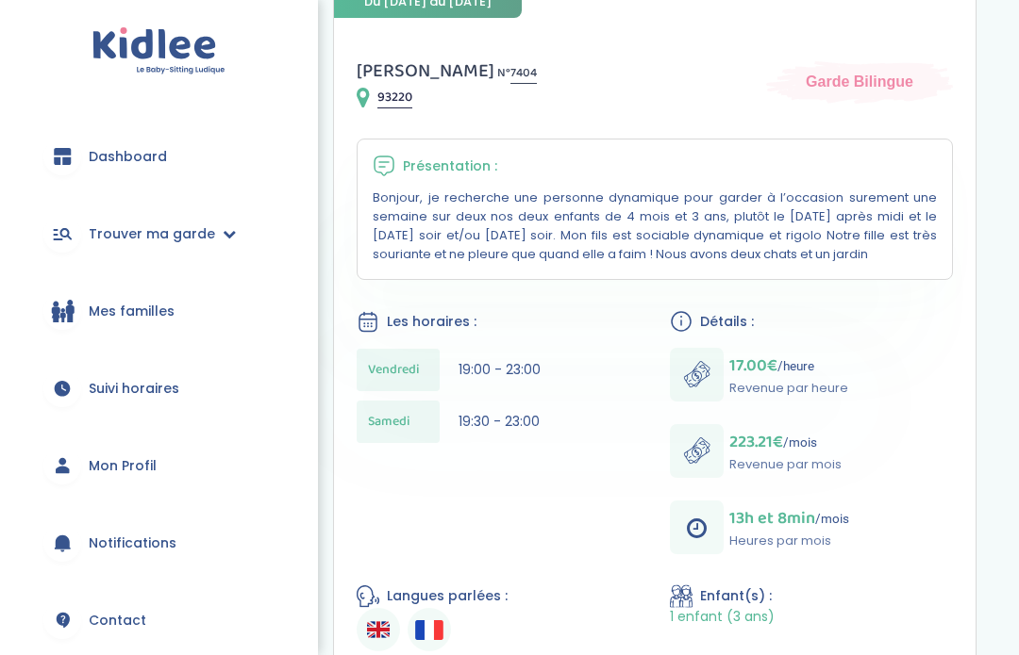
scroll to position [303, 0]
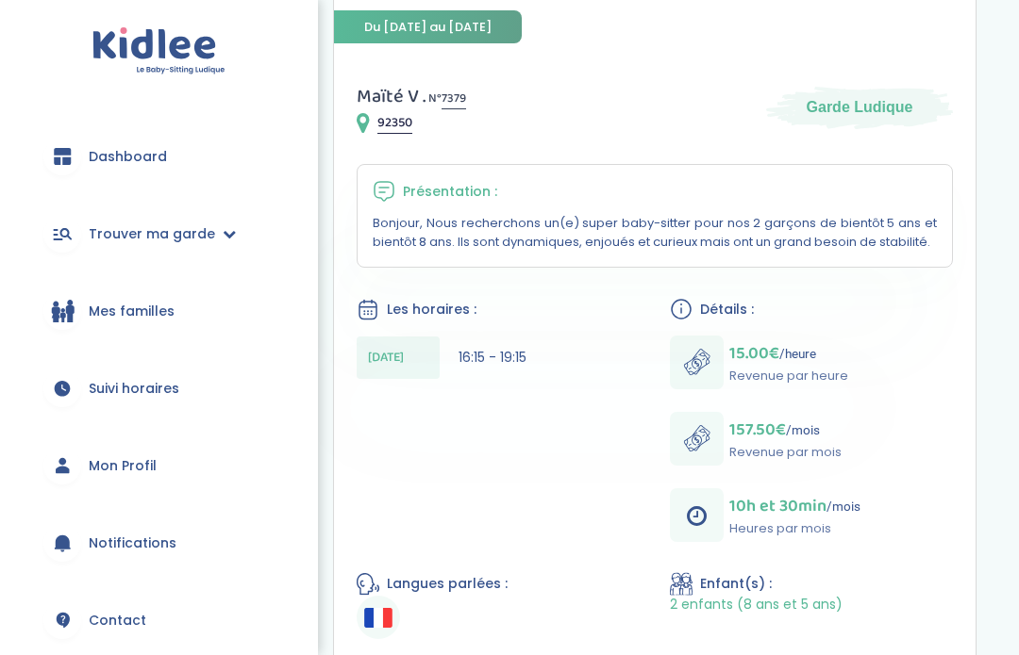
scroll to position [280, 0]
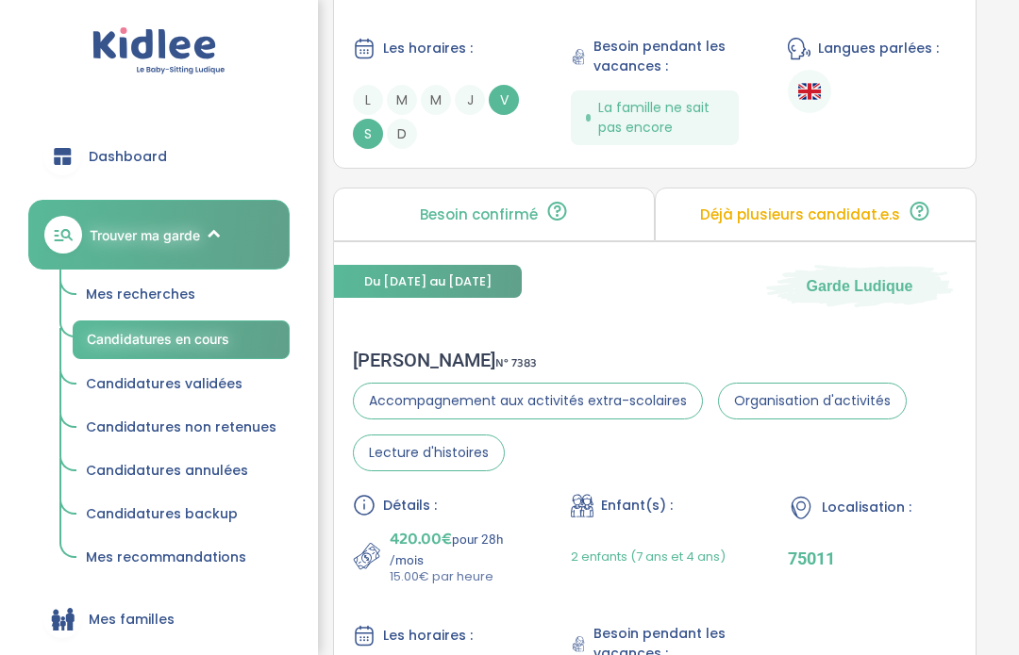
scroll to position [754, 0]
